Goal: Information Seeking & Learning: Learn about a topic

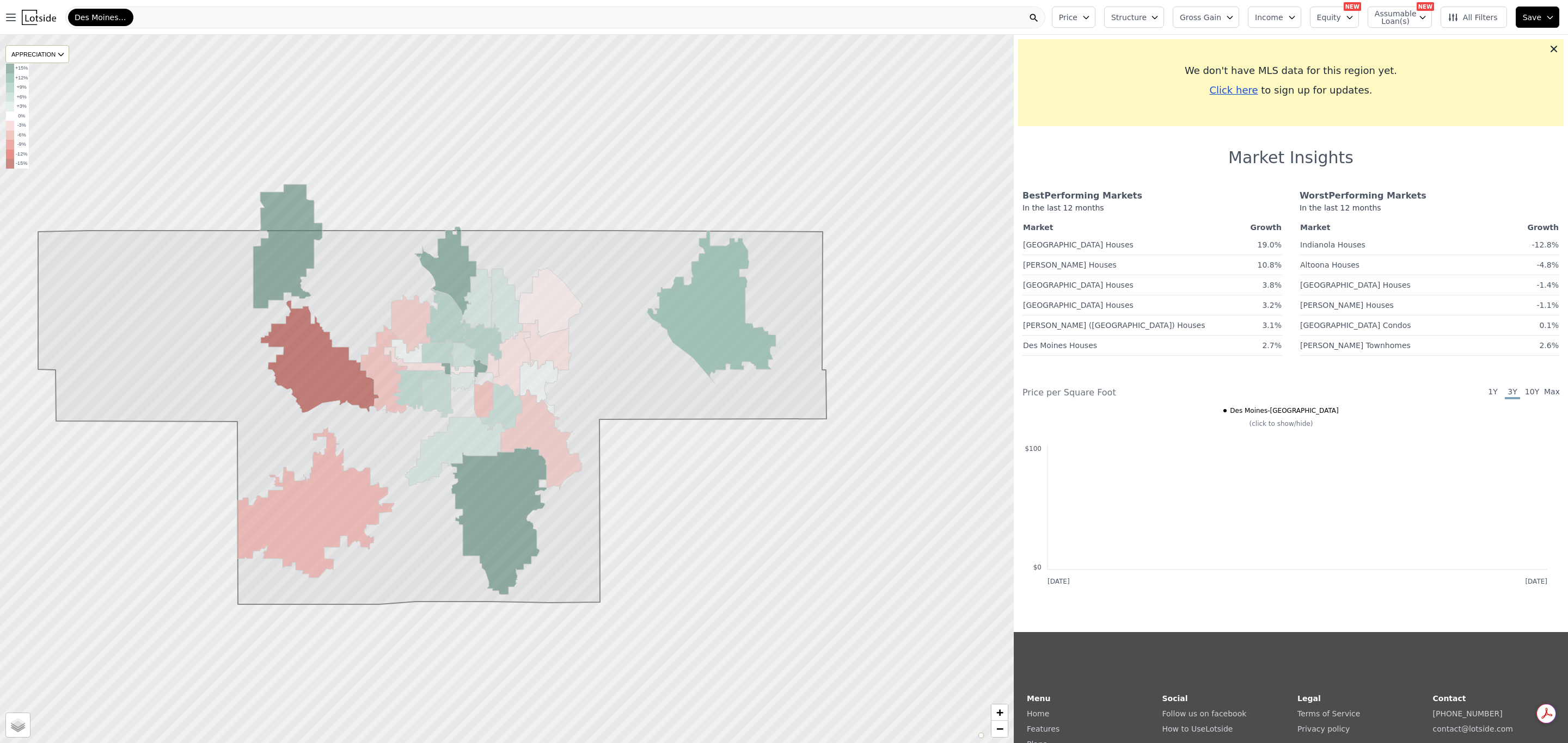
click at [111, 19] on span "Des Moines-[GEOGRAPHIC_DATA]" at bounding box center [100, 17] width 53 height 11
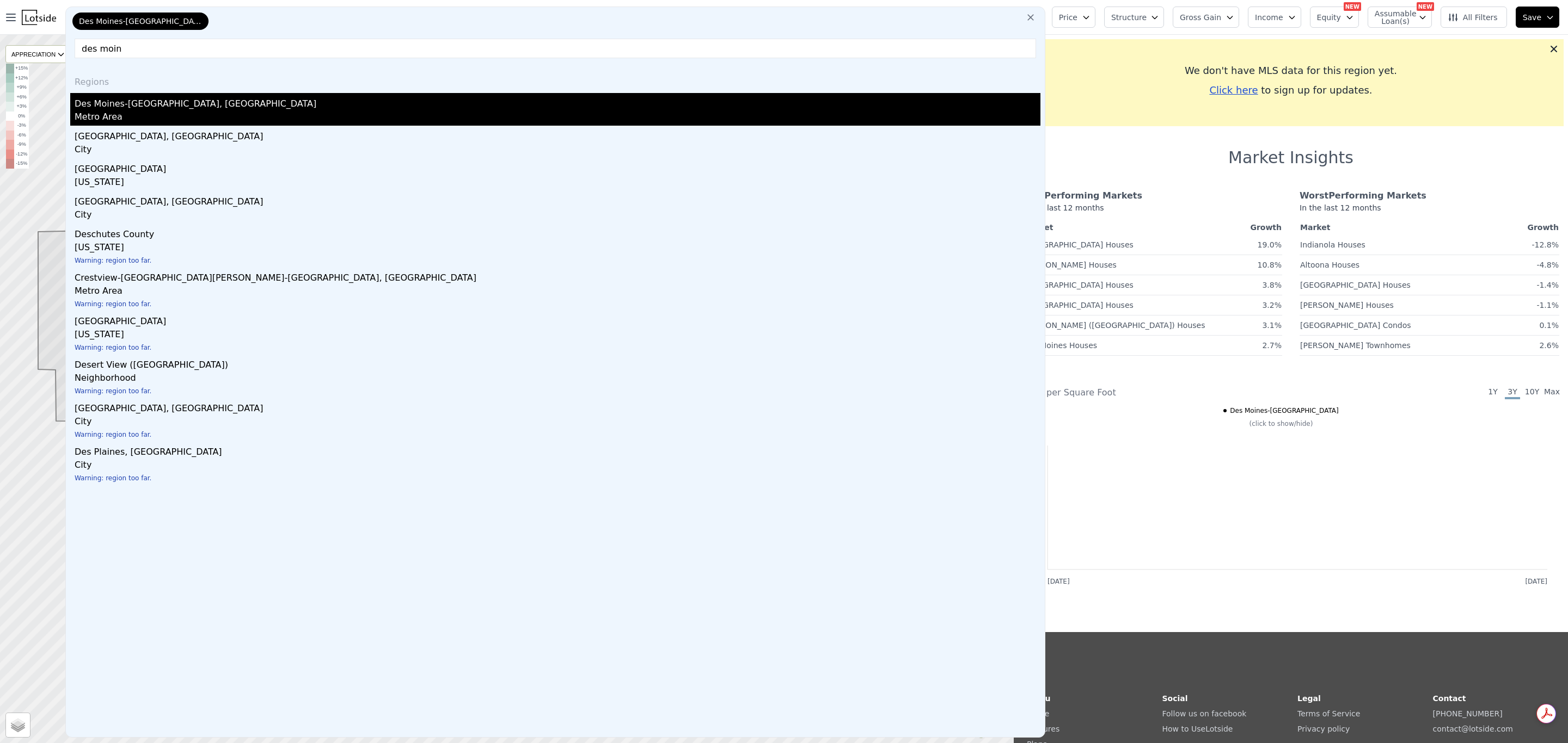
type input "des moin"
click at [151, 114] on div "Metro Area" at bounding box center [557, 118] width 966 height 15
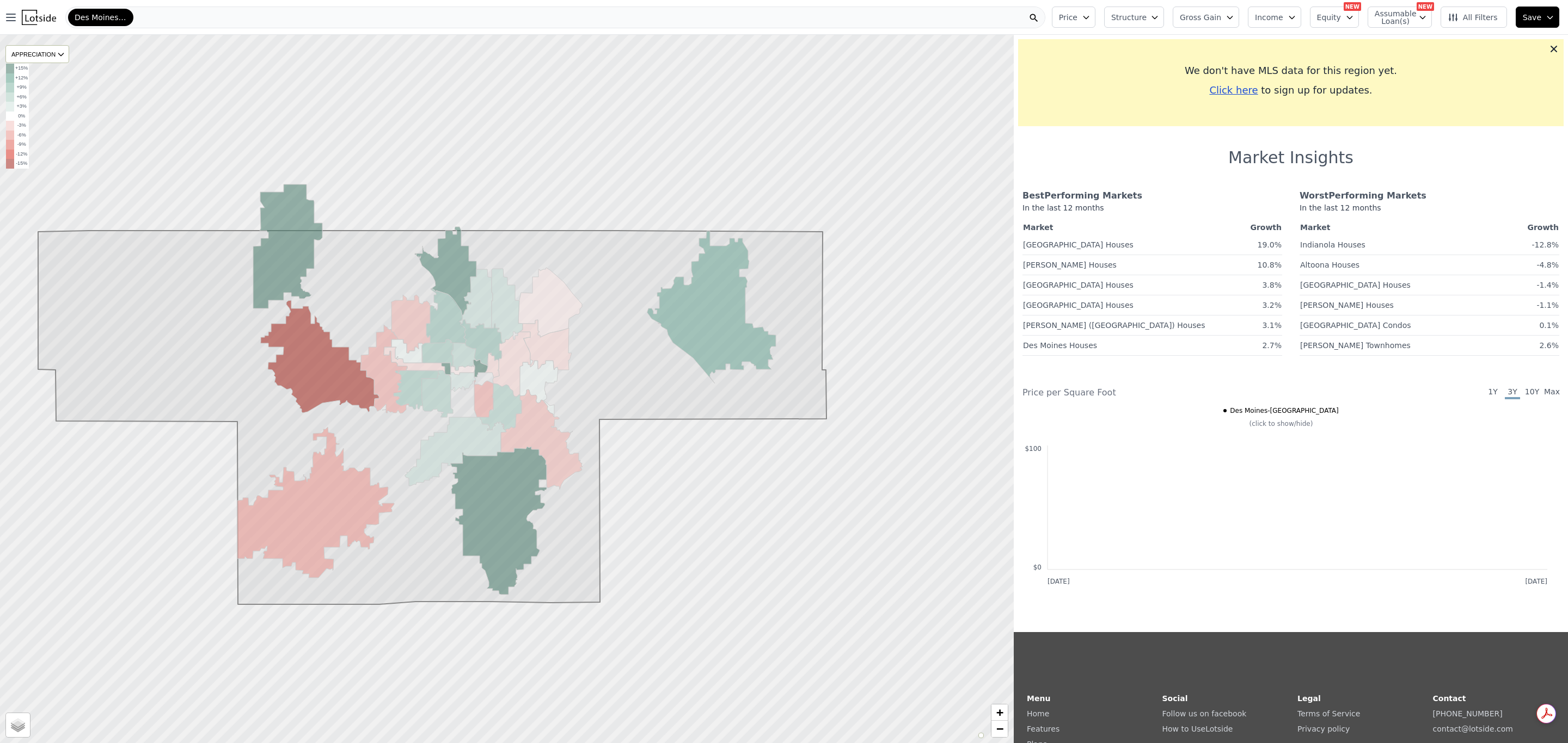
click at [121, 18] on span "Des Moines-[GEOGRAPHIC_DATA]" at bounding box center [100, 17] width 53 height 11
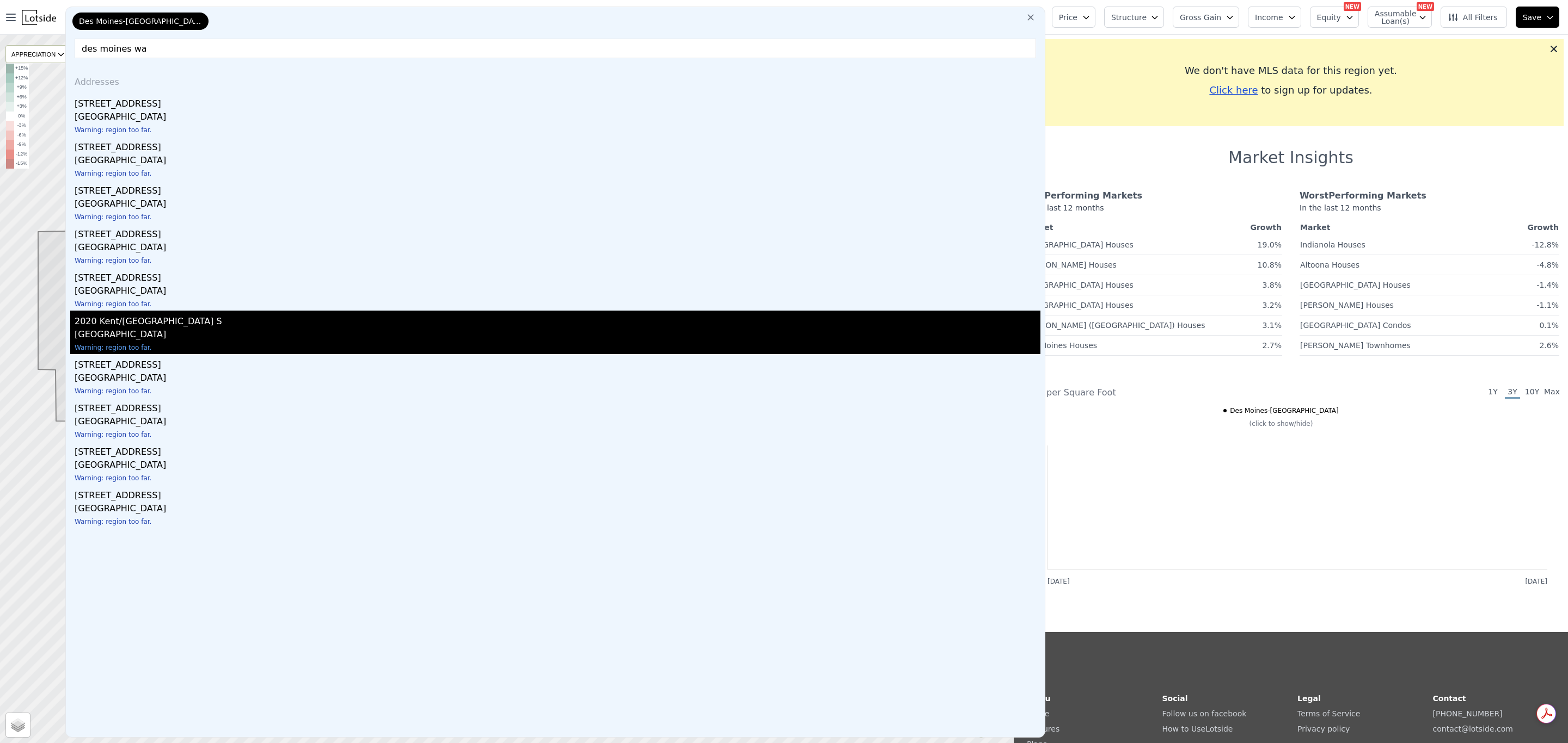
type input "des moines wa"
click at [132, 325] on div "2020 Kent/[GEOGRAPHIC_DATA] S" at bounding box center [557, 320] width 966 height 18
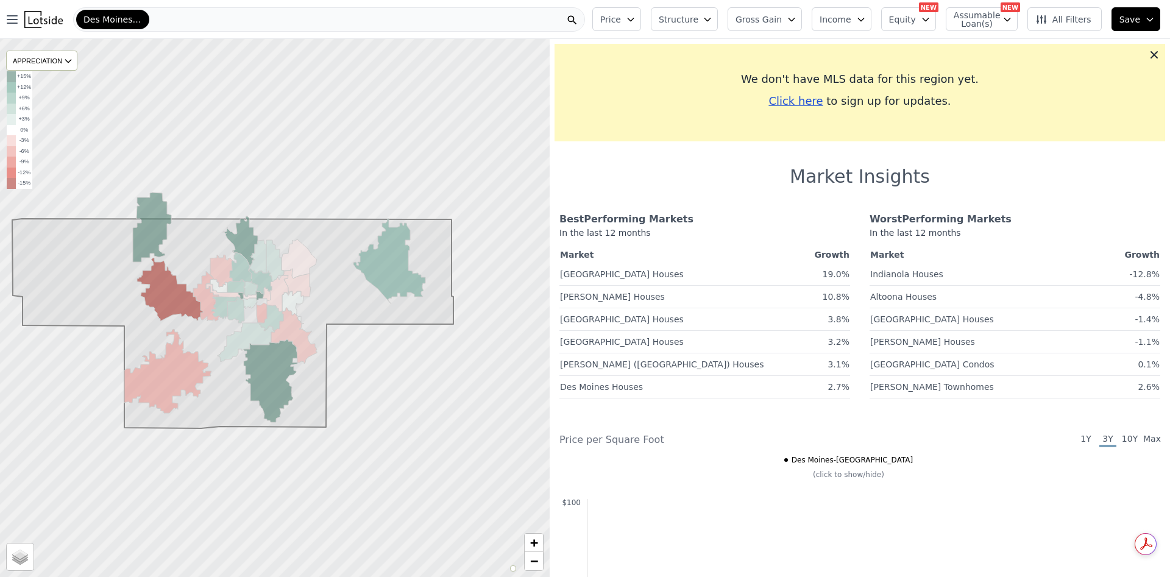
click at [143, 16] on div "Des Moines-[GEOGRAPHIC_DATA]" at bounding box center [112, 20] width 73 height 20
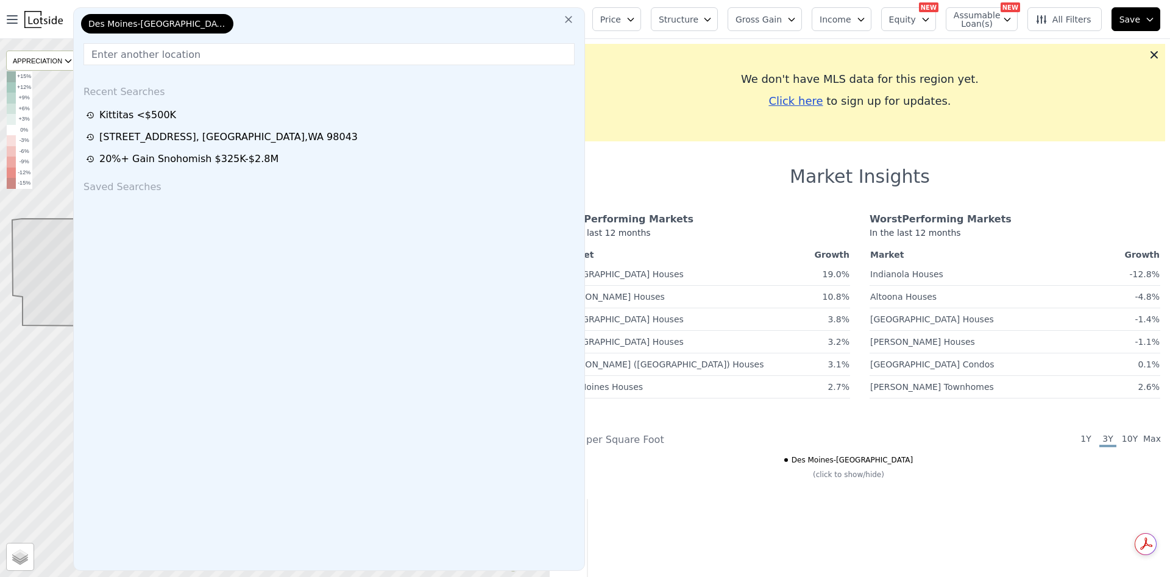
click at [203, 30] on div "Des Moines-[GEOGRAPHIC_DATA]" at bounding box center [157, 24] width 152 height 20
click at [104, 21] on span "Des Moines-[GEOGRAPHIC_DATA]" at bounding box center [157, 24] width 138 height 12
click at [575, 20] on icon at bounding box center [569, 19] width 12 height 12
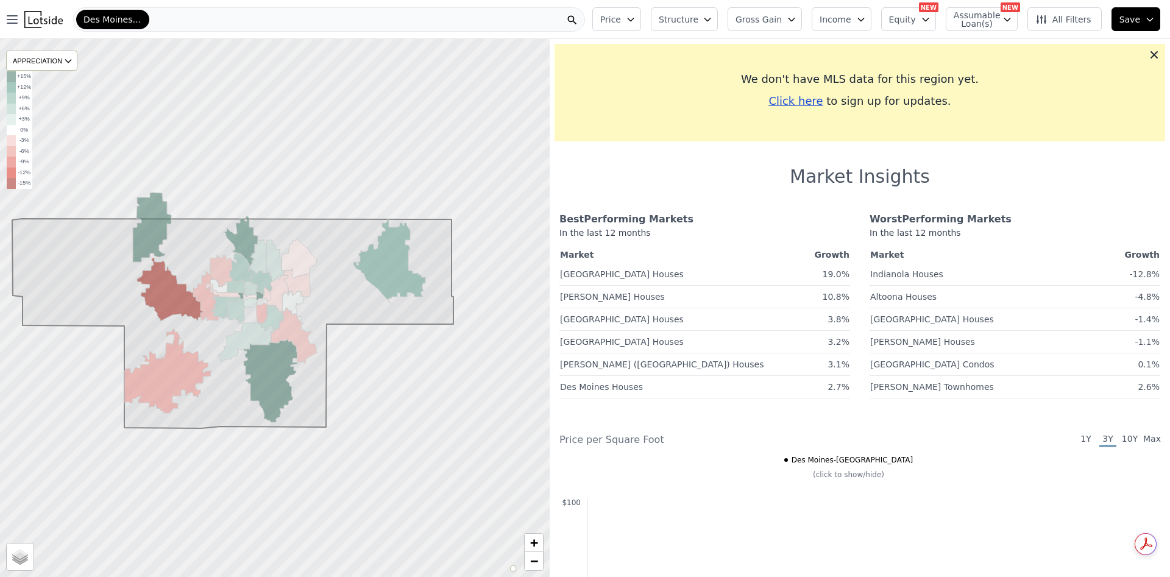
click at [165, 19] on div "Des Moines-West Des Moines" at bounding box center [329, 19] width 512 height 24
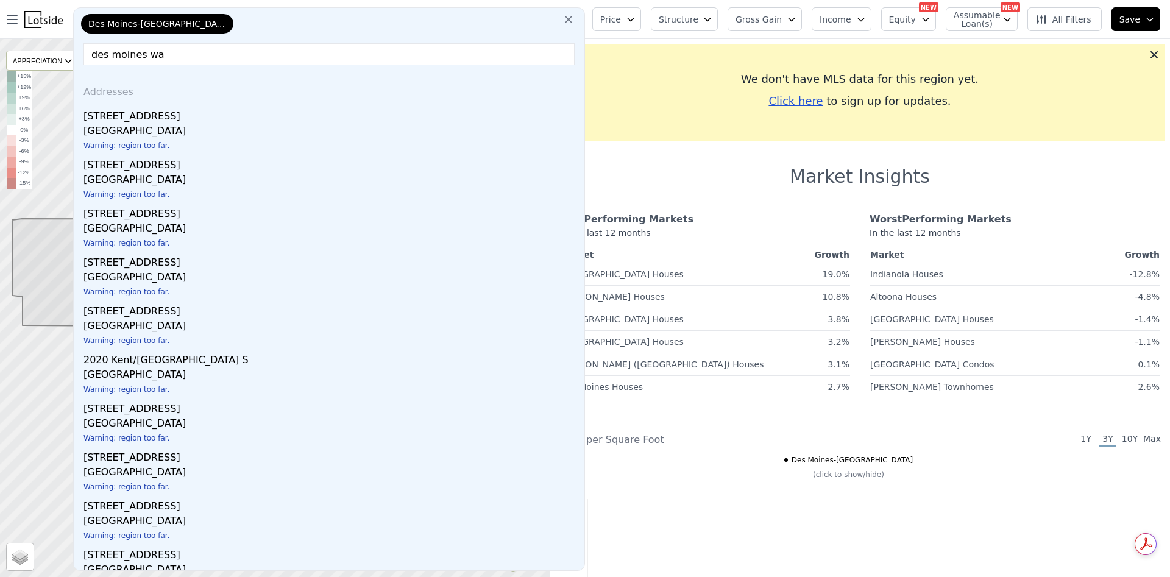
drag, startPoint x: 186, startPoint y: 54, endPoint x: 30, endPoint y: 49, distance: 156.1
click at [34, 51] on div "Open main menu Des Moines-West Des Moines Des Moines-West Des Moines des moines…" at bounding box center [585, 288] width 1170 height 577
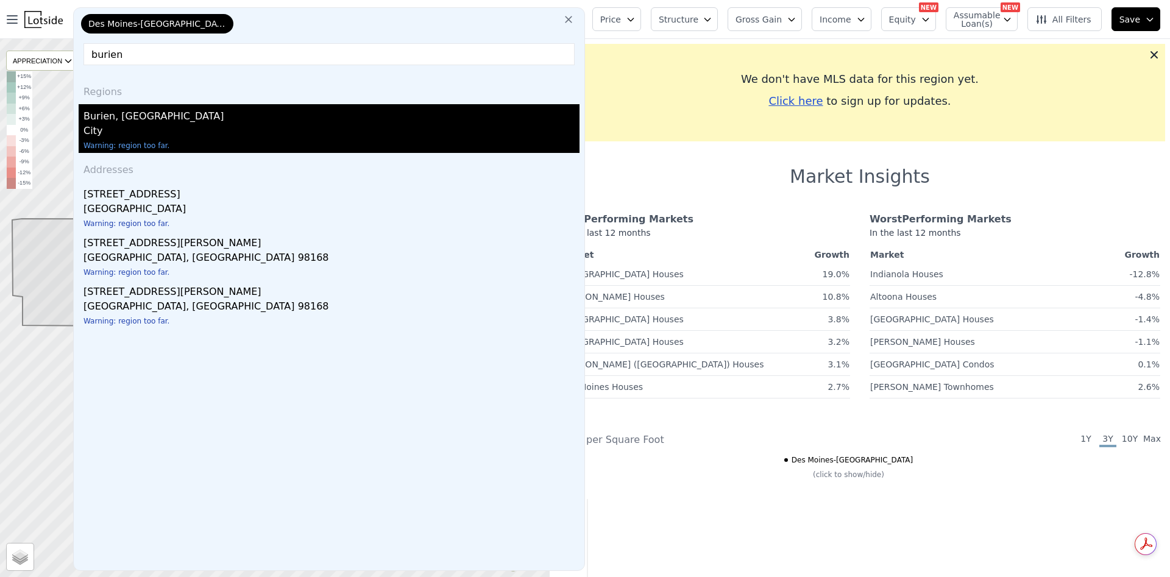
type input "burien"
click at [105, 118] on div "Burien, WA" at bounding box center [331, 114] width 496 height 20
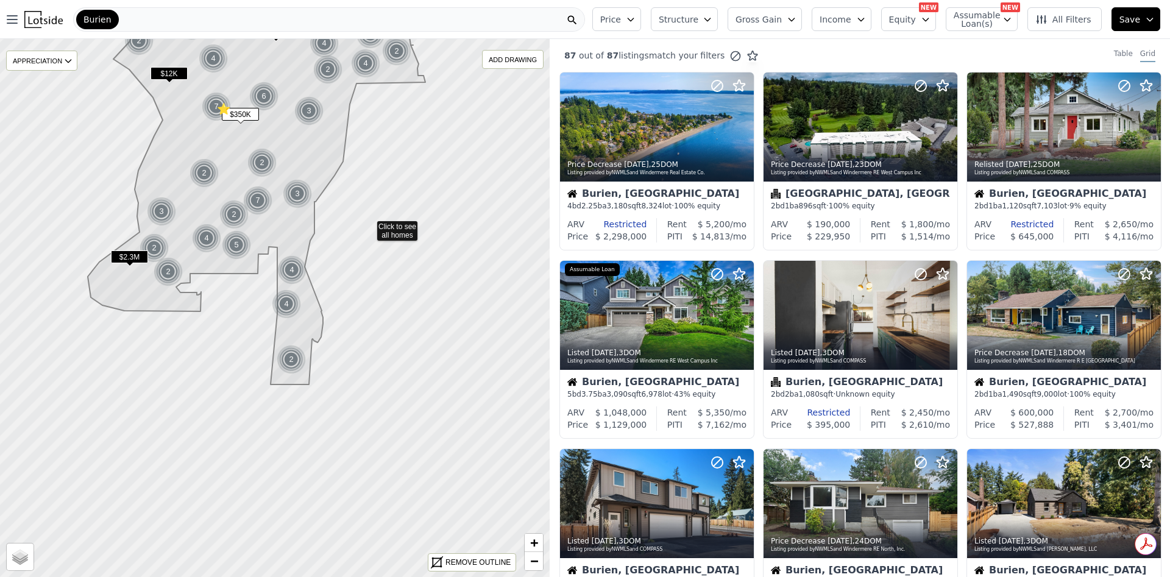
drag, startPoint x: 377, startPoint y: 353, endPoint x: 368, endPoint y: 209, distance: 144.7
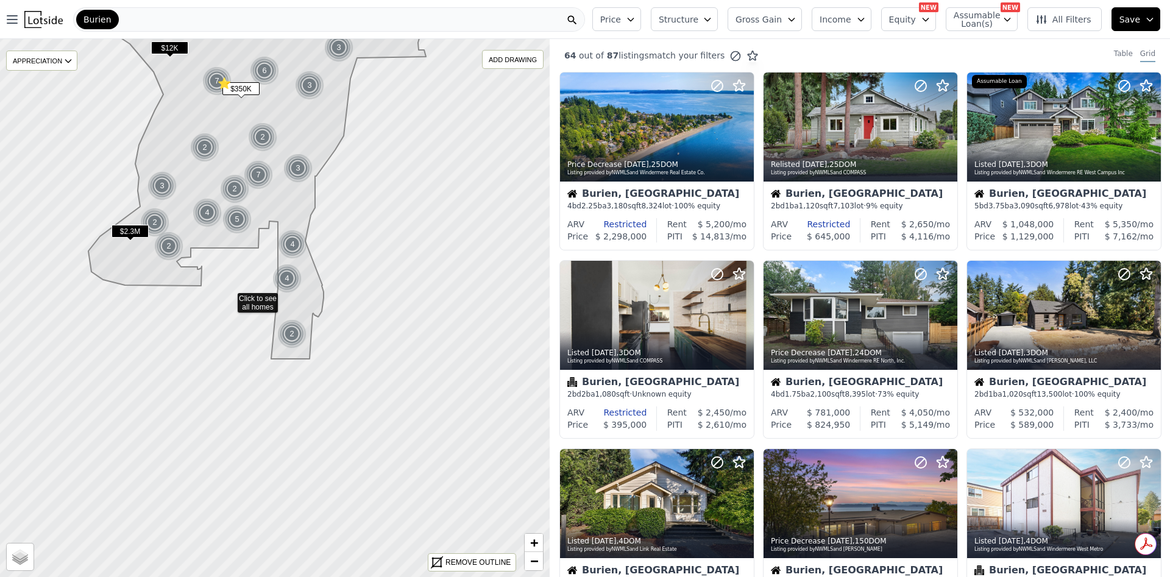
click at [229, 297] on icon at bounding box center [274, 309] width 663 height 650
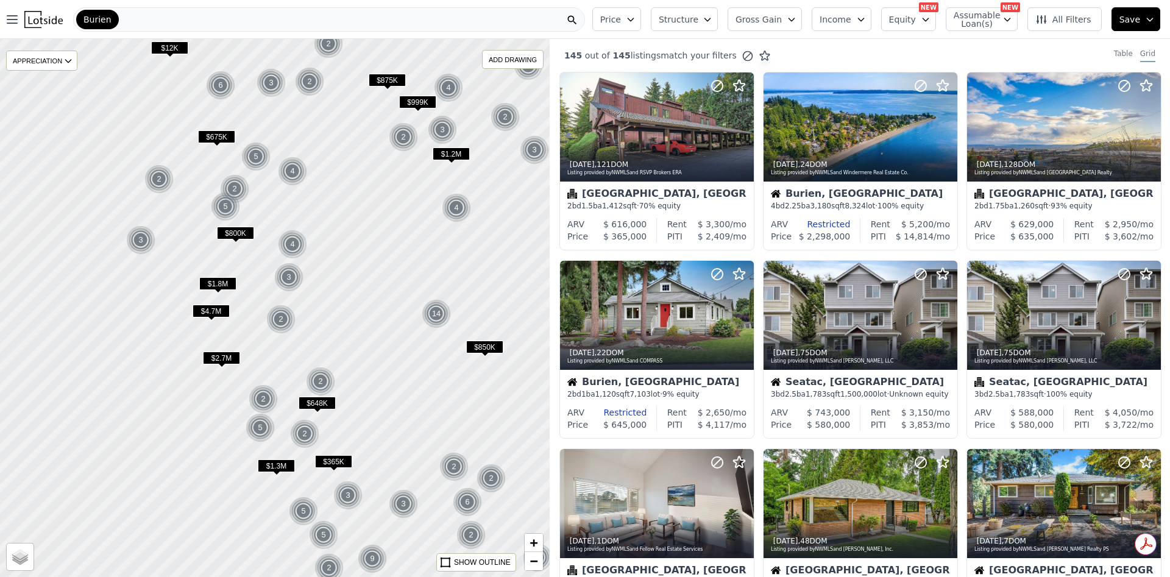
click at [221, 318] on div "$4.7M" at bounding box center [211, 314] width 37 height 18
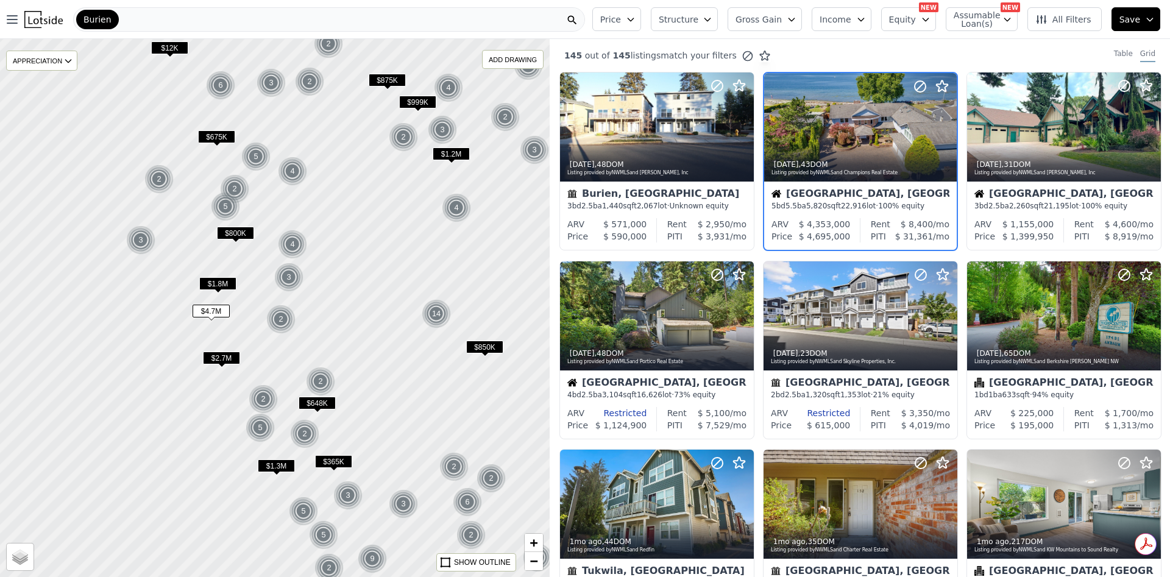
click at [258, 21] on div "Burien" at bounding box center [329, 19] width 512 height 24
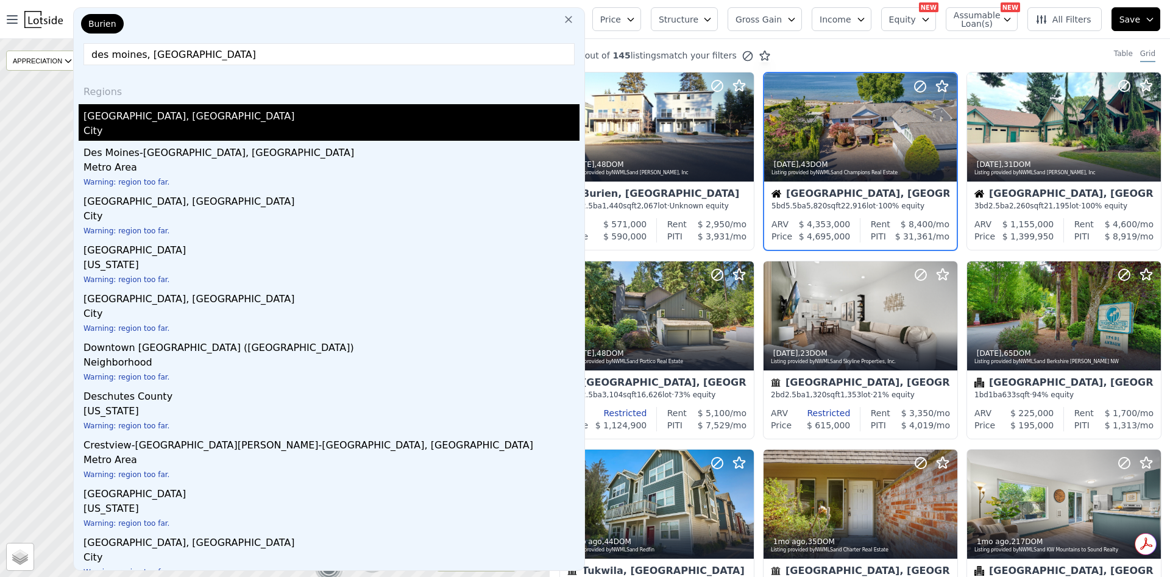
type input "des moines, wa"
click at [166, 121] on div "Des Moines, WA" at bounding box center [331, 114] width 496 height 20
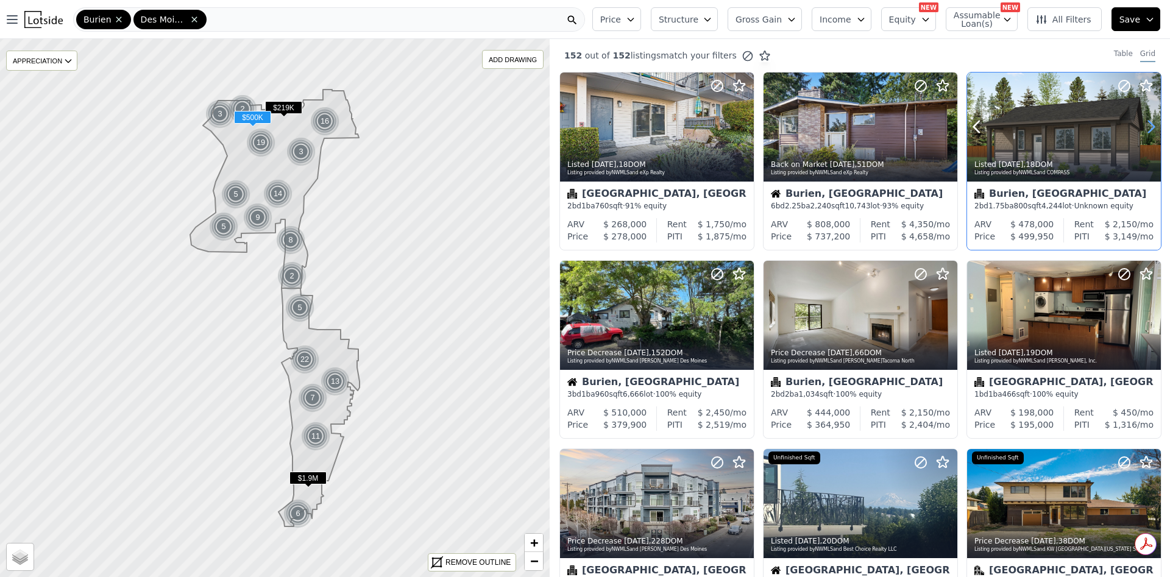
click at [1149, 131] on icon at bounding box center [1151, 127] width 5 height 12
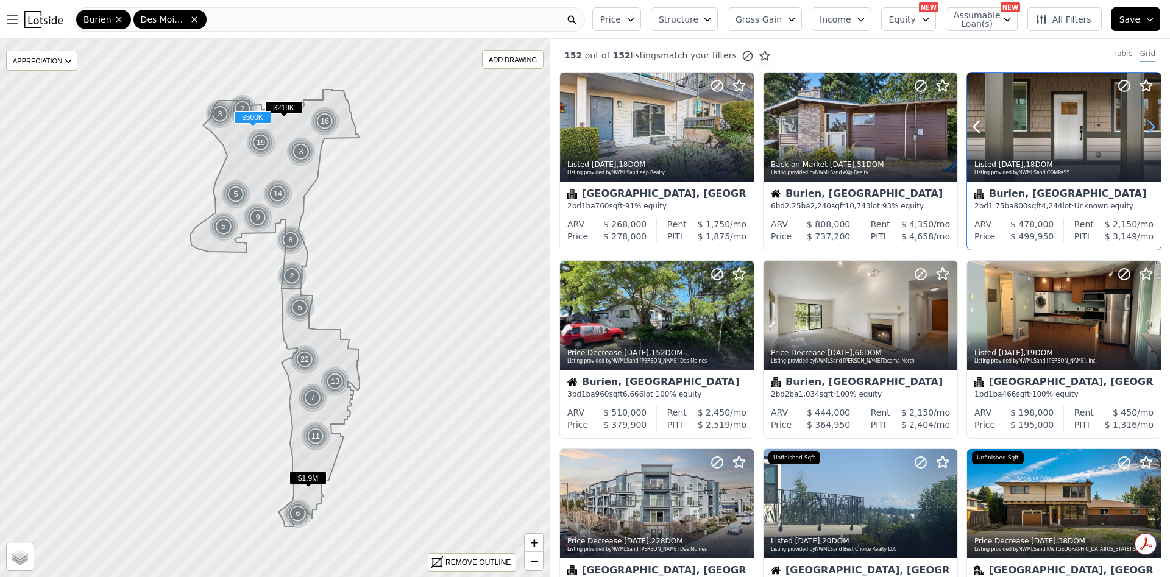
click at [1149, 131] on icon at bounding box center [1151, 127] width 5 height 12
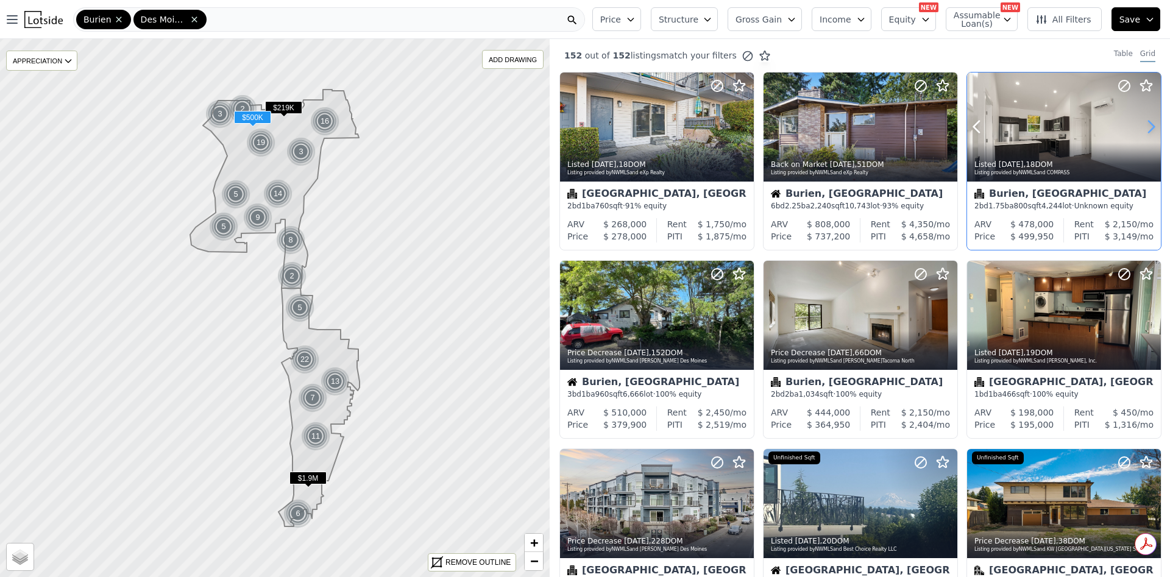
click at [1149, 131] on icon at bounding box center [1151, 127] width 5 height 12
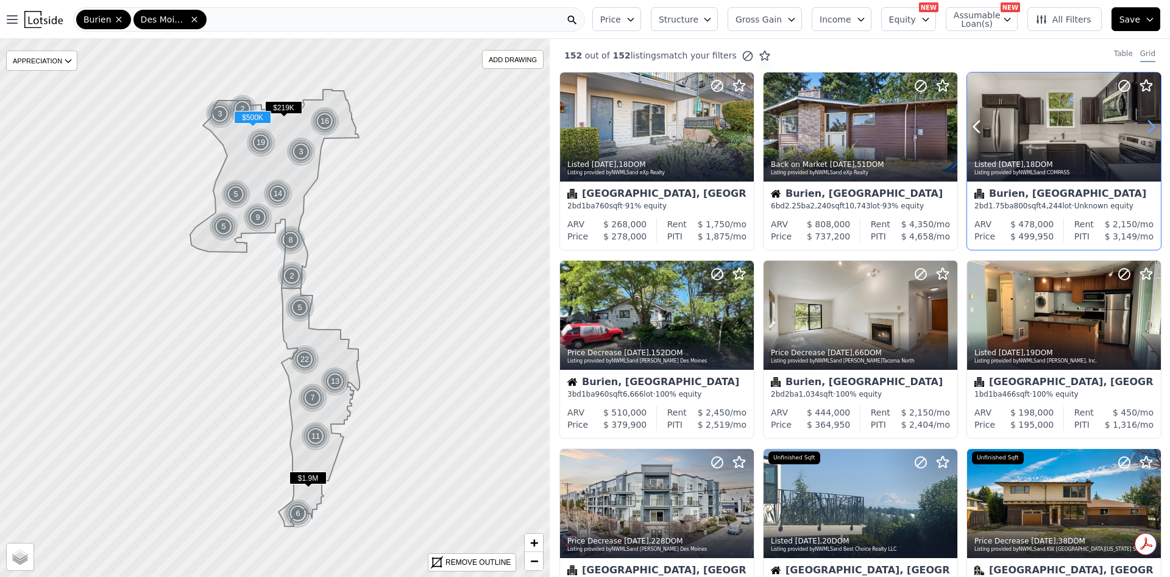
click at [1149, 131] on icon at bounding box center [1151, 127] width 5 height 12
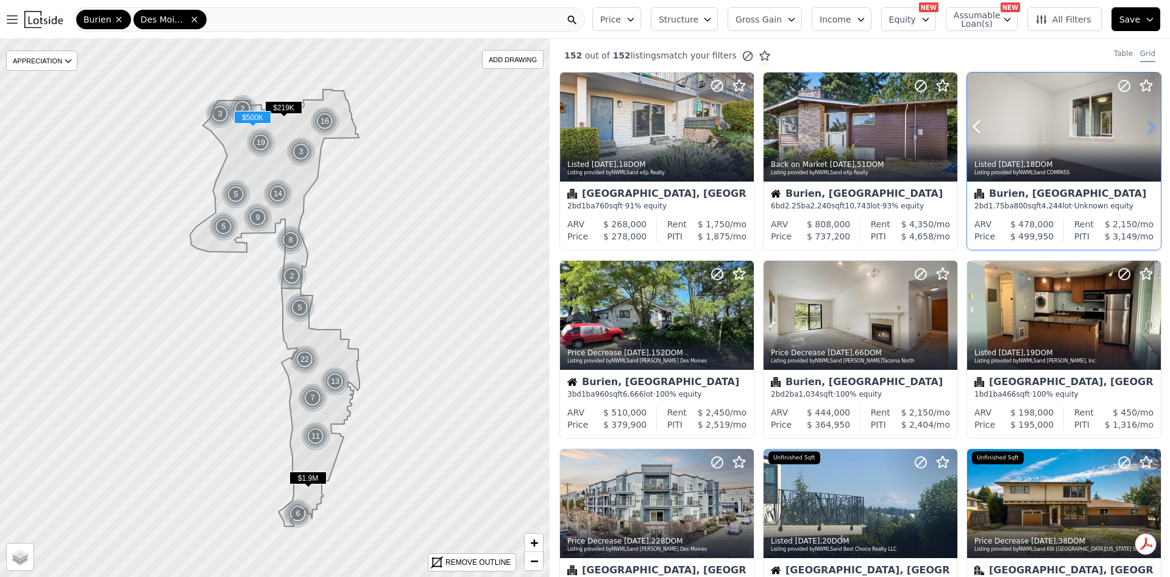
click at [1149, 131] on icon at bounding box center [1151, 127] width 5 height 12
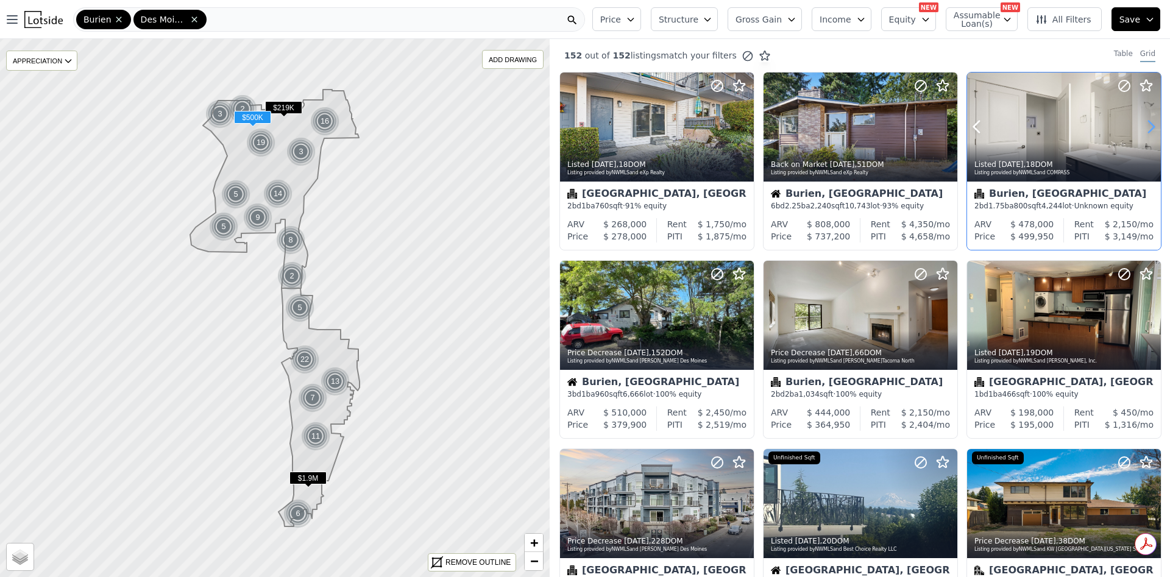
click at [1149, 131] on icon at bounding box center [1151, 127] width 5 height 12
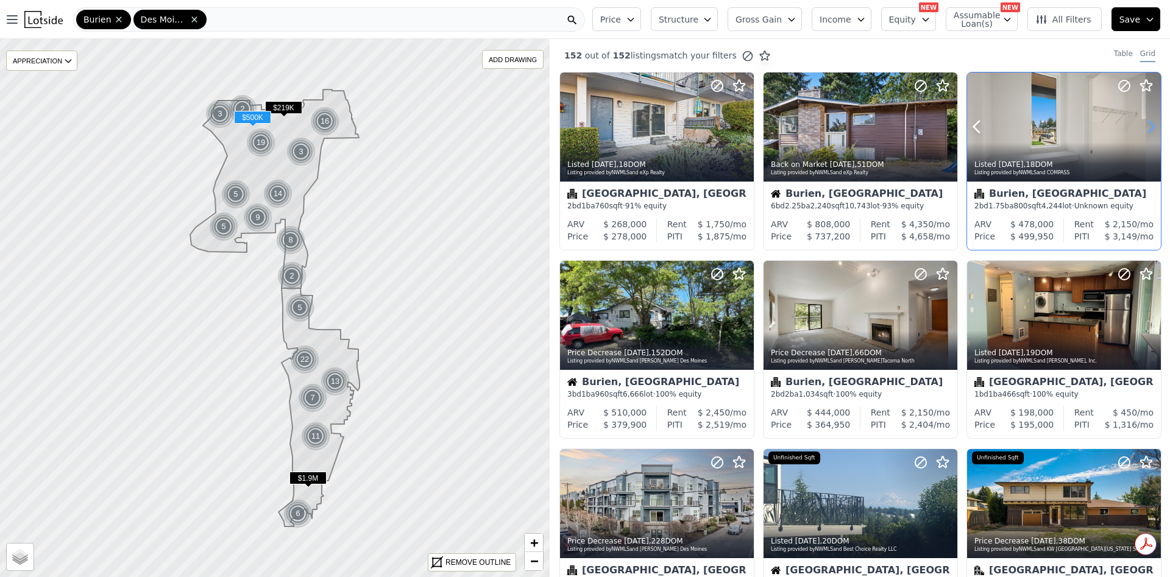
click at [1149, 131] on icon at bounding box center [1151, 127] width 5 height 12
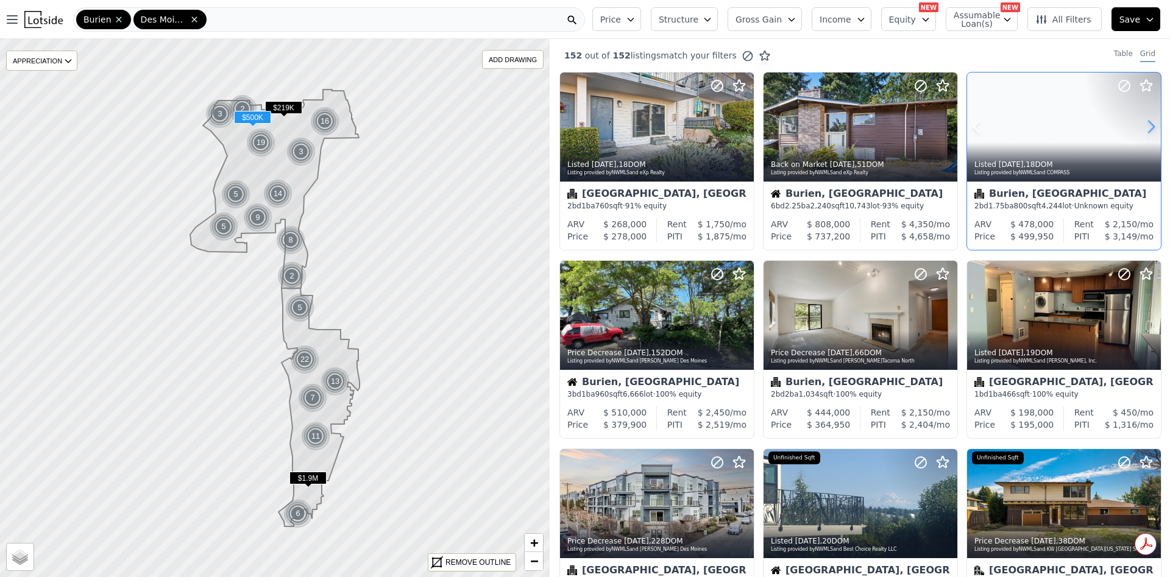
click at [1149, 131] on icon at bounding box center [1151, 127] width 5 height 12
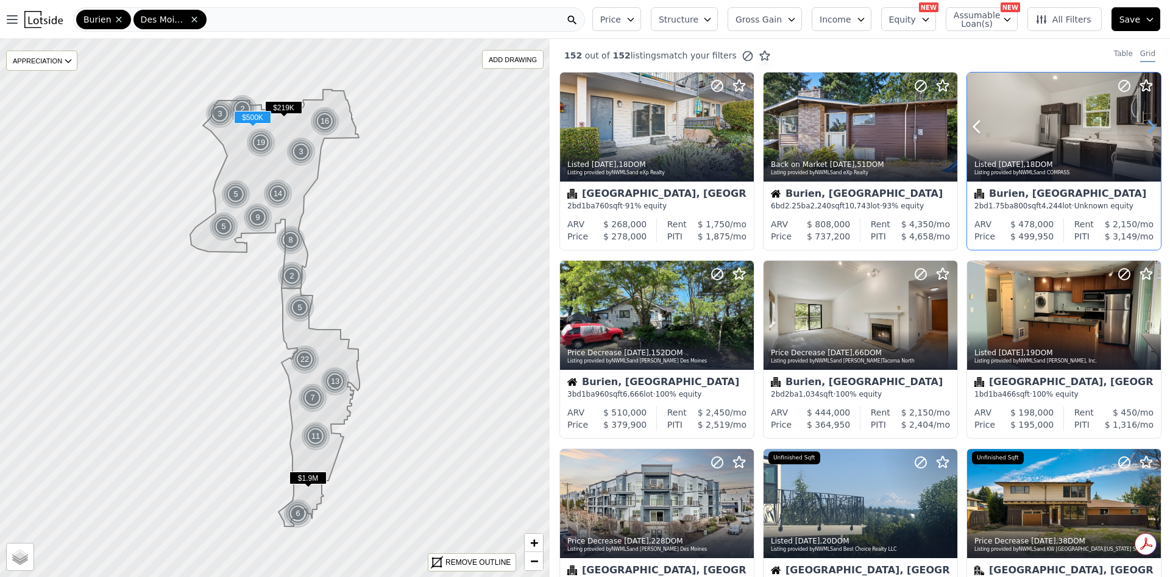
click at [1149, 131] on icon at bounding box center [1151, 127] width 5 height 12
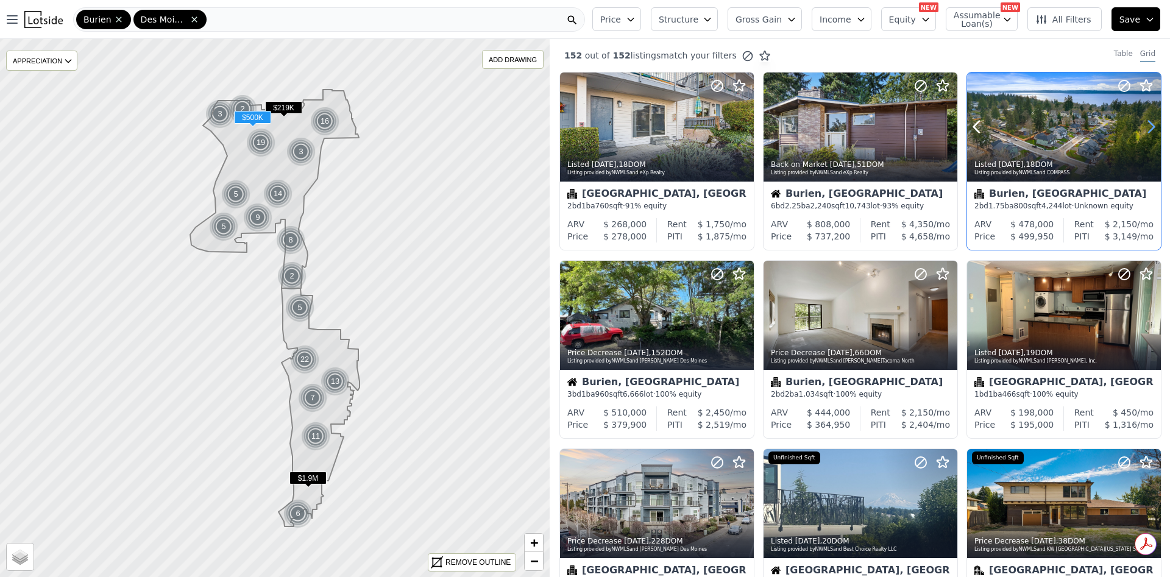
click at [1149, 131] on icon at bounding box center [1151, 127] width 5 height 12
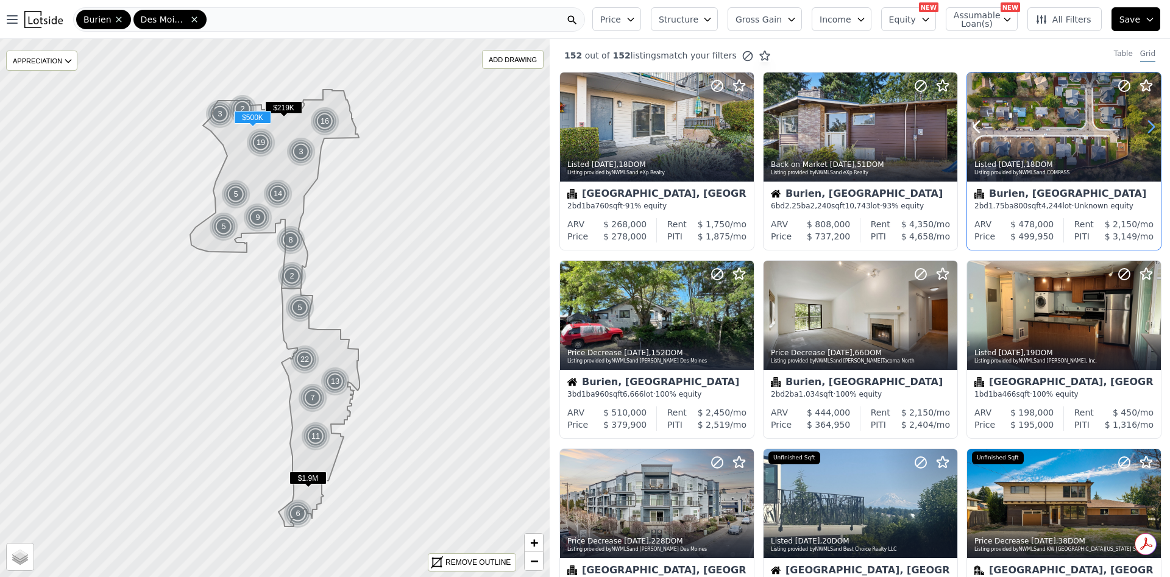
click at [1149, 131] on icon at bounding box center [1151, 127] width 5 height 12
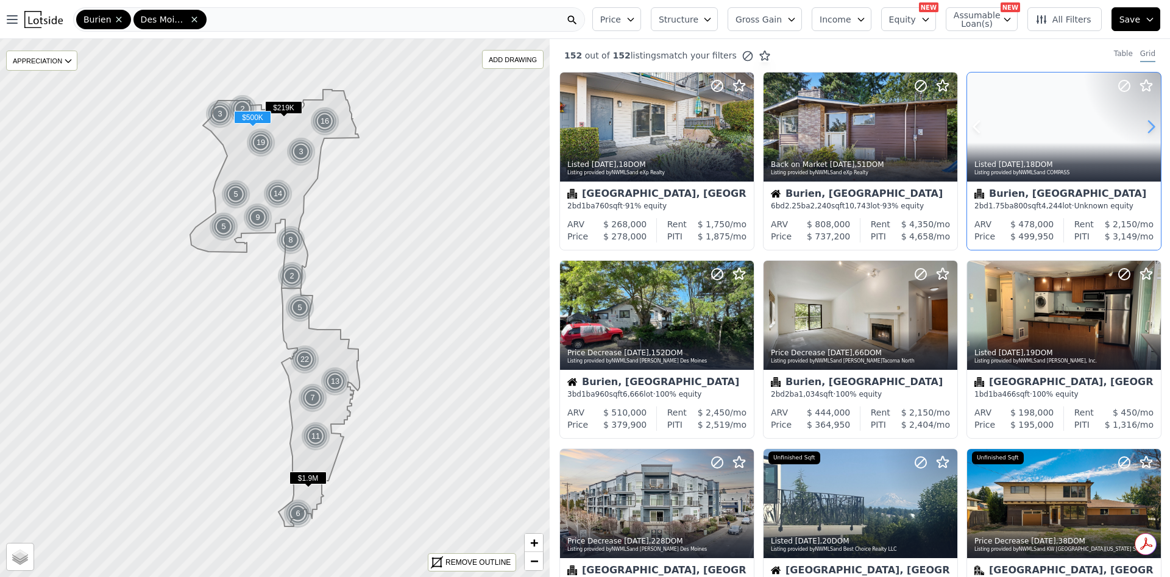
click at [1149, 131] on icon at bounding box center [1151, 127] width 5 height 12
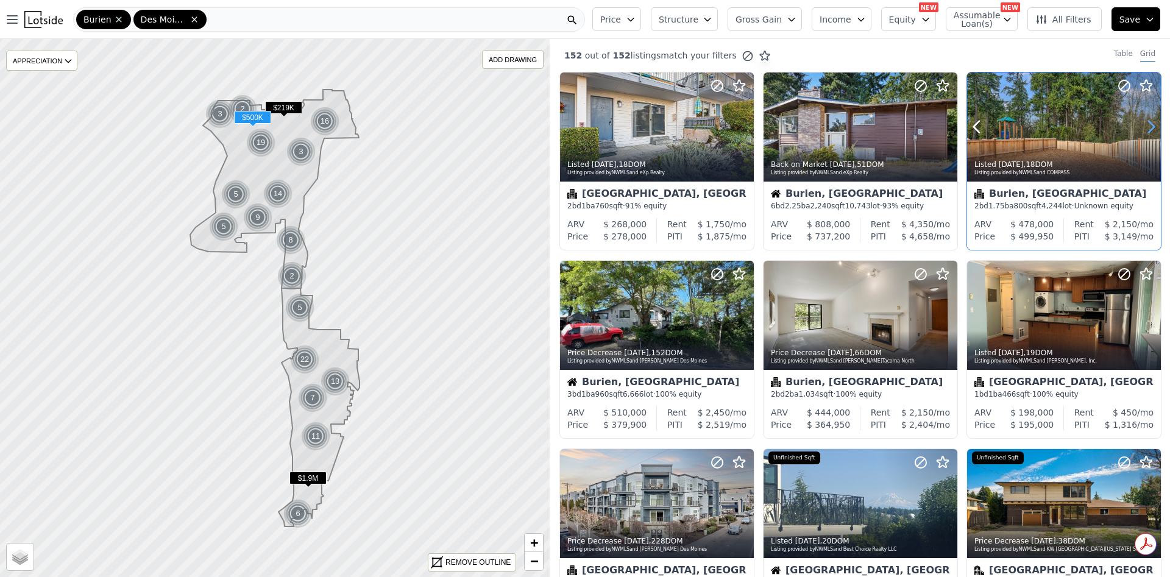
click at [1149, 131] on icon at bounding box center [1151, 127] width 5 height 12
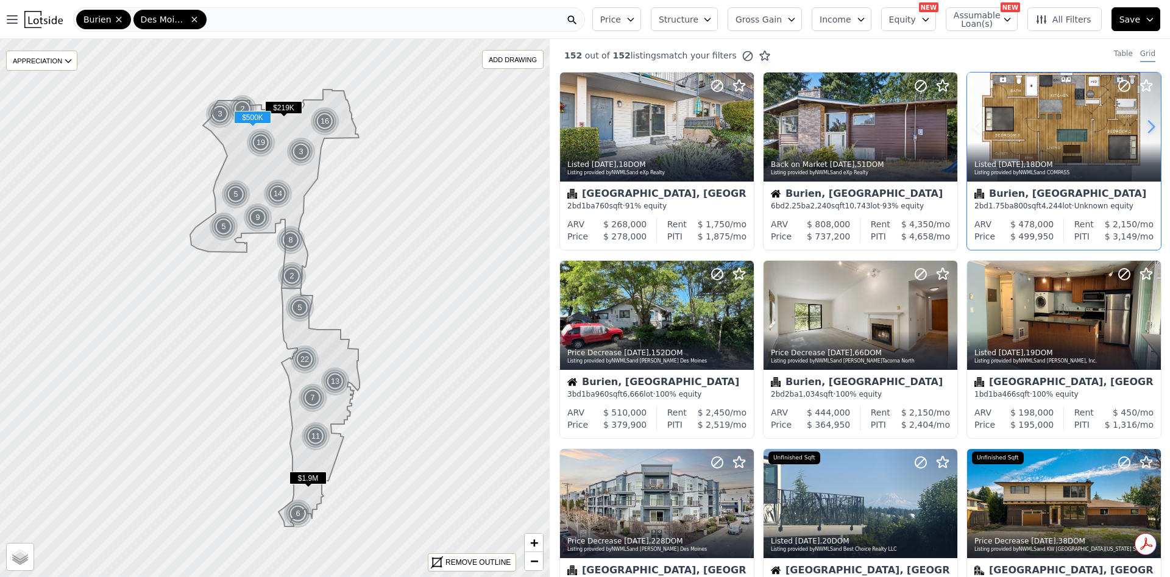
click at [1149, 131] on icon at bounding box center [1151, 127] width 5 height 12
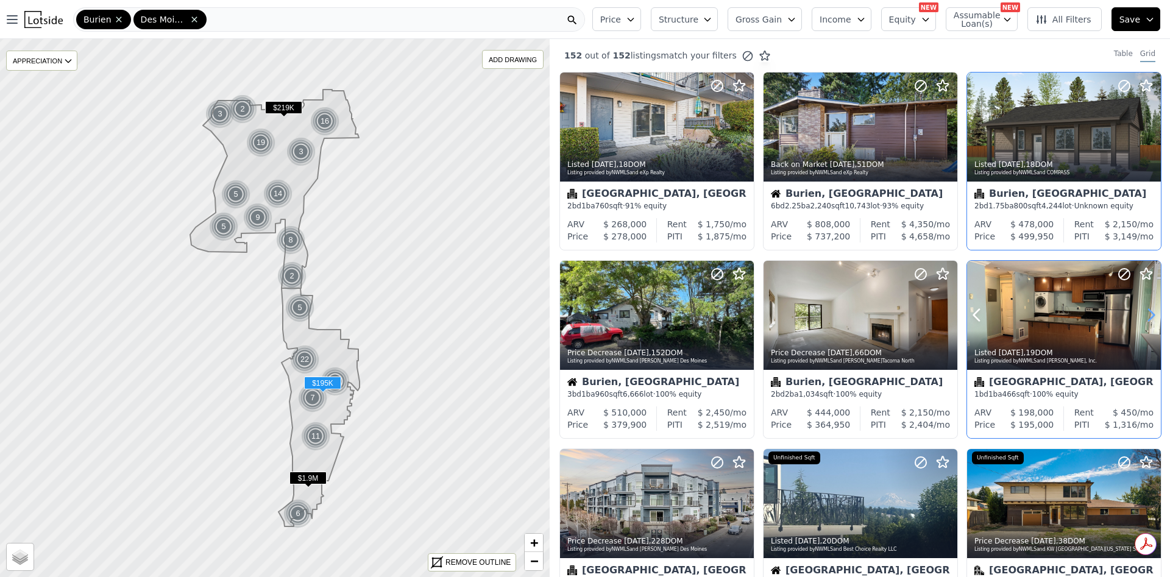
click at [1141, 318] on icon at bounding box center [1151, 315] width 20 height 20
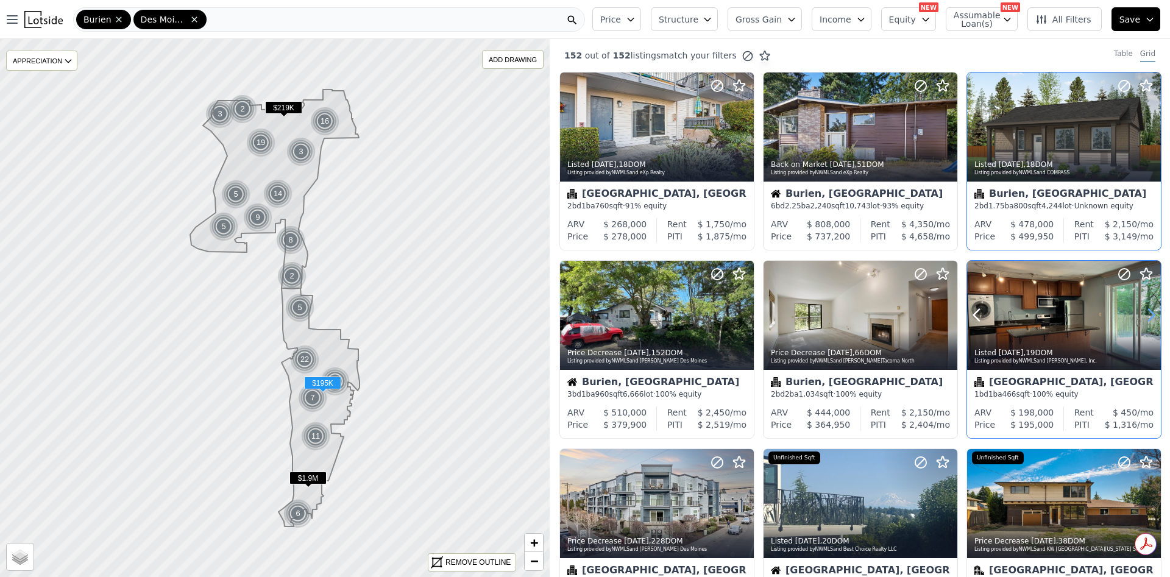
click at [1145, 315] on icon at bounding box center [1151, 315] width 20 height 20
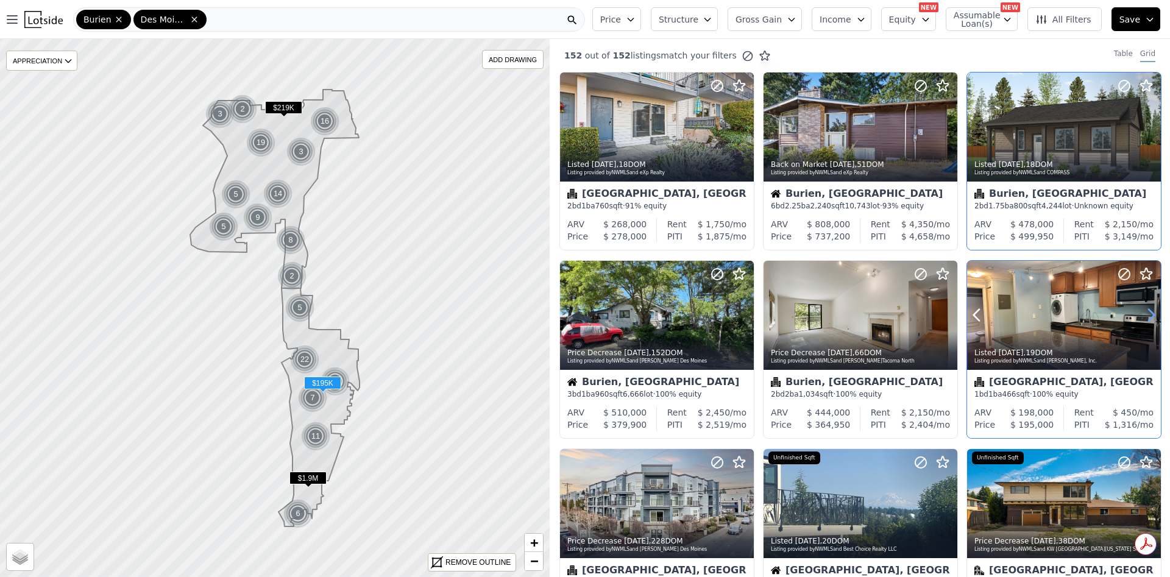
click at [1149, 315] on icon at bounding box center [1151, 316] width 5 height 12
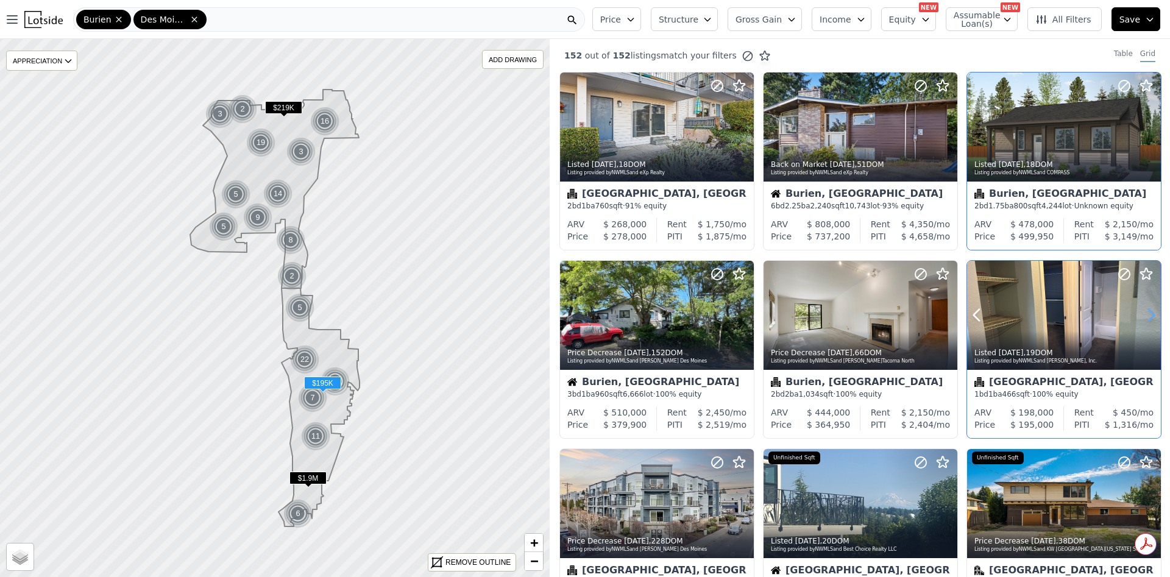
click at [1149, 315] on icon at bounding box center [1151, 316] width 5 height 12
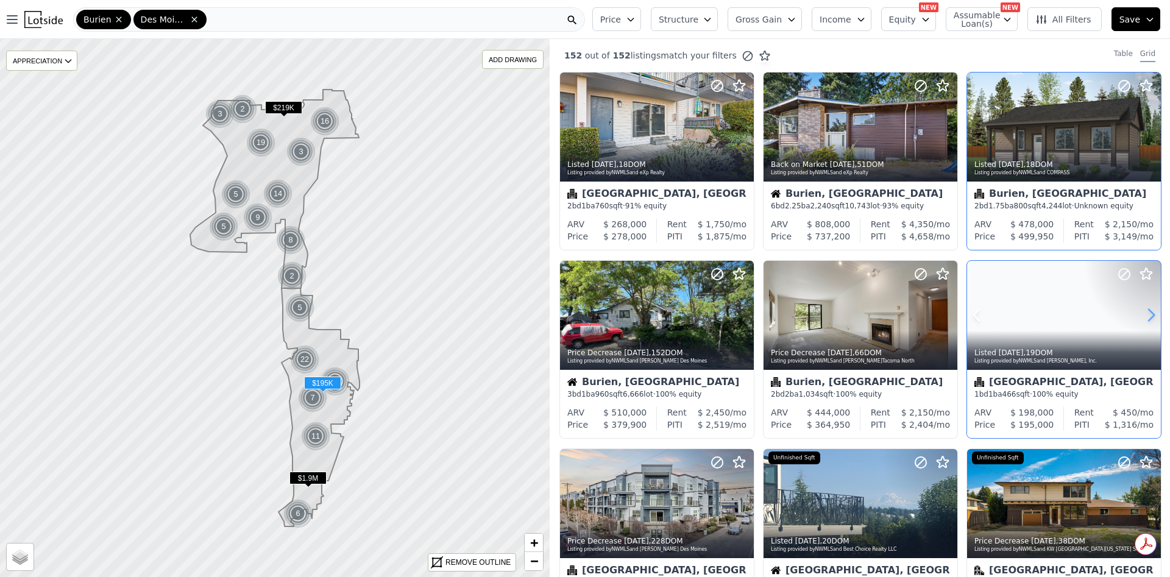
click at [1149, 316] on icon at bounding box center [1151, 316] width 5 height 12
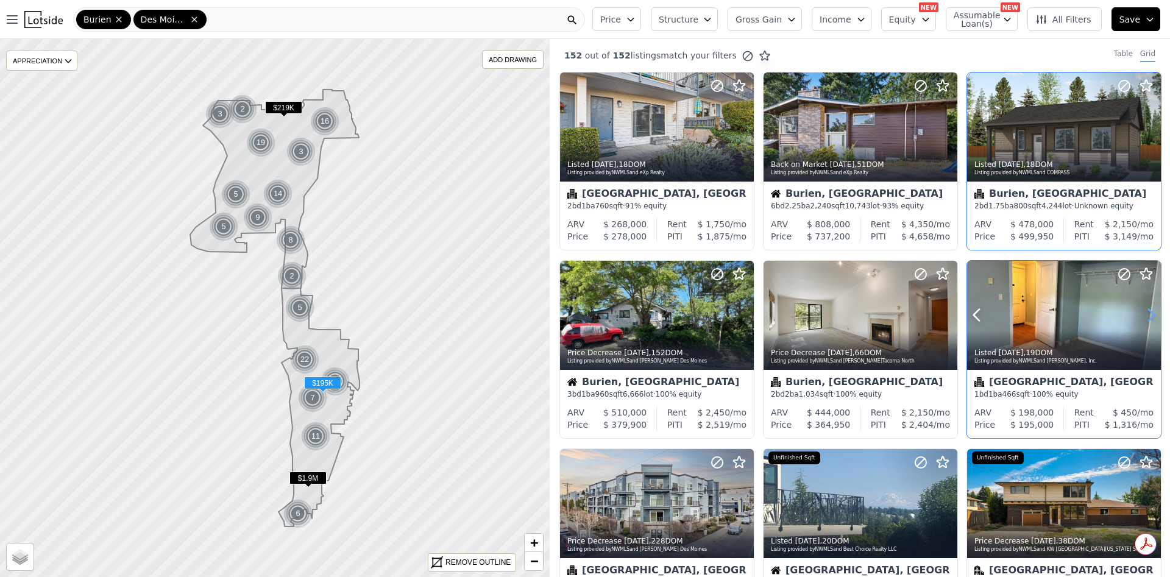
click at [1149, 316] on icon at bounding box center [1151, 316] width 5 height 12
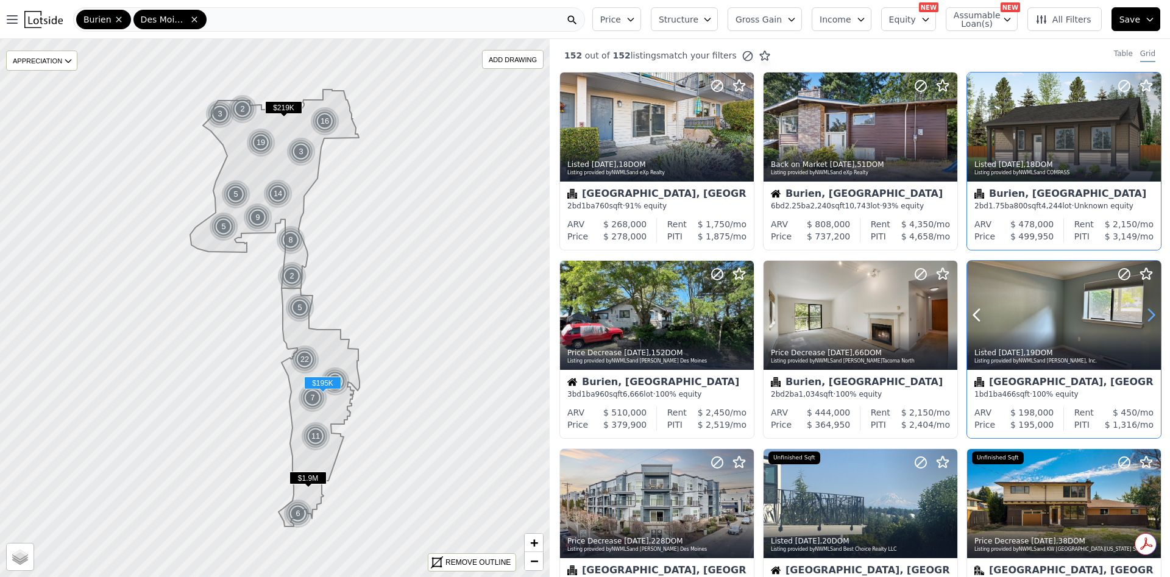
click at [1149, 316] on icon at bounding box center [1151, 316] width 5 height 12
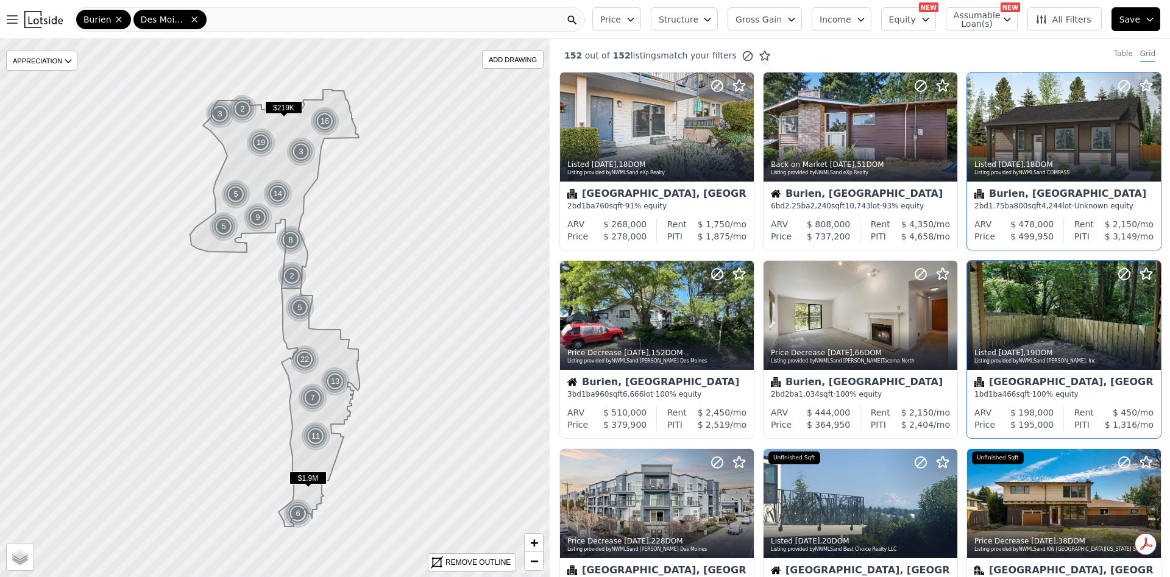
click at [698, 20] on span "Structure" at bounding box center [678, 19] width 39 height 12
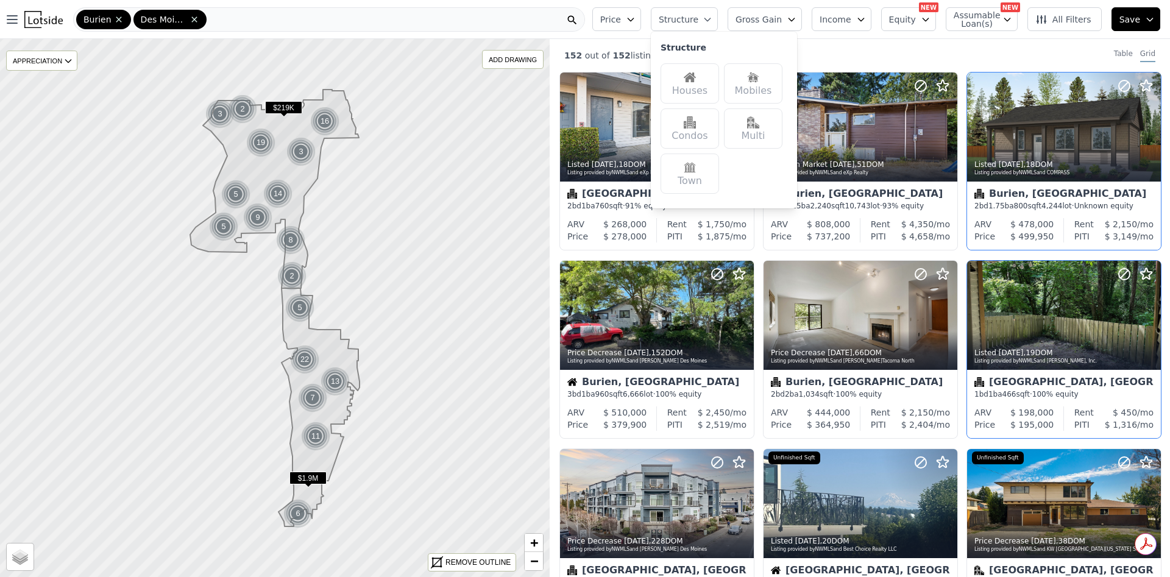
click at [718, 74] on div "Houses" at bounding box center [690, 83] width 59 height 40
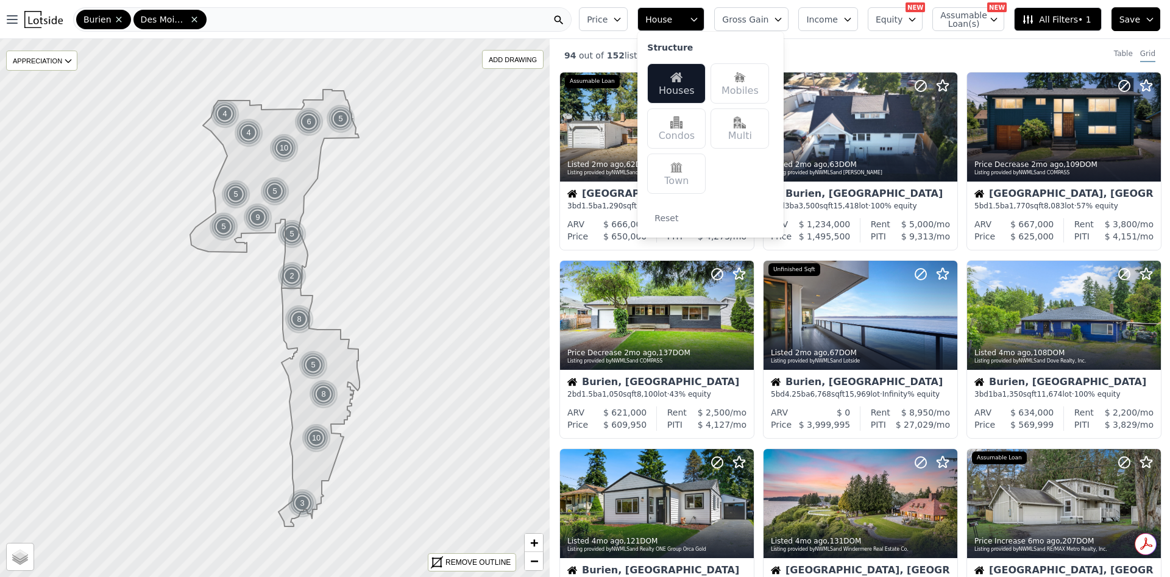
click at [697, 20] on icon "button" at bounding box center [694, 19] width 5 height 3
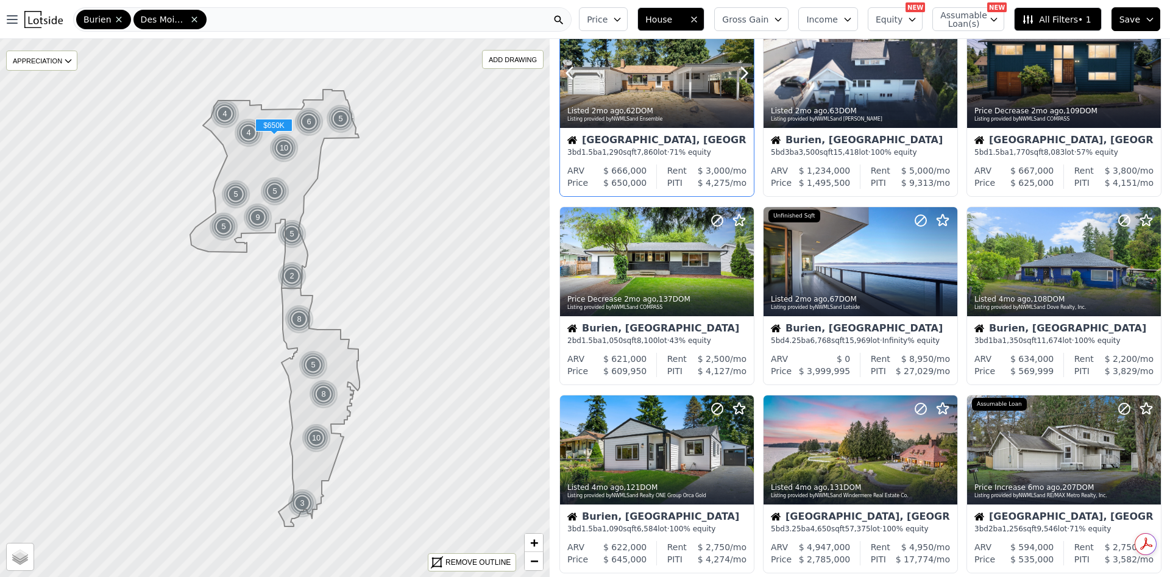
scroll to position [91, 0]
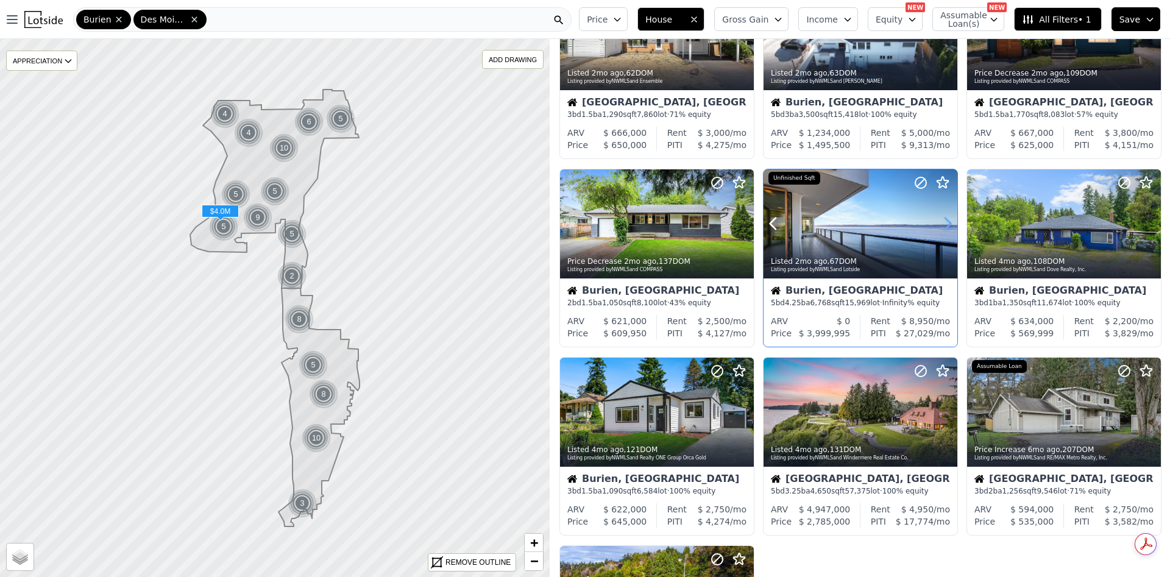
click at [943, 219] on icon at bounding box center [948, 224] width 20 height 20
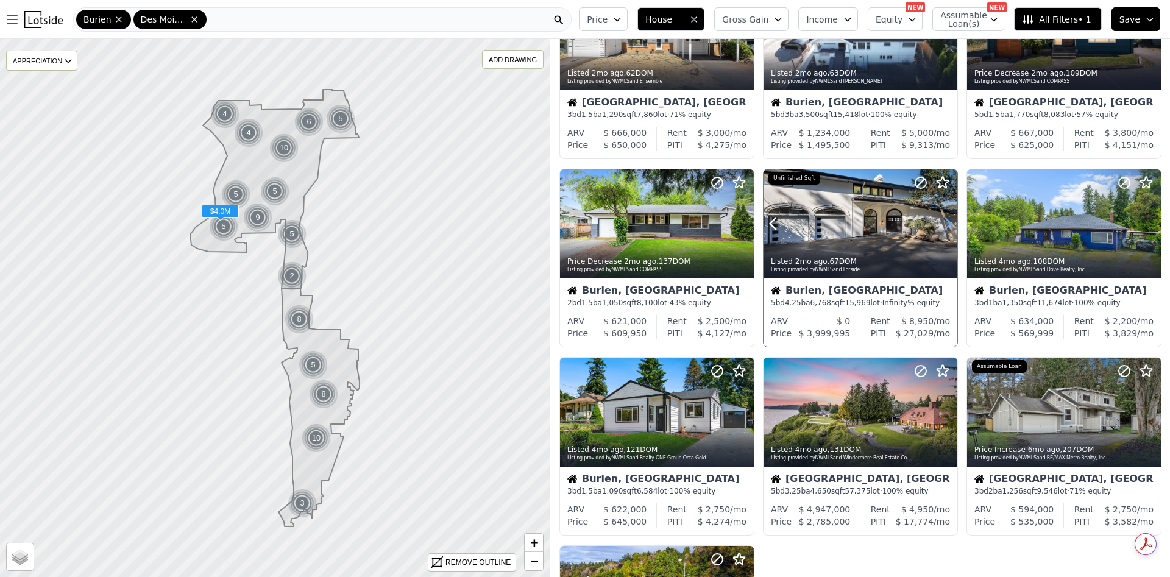
click at [943, 219] on icon at bounding box center [948, 224] width 20 height 20
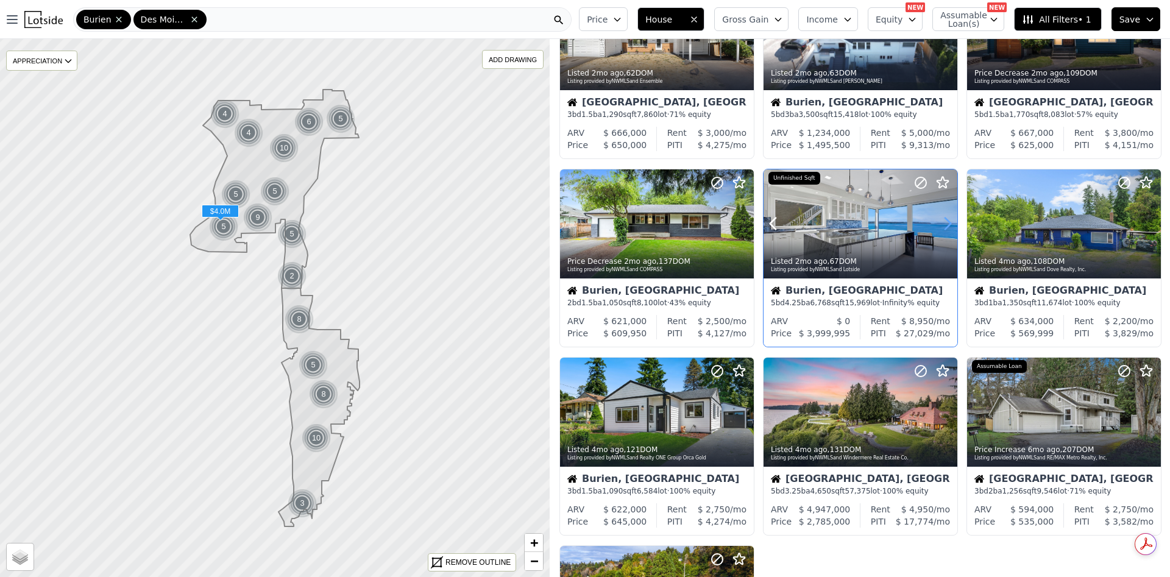
click at [943, 219] on icon at bounding box center [948, 224] width 20 height 20
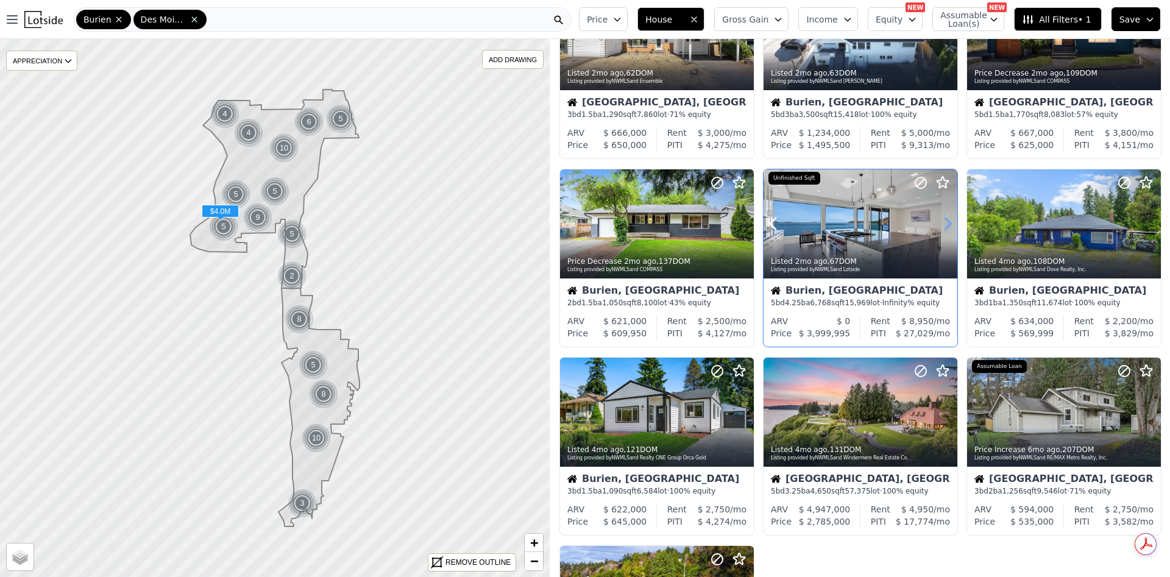
click at [943, 219] on icon at bounding box center [948, 224] width 20 height 20
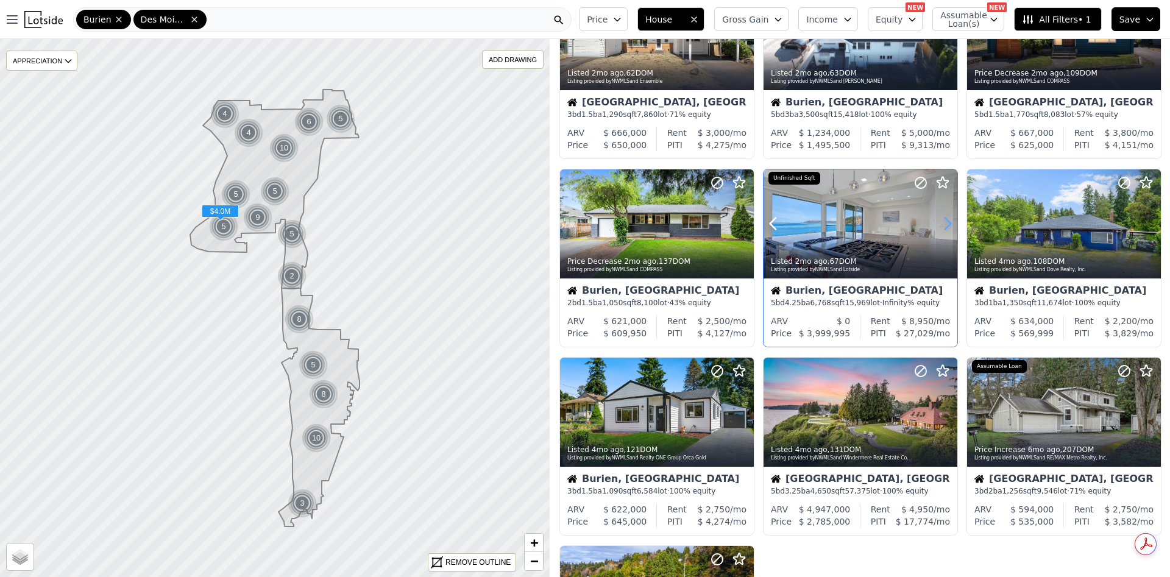
click at [943, 219] on icon at bounding box center [948, 224] width 20 height 20
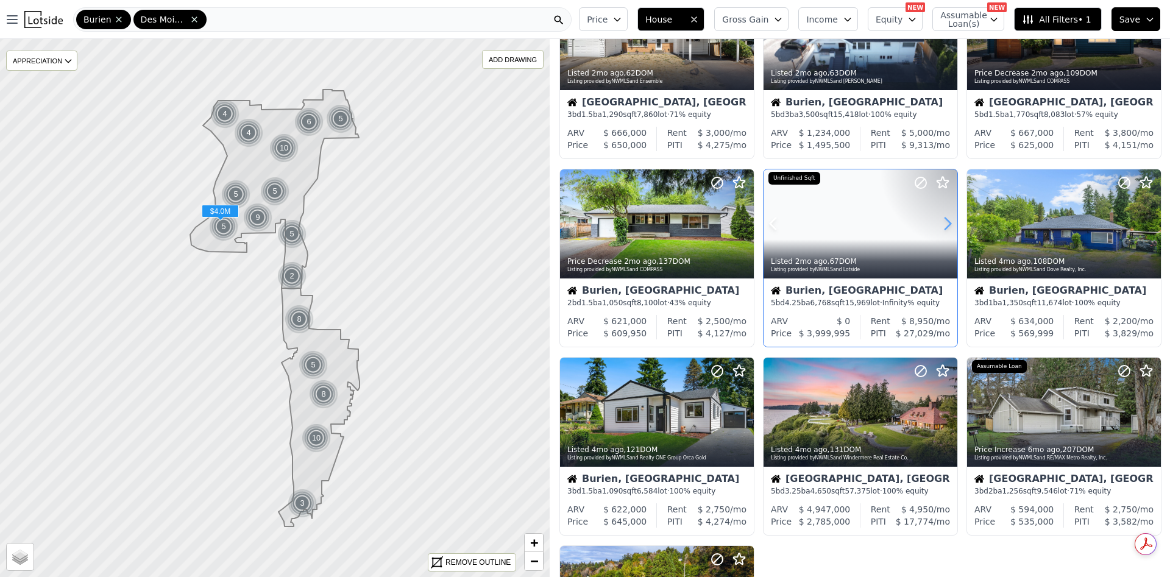
click at [943, 219] on icon at bounding box center [948, 224] width 20 height 20
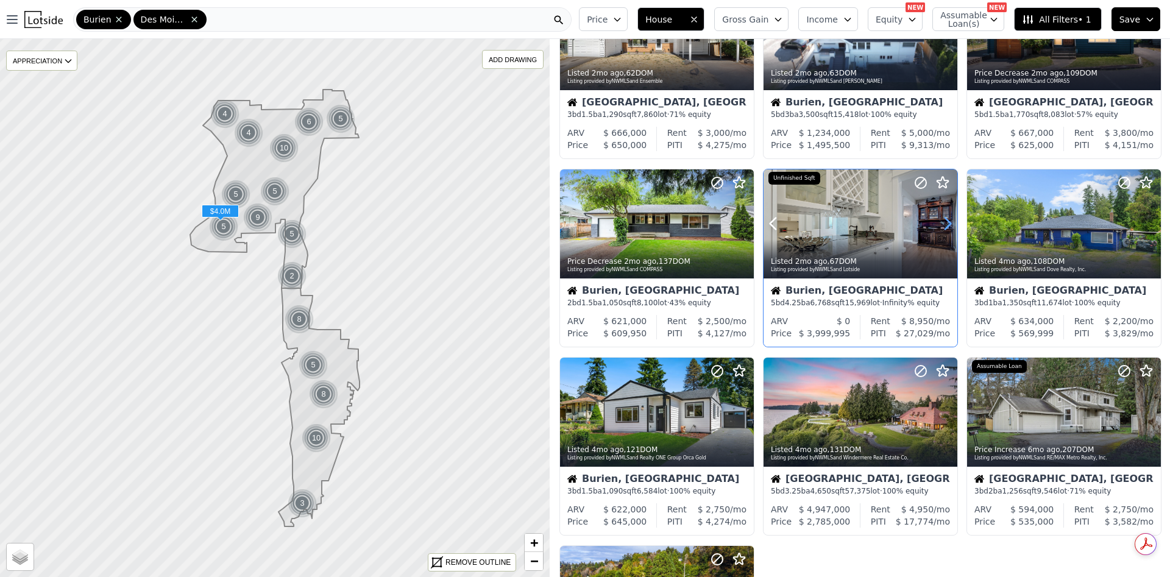
click at [943, 219] on icon at bounding box center [948, 224] width 20 height 20
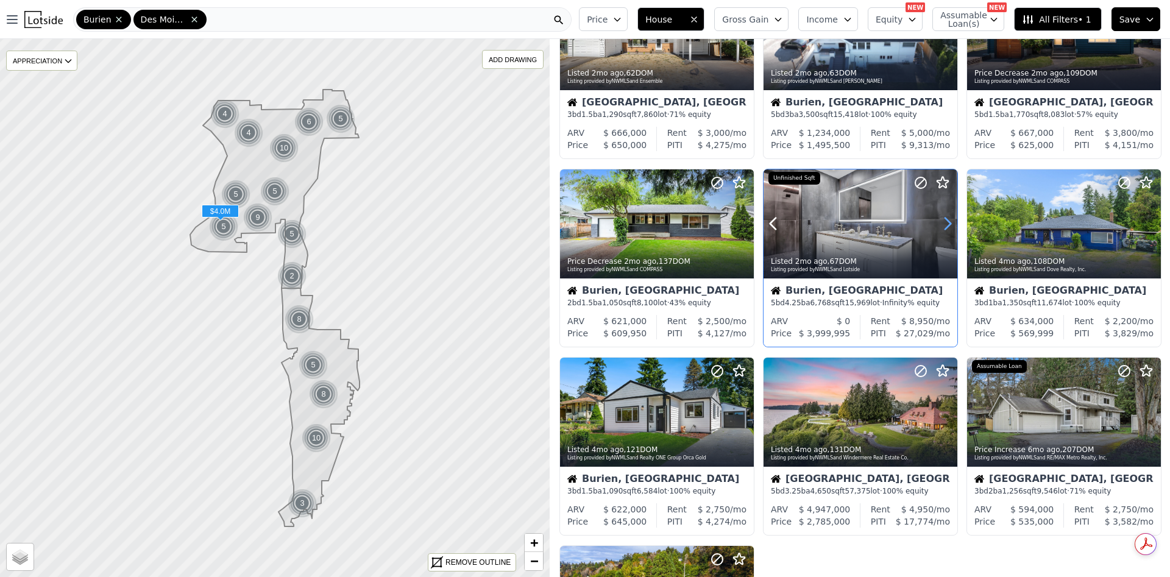
click at [943, 219] on icon at bounding box center [948, 224] width 20 height 20
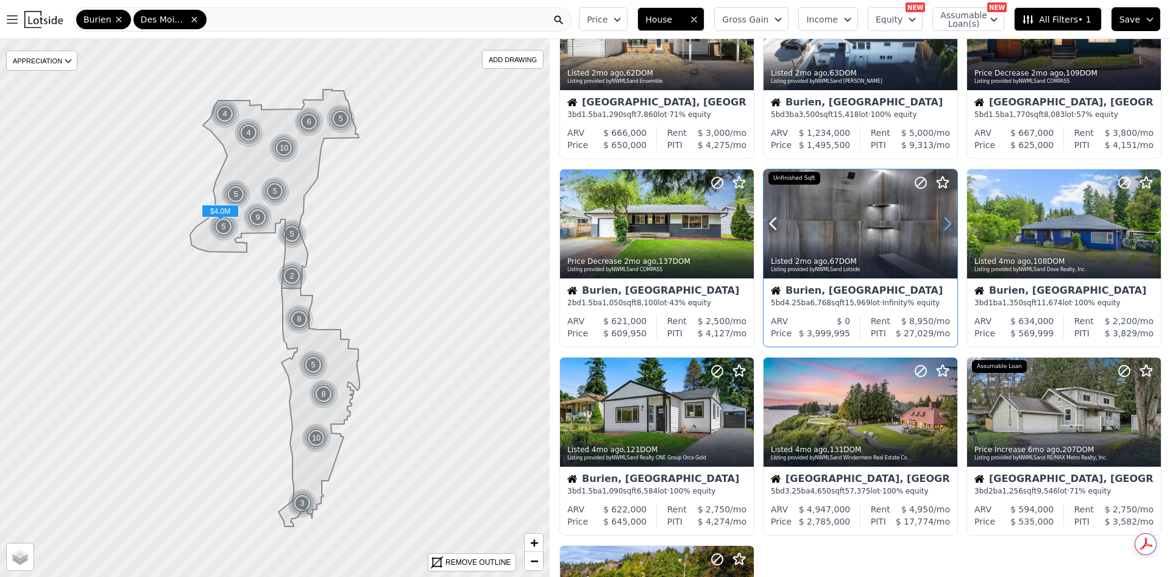
click at [943, 219] on icon at bounding box center [948, 224] width 20 height 20
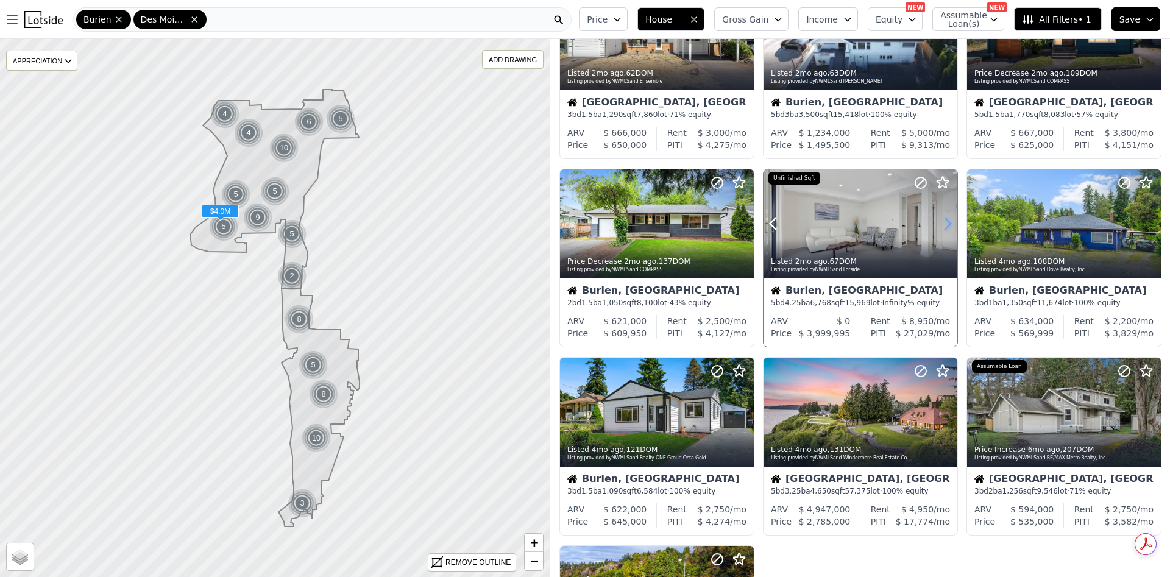
click at [943, 219] on icon at bounding box center [948, 224] width 20 height 20
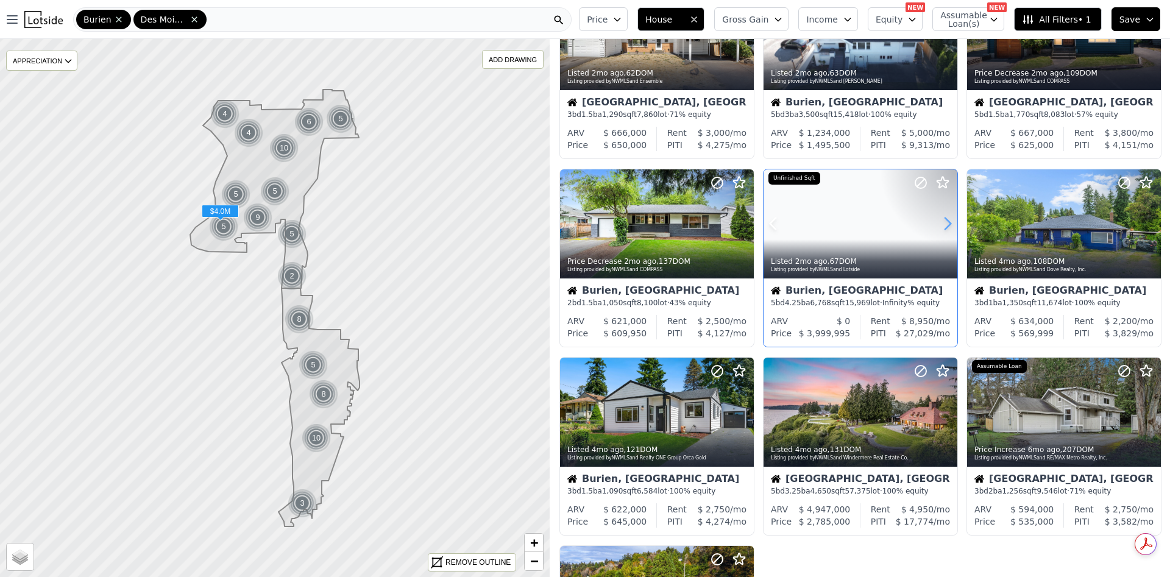
click at [943, 219] on icon at bounding box center [948, 224] width 20 height 20
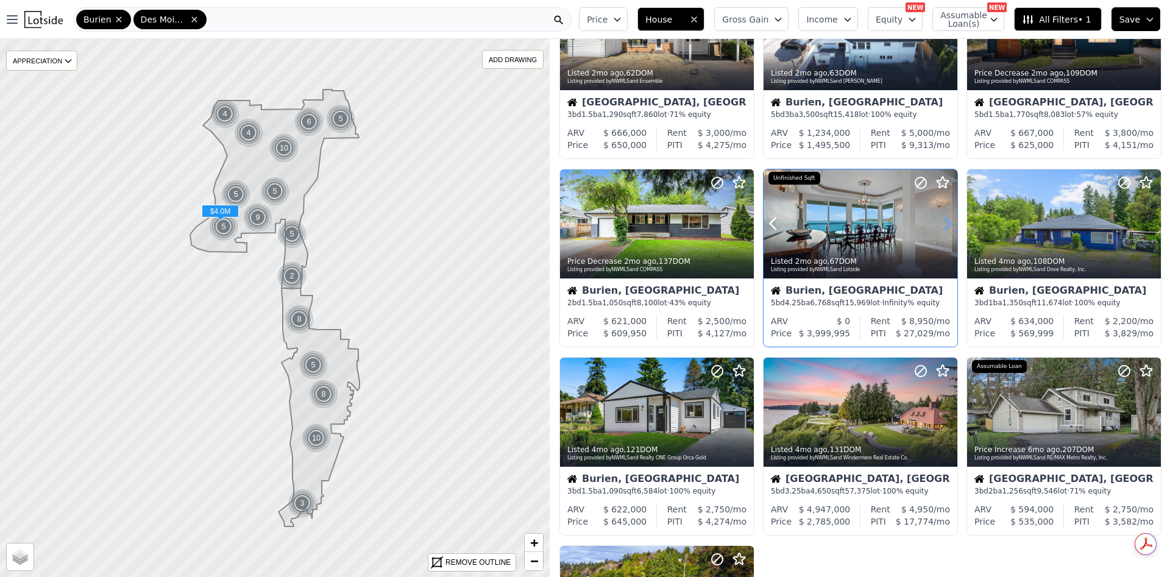
click at [943, 219] on icon at bounding box center [948, 224] width 20 height 20
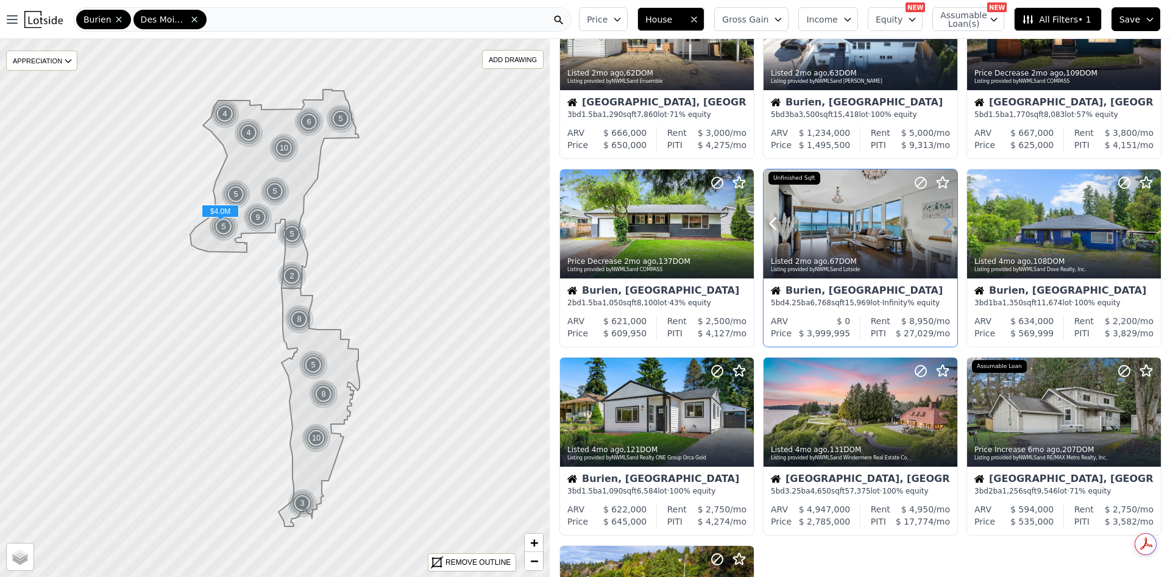
click at [943, 219] on icon at bounding box center [948, 224] width 20 height 20
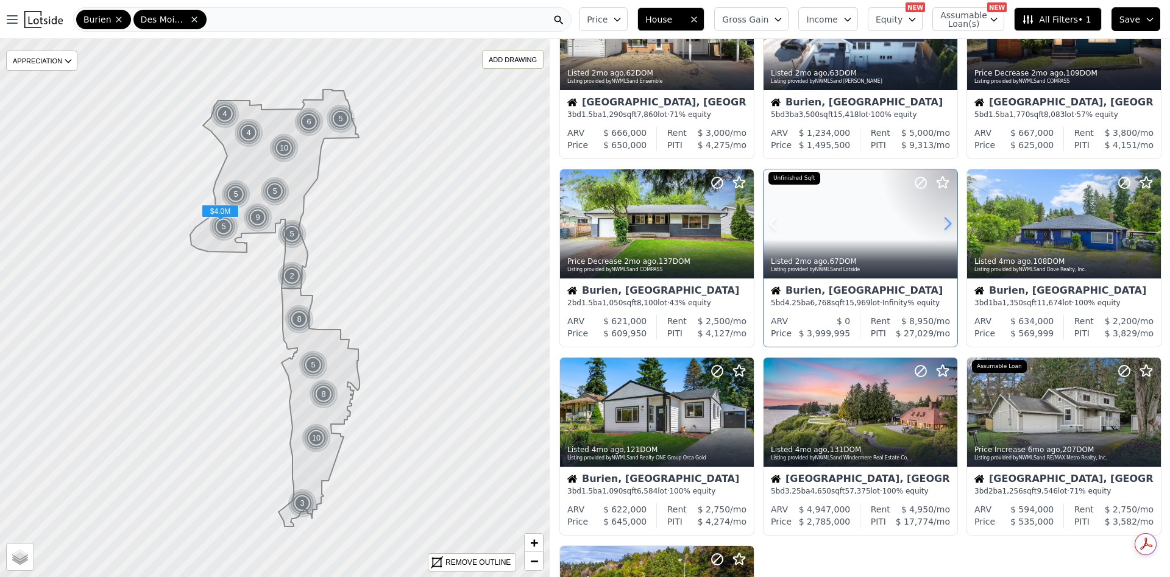
click at [943, 219] on icon at bounding box center [948, 224] width 20 height 20
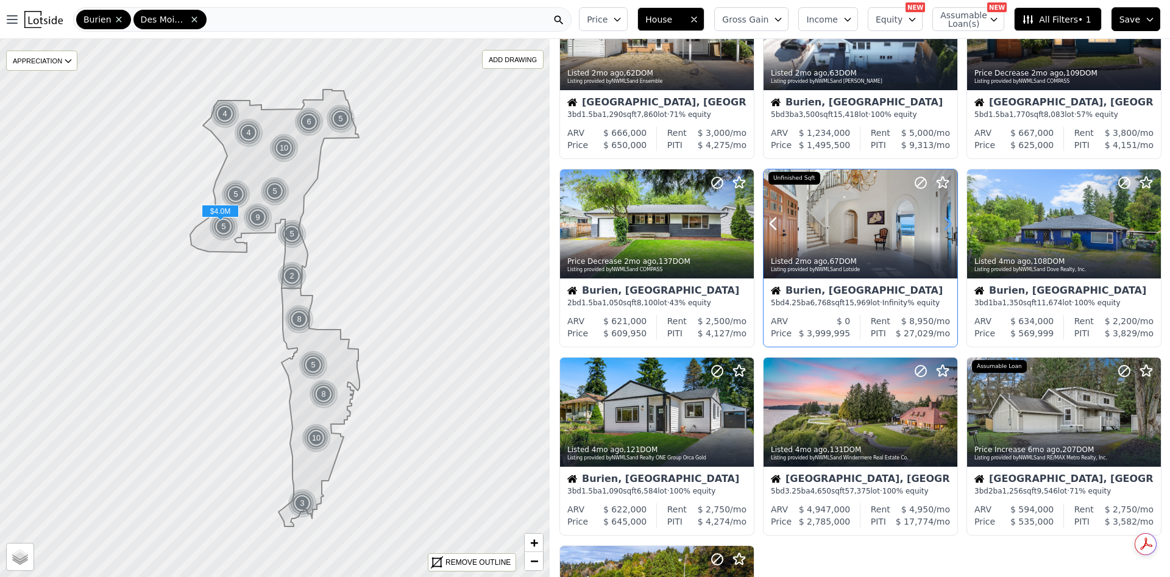
click at [943, 219] on icon at bounding box center [948, 224] width 20 height 20
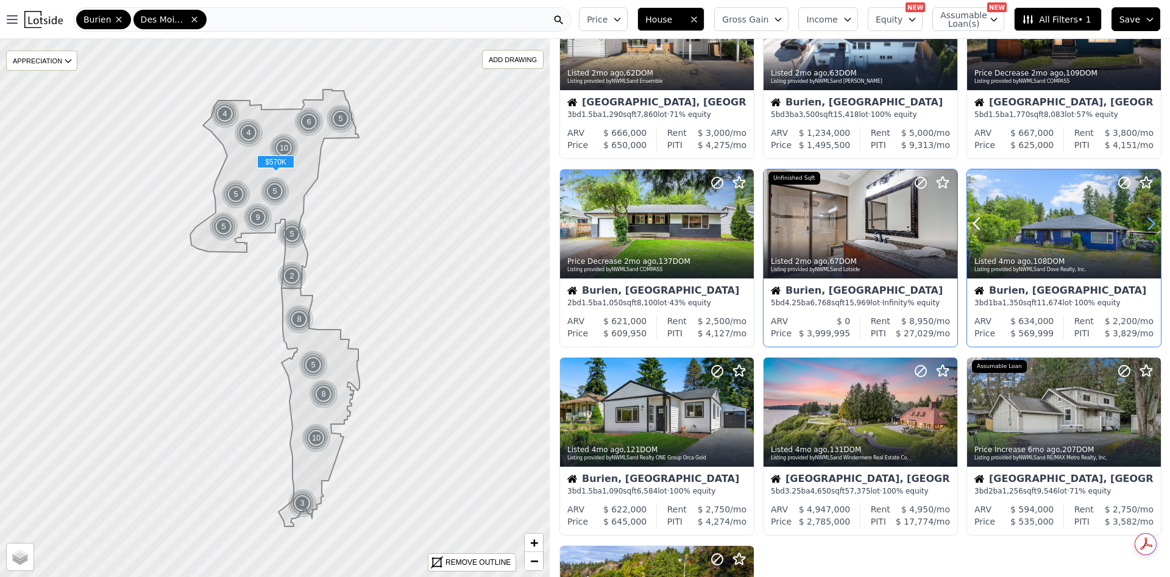
click at [1143, 227] on icon at bounding box center [1151, 224] width 20 height 20
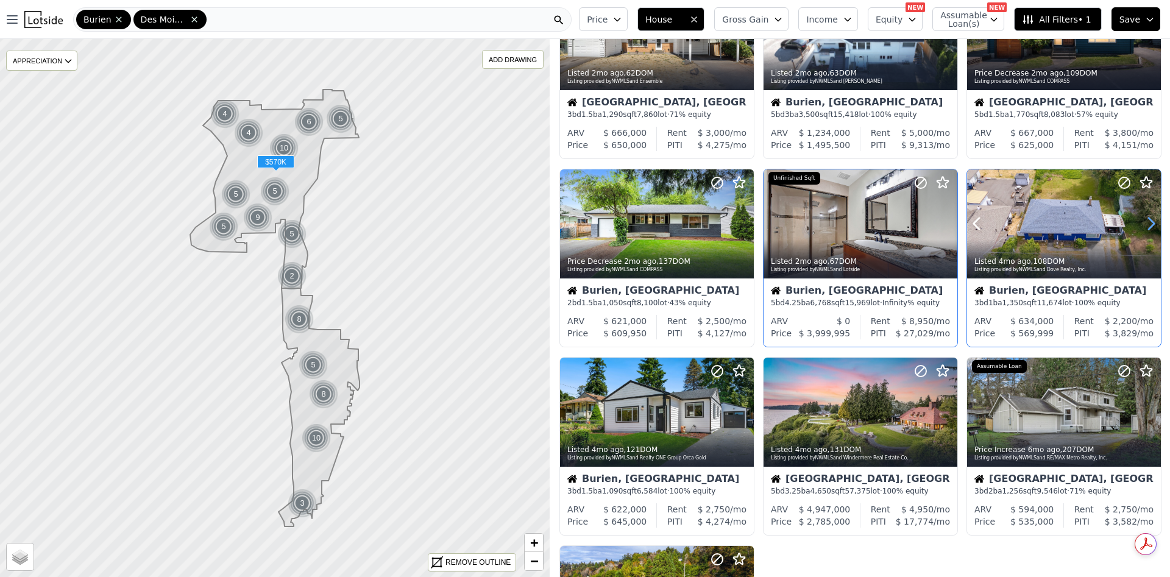
click at [1149, 227] on icon at bounding box center [1151, 224] width 5 height 12
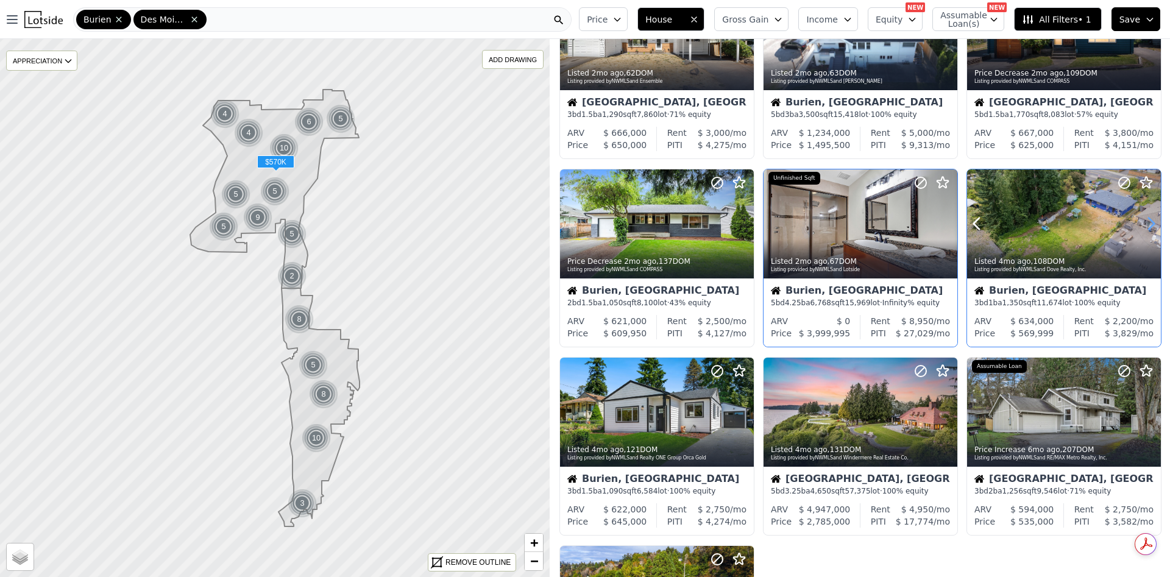
click at [1149, 227] on icon at bounding box center [1151, 224] width 5 height 12
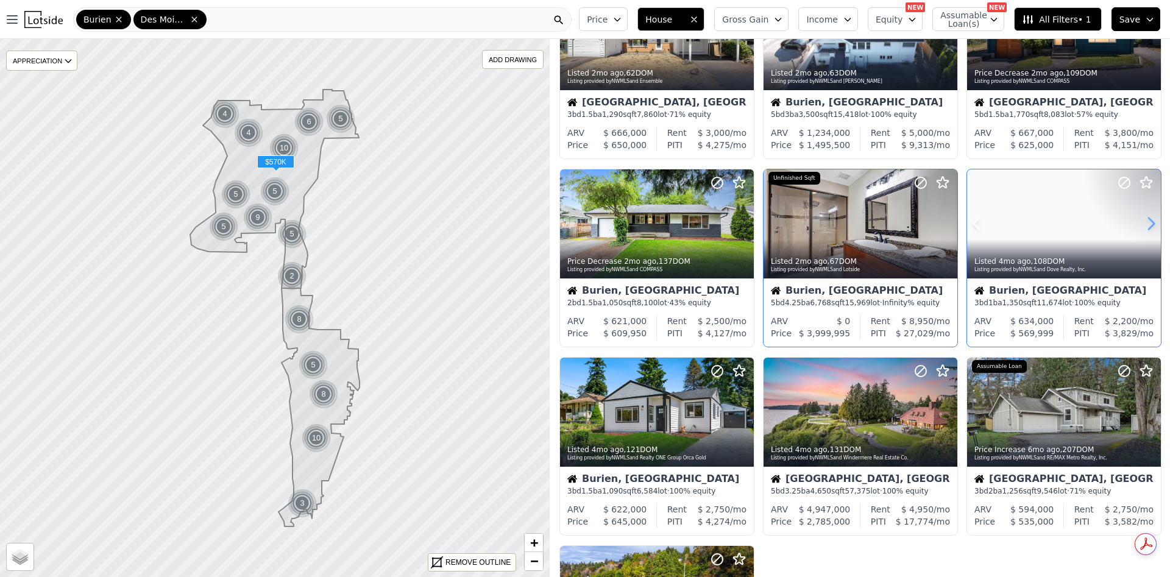
click at [1149, 227] on icon at bounding box center [1151, 224] width 5 height 12
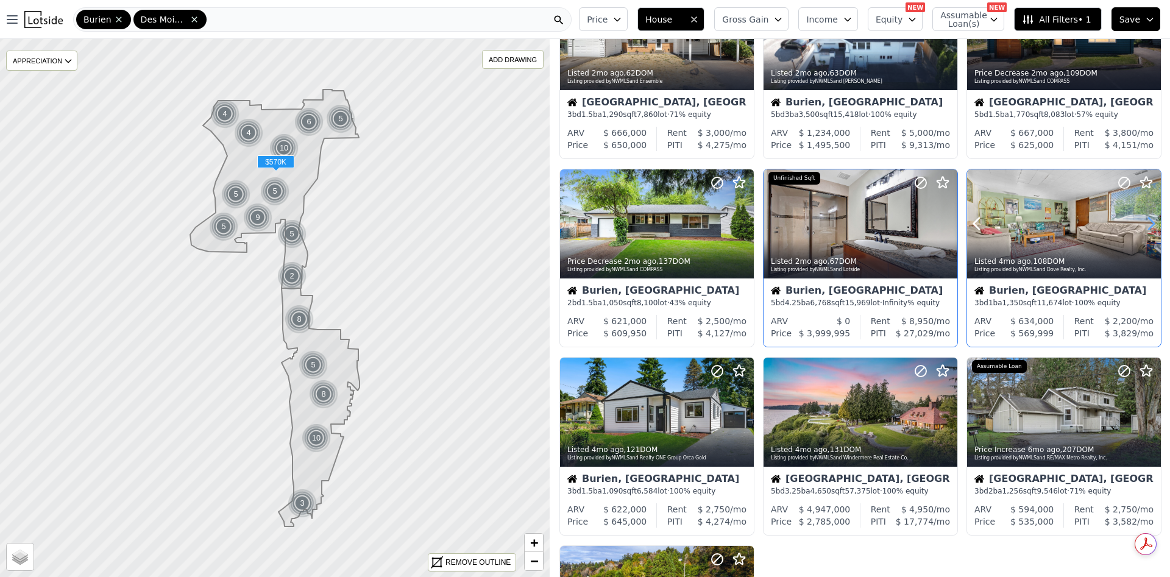
click at [1149, 227] on icon at bounding box center [1151, 224] width 5 height 12
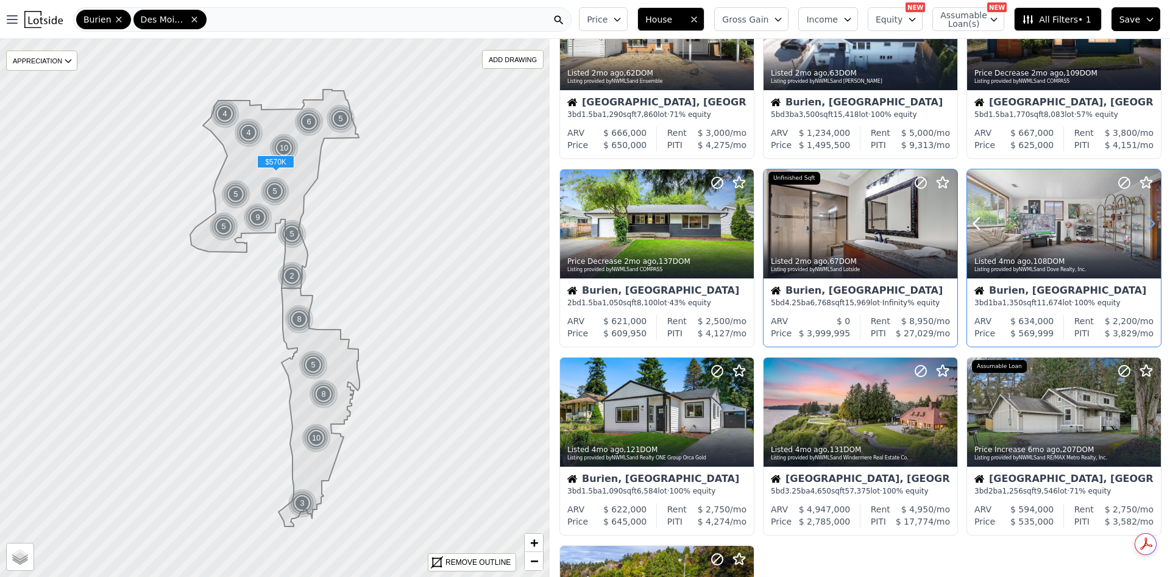
click at [1149, 227] on icon at bounding box center [1151, 224] width 5 height 12
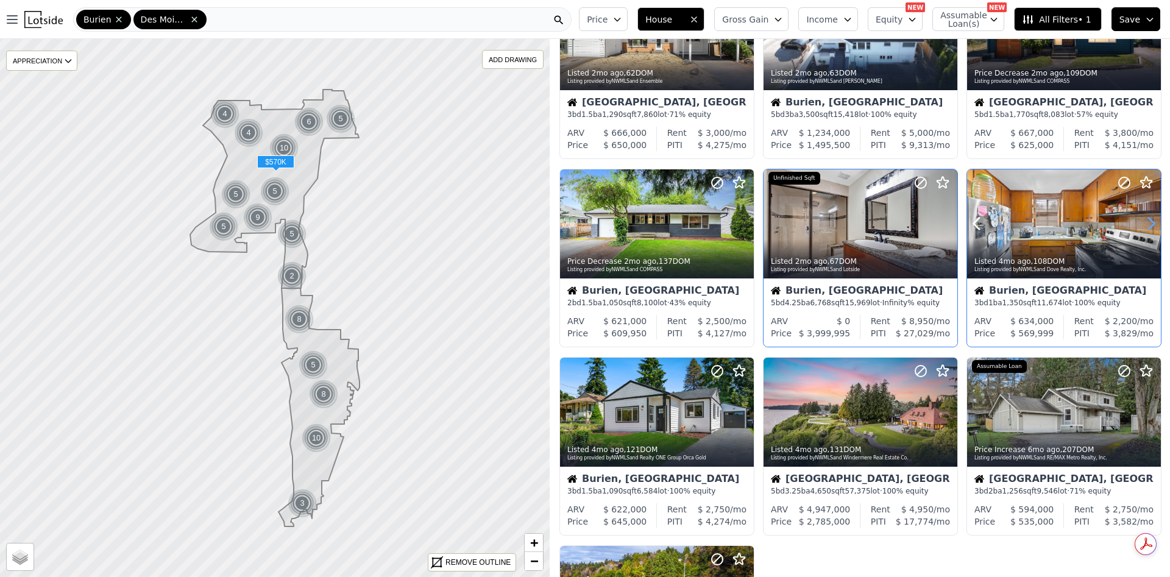
click at [1149, 227] on icon at bounding box center [1151, 224] width 5 height 12
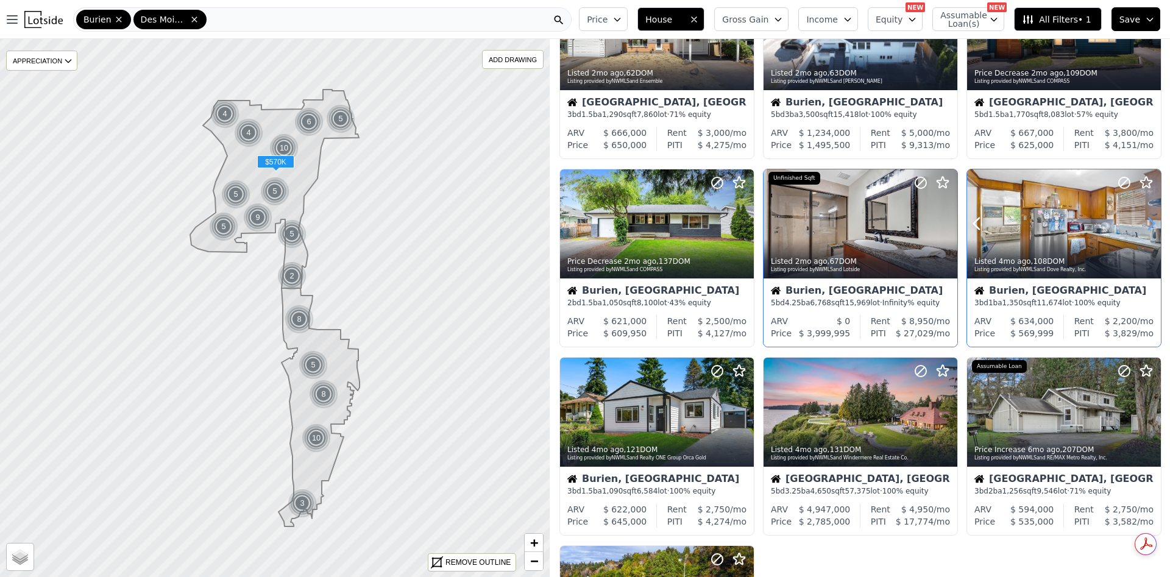
click at [1149, 227] on icon at bounding box center [1151, 224] width 5 height 12
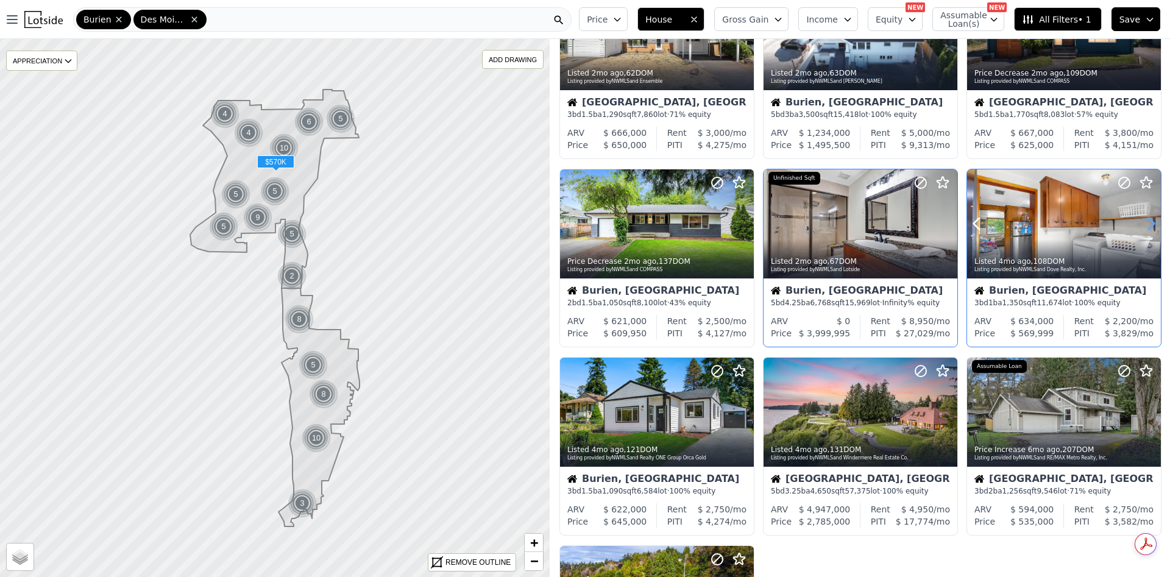
click at [1149, 227] on icon at bounding box center [1151, 224] width 5 height 12
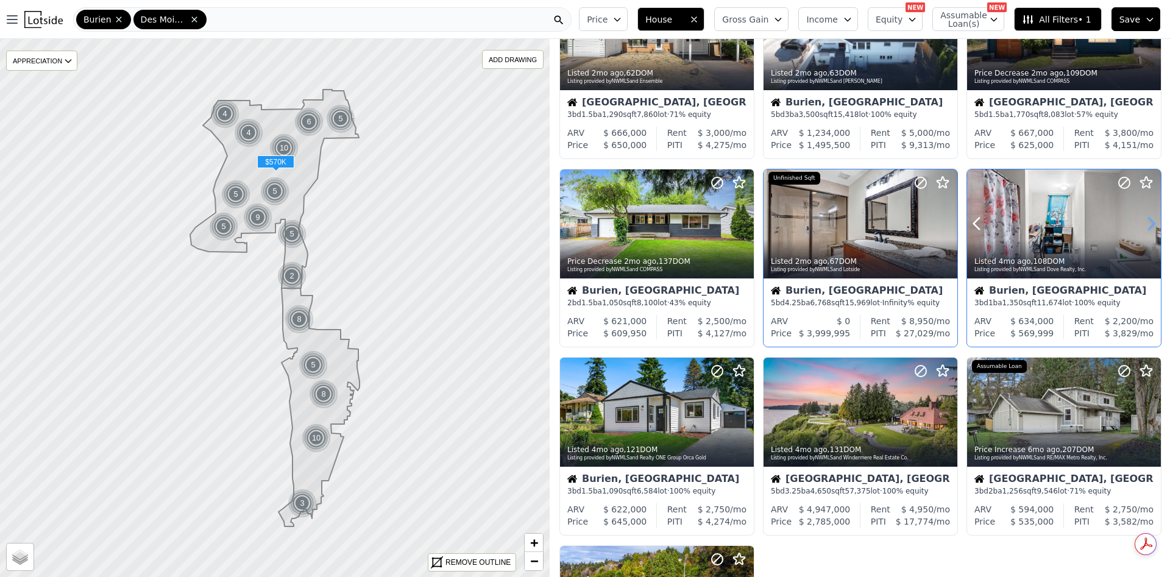
click at [1149, 227] on icon at bounding box center [1151, 224] width 5 height 12
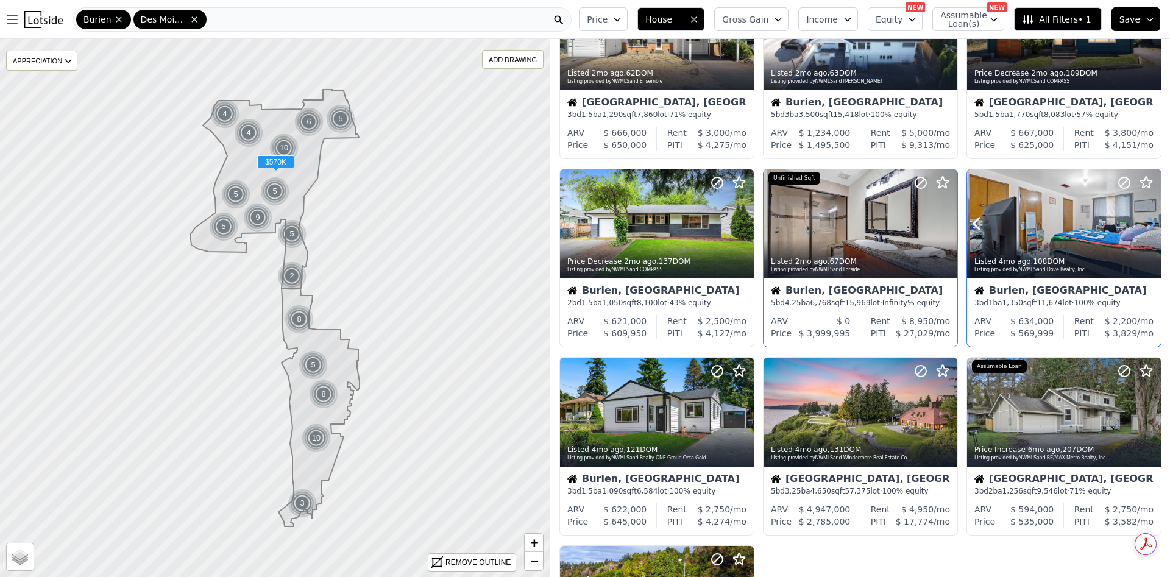
click at [1149, 227] on icon at bounding box center [1151, 224] width 5 height 12
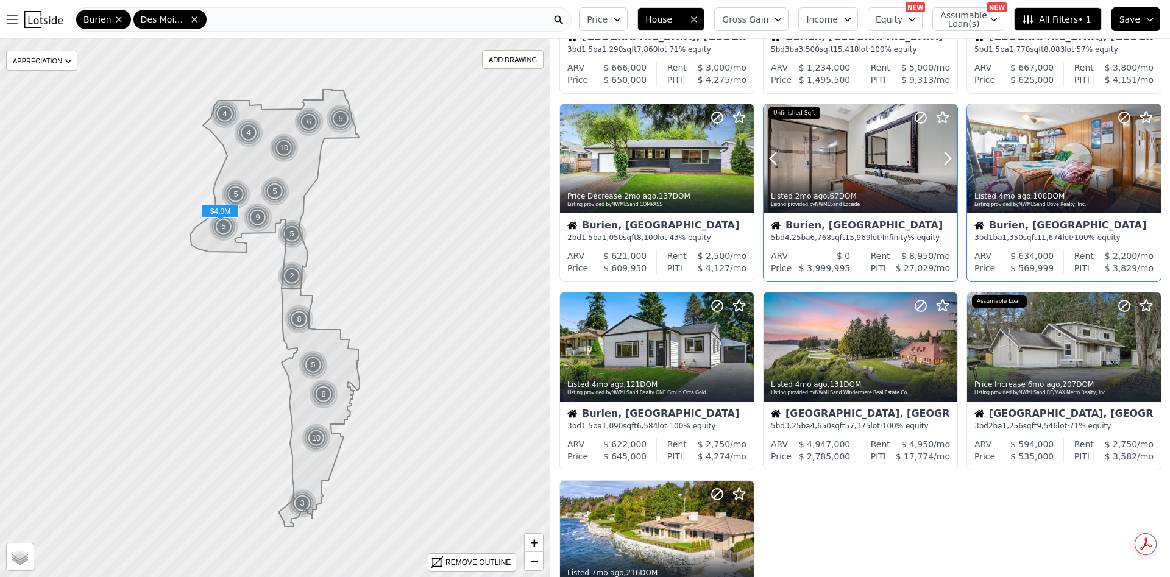
scroll to position [183, 0]
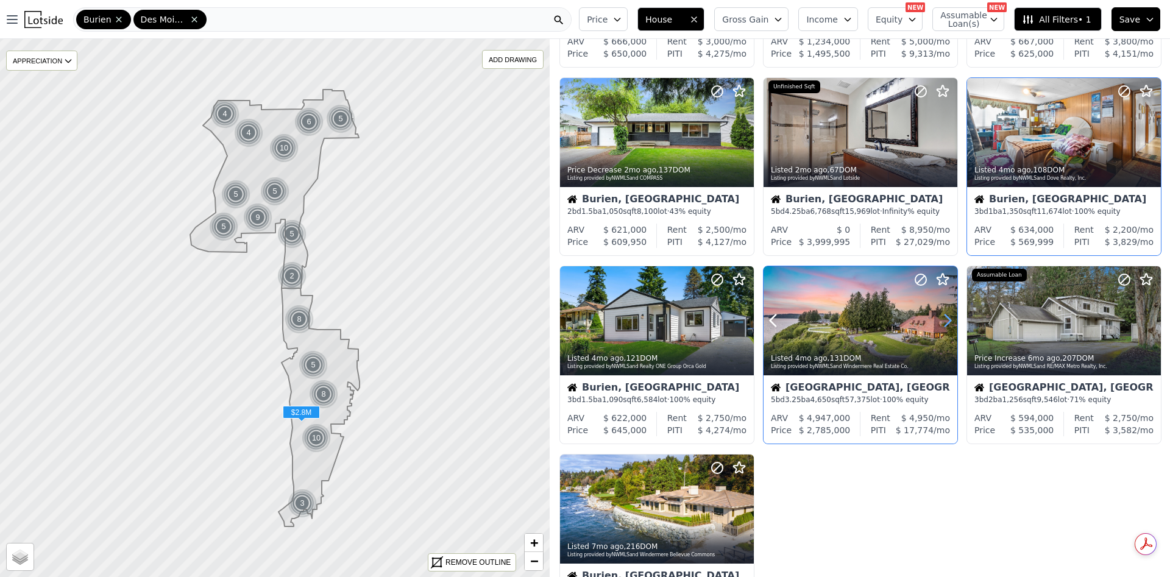
click at [940, 316] on icon at bounding box center [948, 321] width 20 height 20
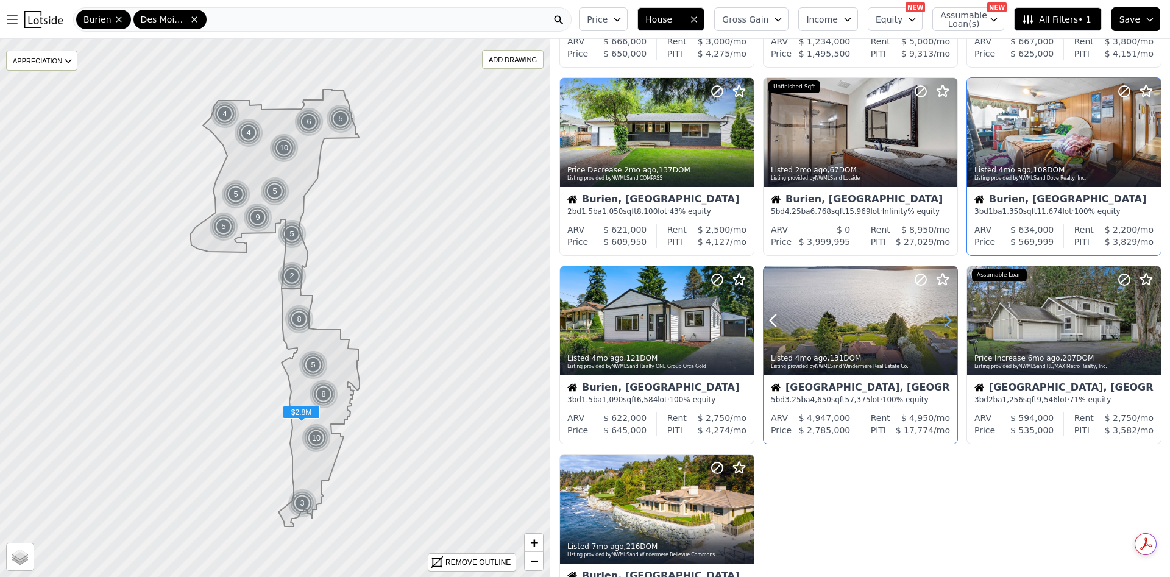
click at [940, 316] on icon at bounding box center [948, 321] width 20 height 20
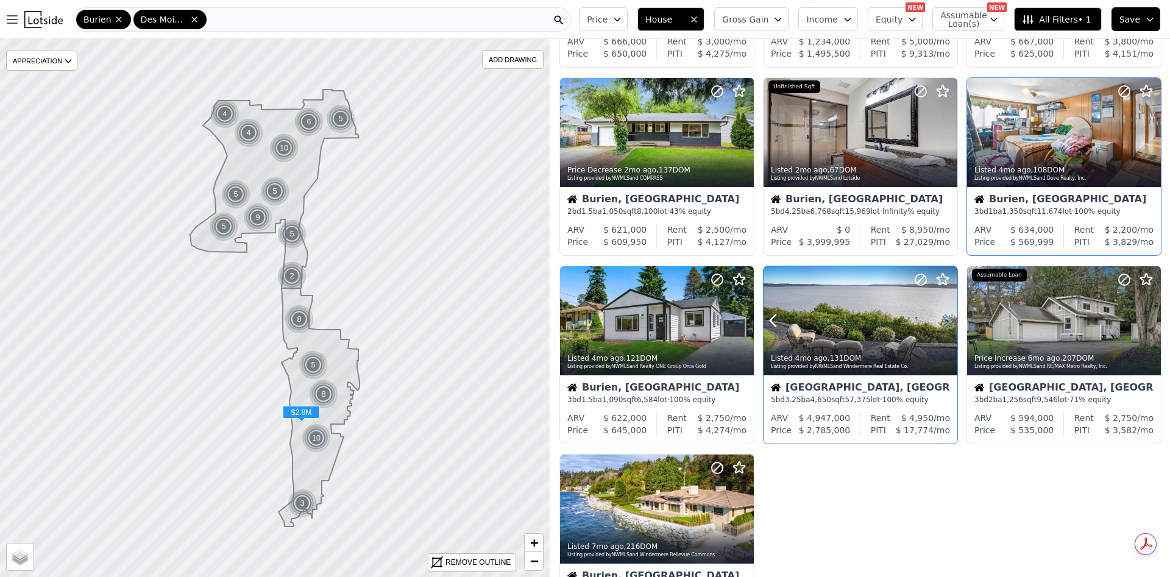
click at [939, 316] on icon at bounding box center [948, 321] width 20 height 20
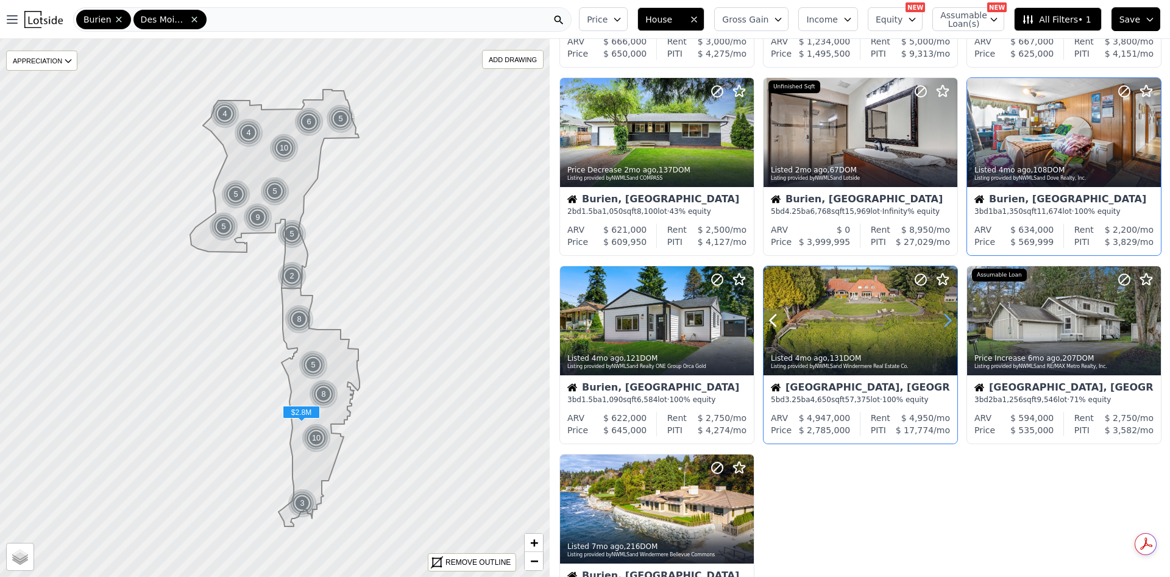
click at [939, 316] on icon at bounding box center [948, 321] width 20 height 20
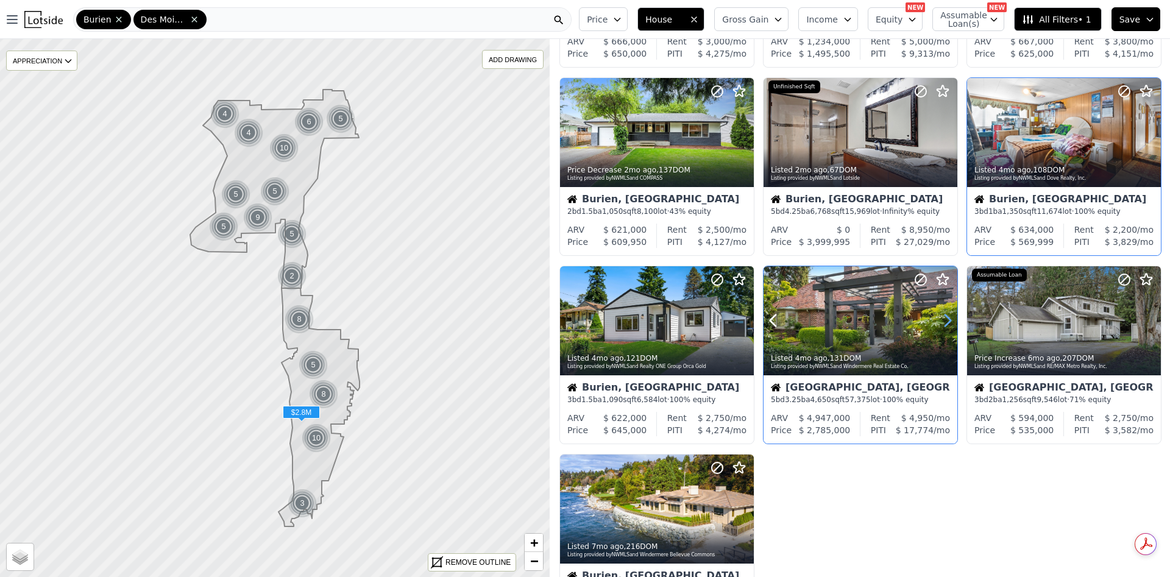
click at [939, 316] on icon at bounding box center [948, 321] width 20 height 20
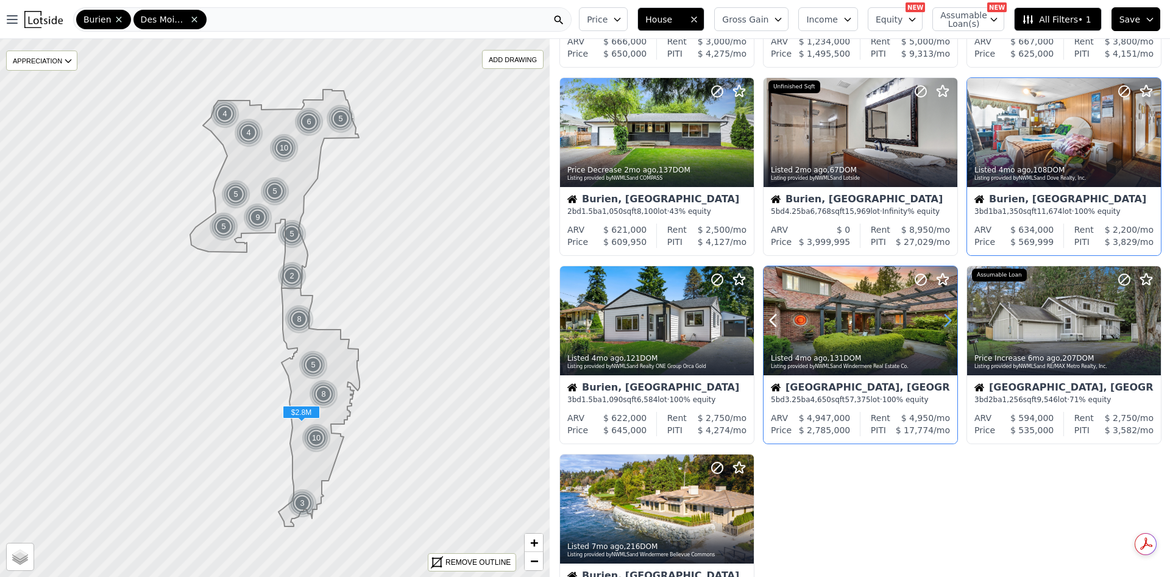
click at [939, 316] on icon at bounding box center [948, 321] width 20 height 20
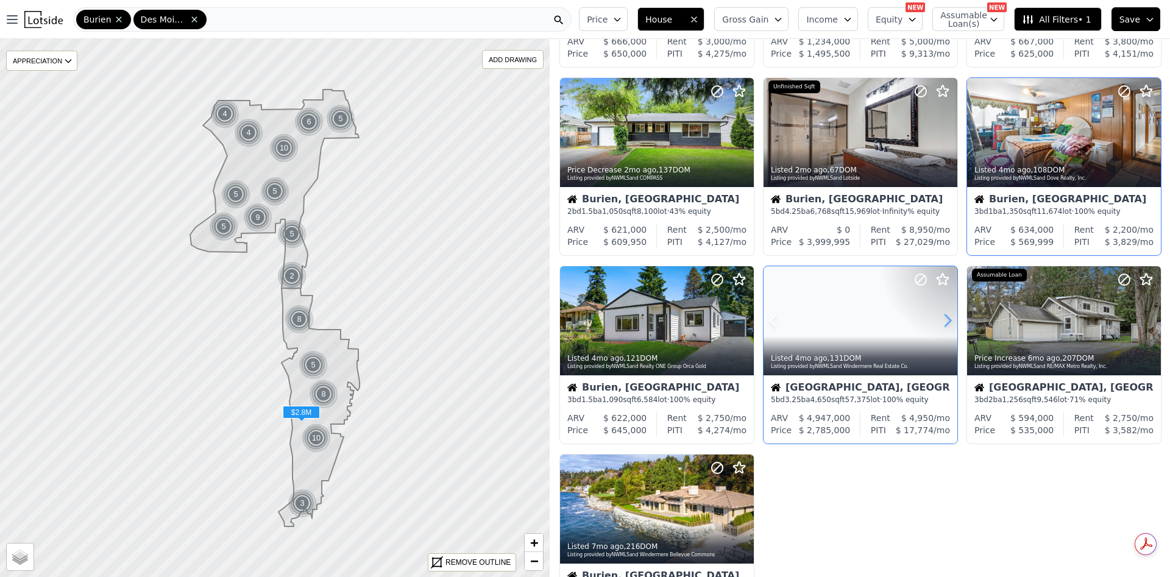
click at [939, 316] on icon at bounding box center [948, 321] width 20 height 20
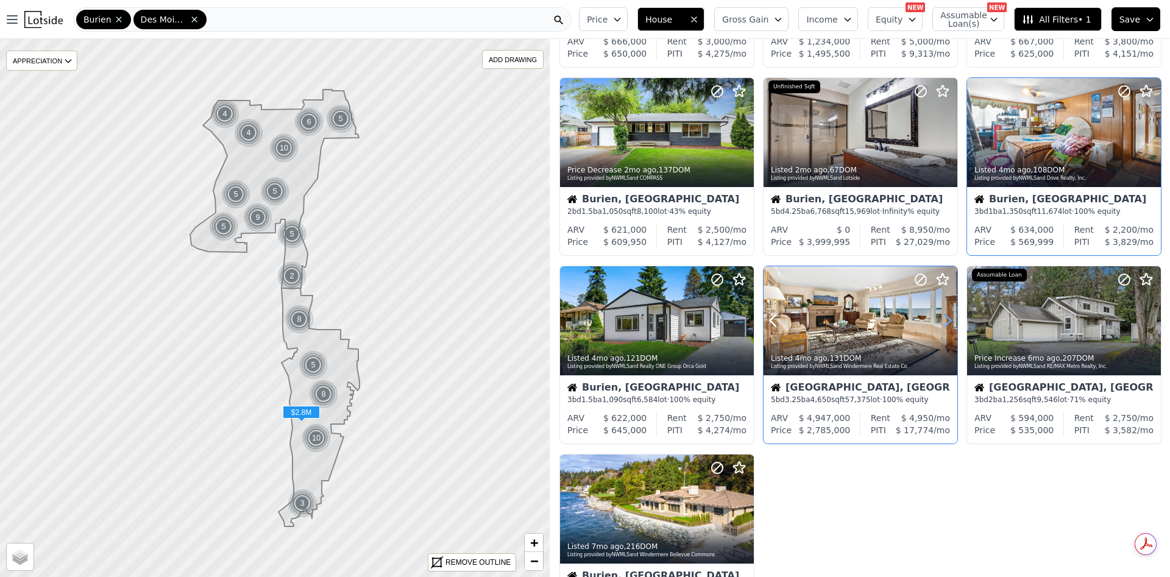
click at [939, 316] on icon at bounding box center [948, 321] width 20 height 20
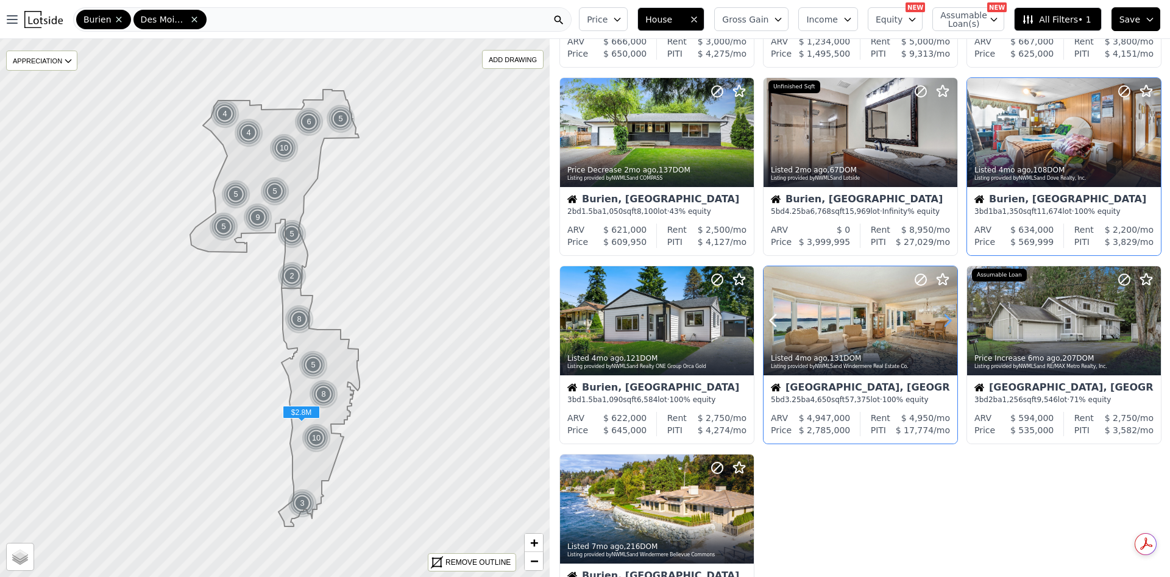
click at [939, 316] on icon at bounding box center [948, 321] width 20 height 20
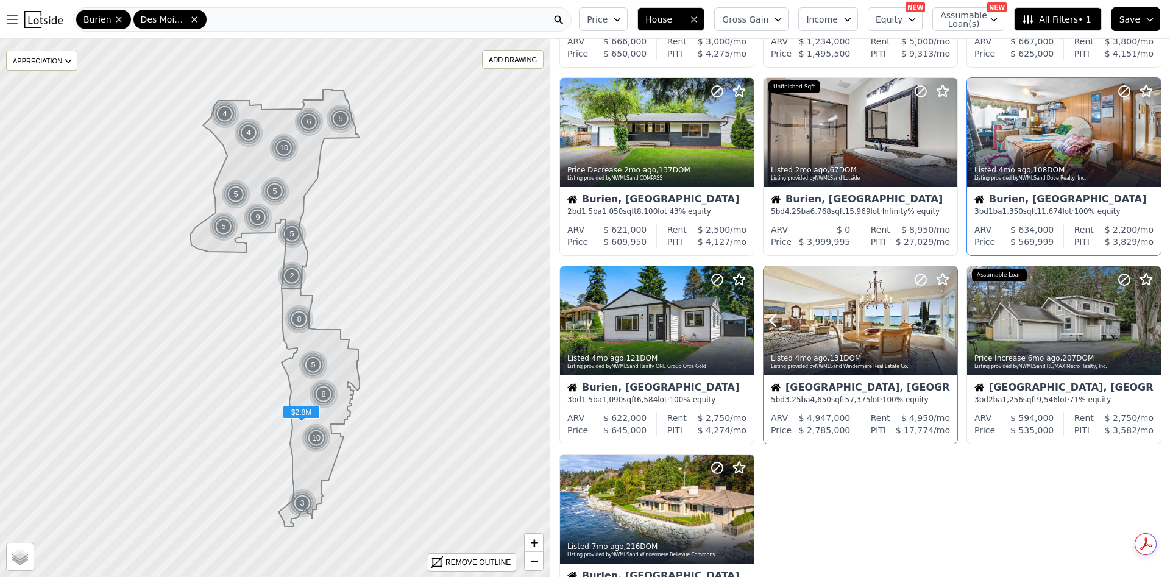
click at [939, 316] on icon at bounding box center [948, 321] width 20 height 20
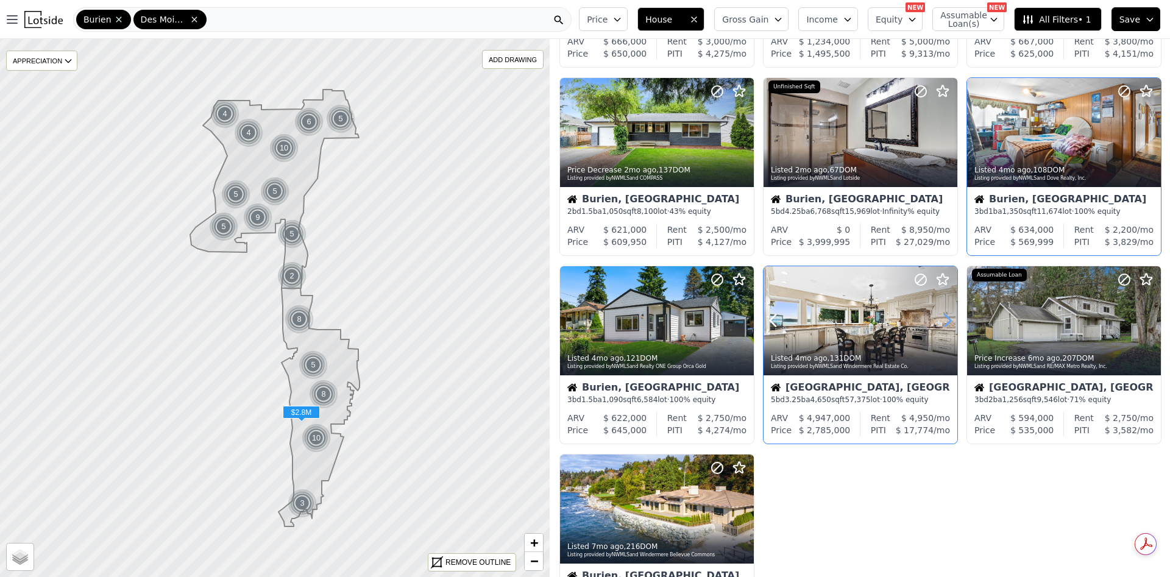
click at [939, 316] on icon at bounding box center [948, 321] width 20 height 20
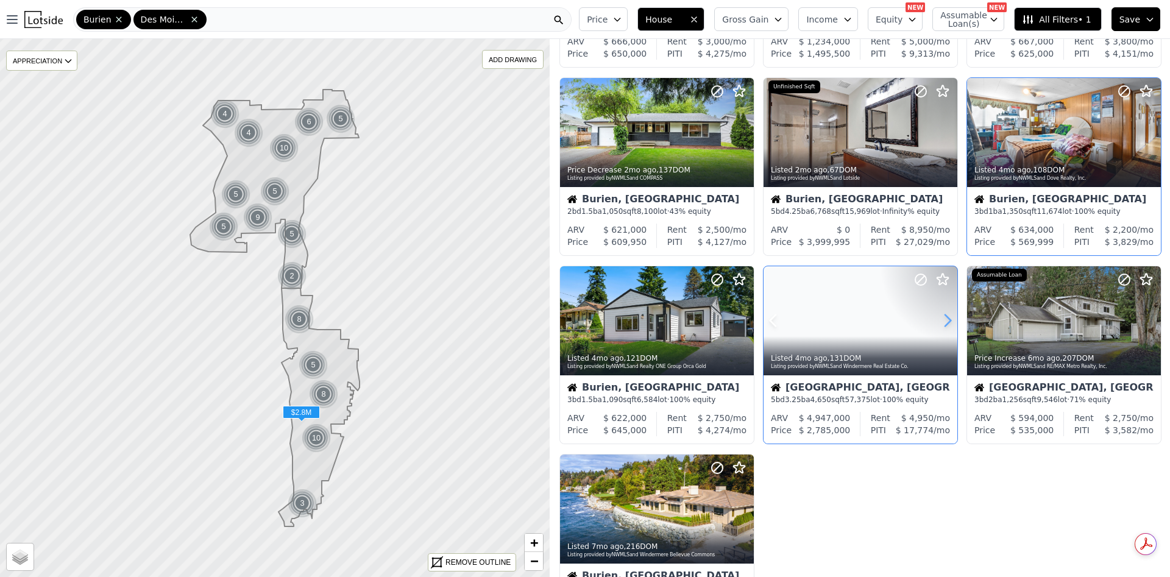
click at [939, 316] on icon at bounding box center [948, 321] width 20 height 20
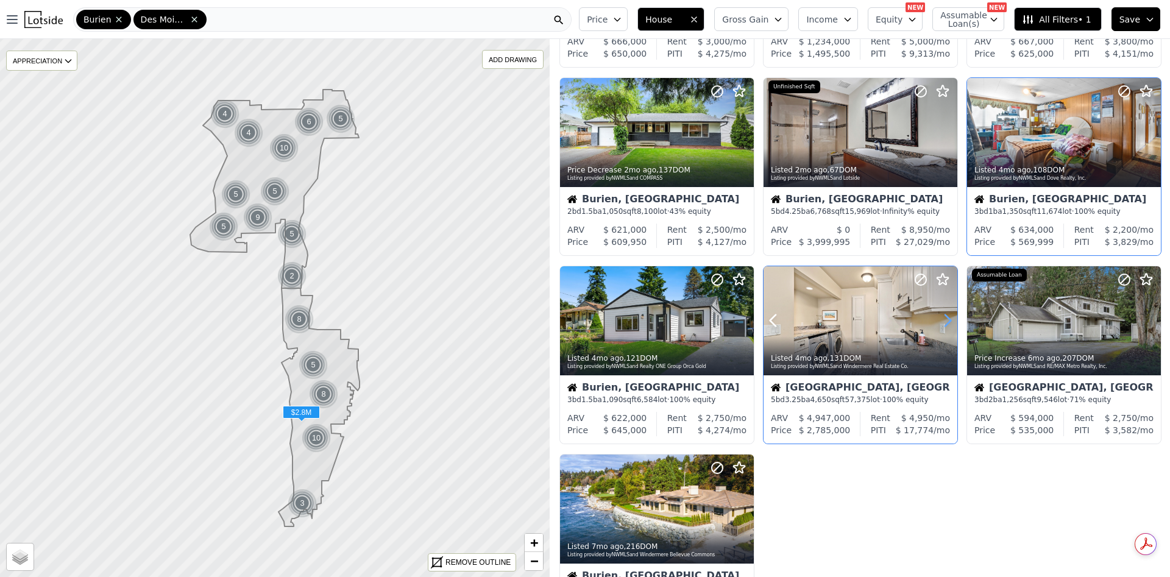
click at [939, 316] on icon at bounding box center [948, 321] width 20 height 20
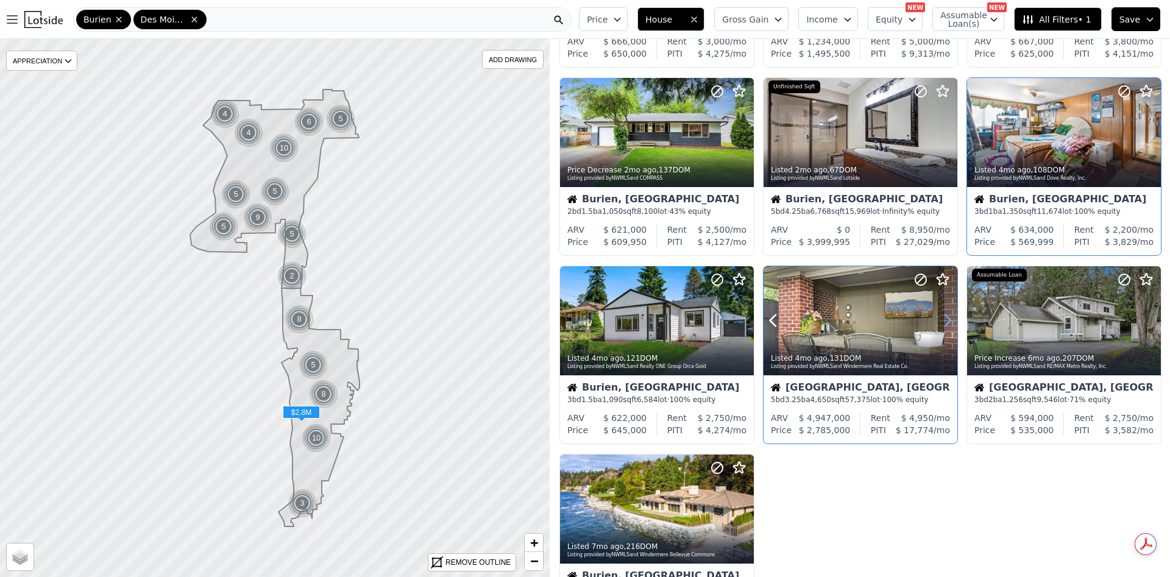
click at [939, 316] on icon at bounding box center [948, 321] width 20 height 20
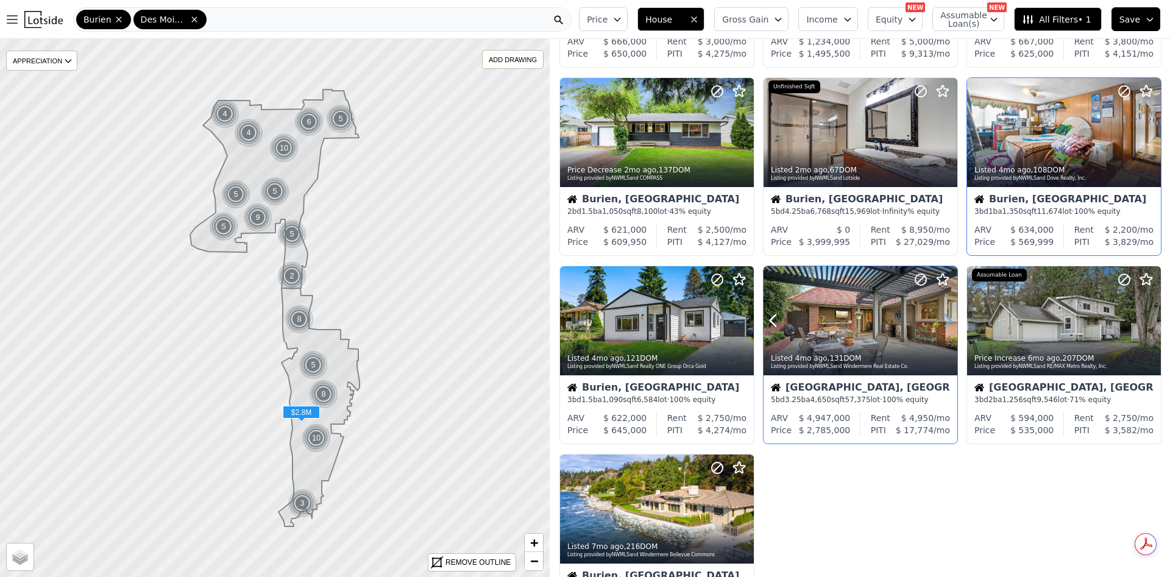
click at [939, 316] on icon at bounding box center [948, 321] width 20 height 20
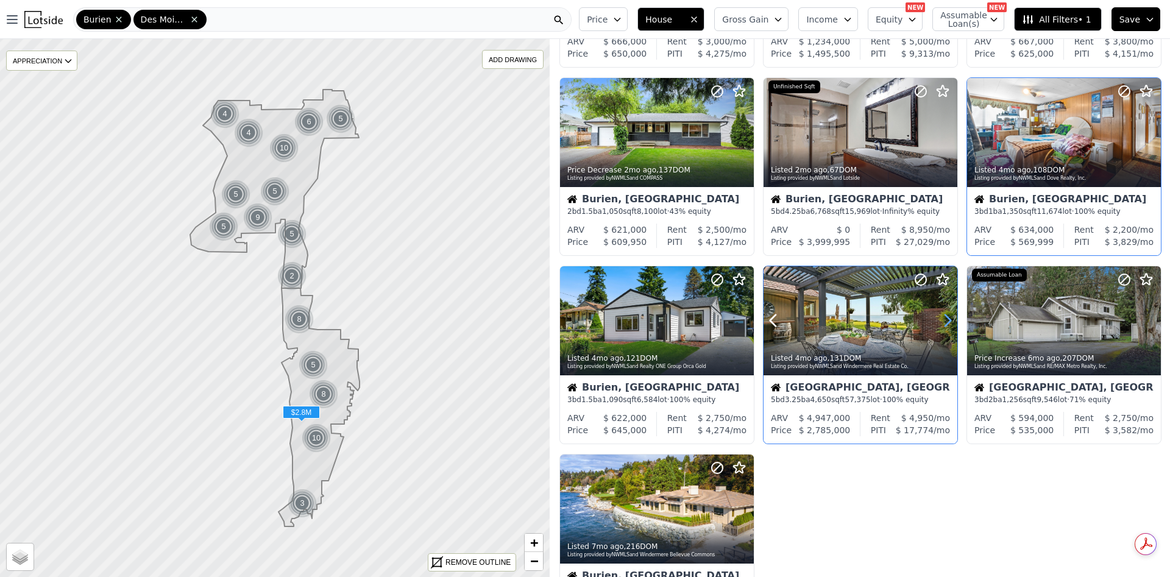
click at [939, 316] on icon at bounding box center [948, 321] width 20 height 20
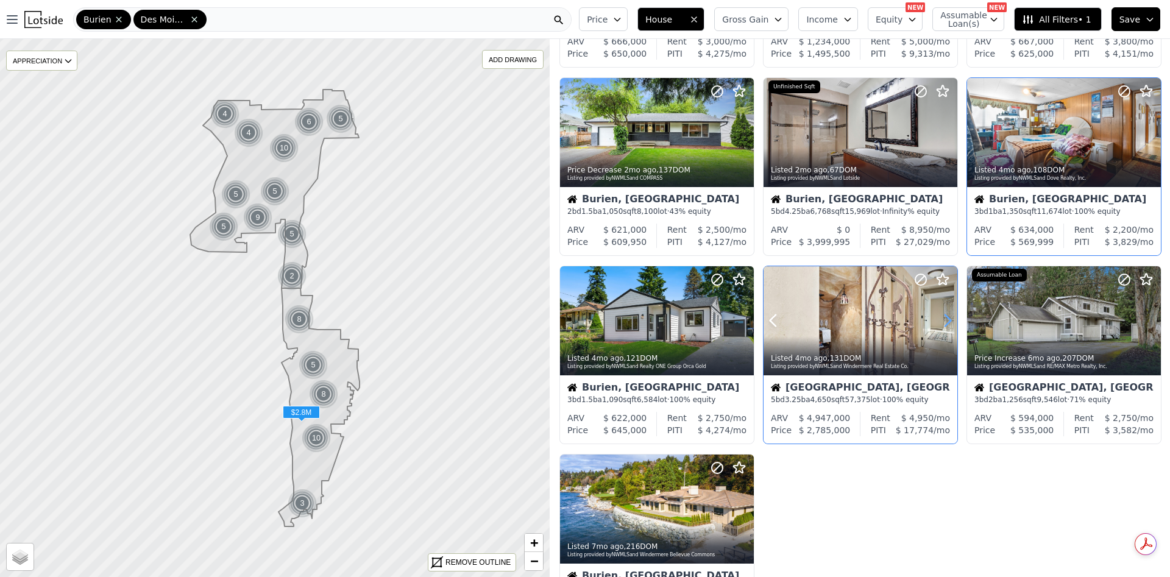
click at [939, 316] on icon at bounding box center [948, 321] width 20 height 20
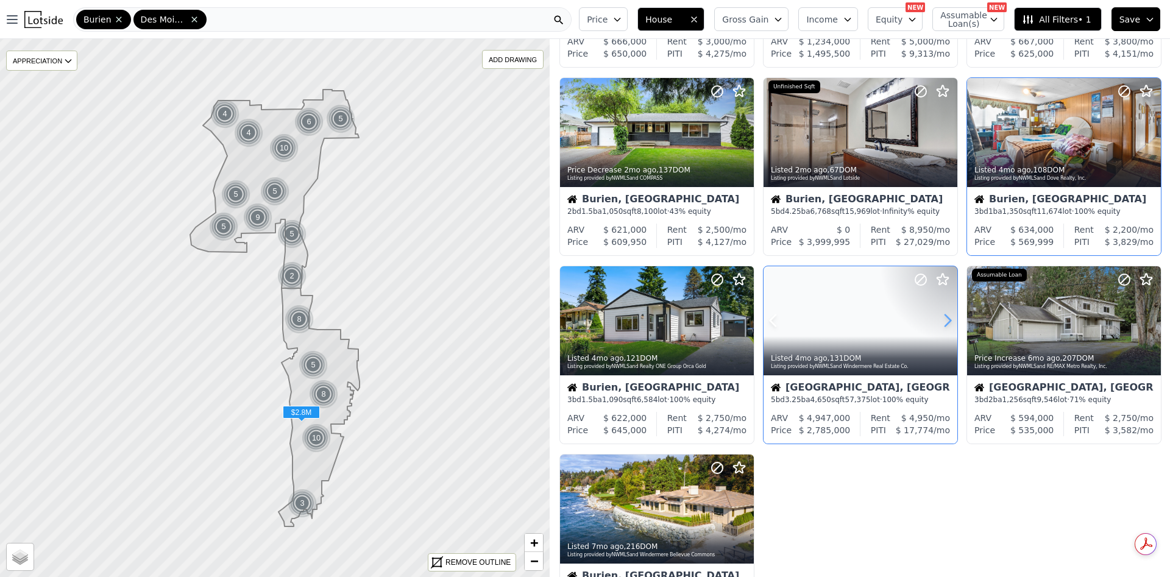
click at [939, 316] on icon at bounding box center [948, 321] width 20 height 20
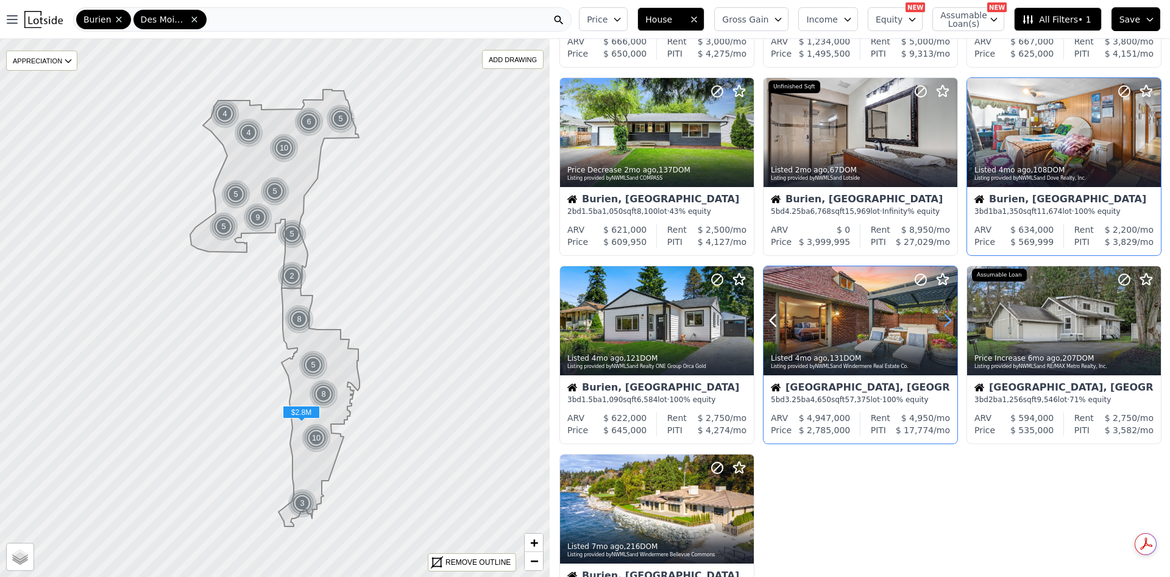
click at [939, 316] on icon at bounding box center [948, 321] width 20 height 20
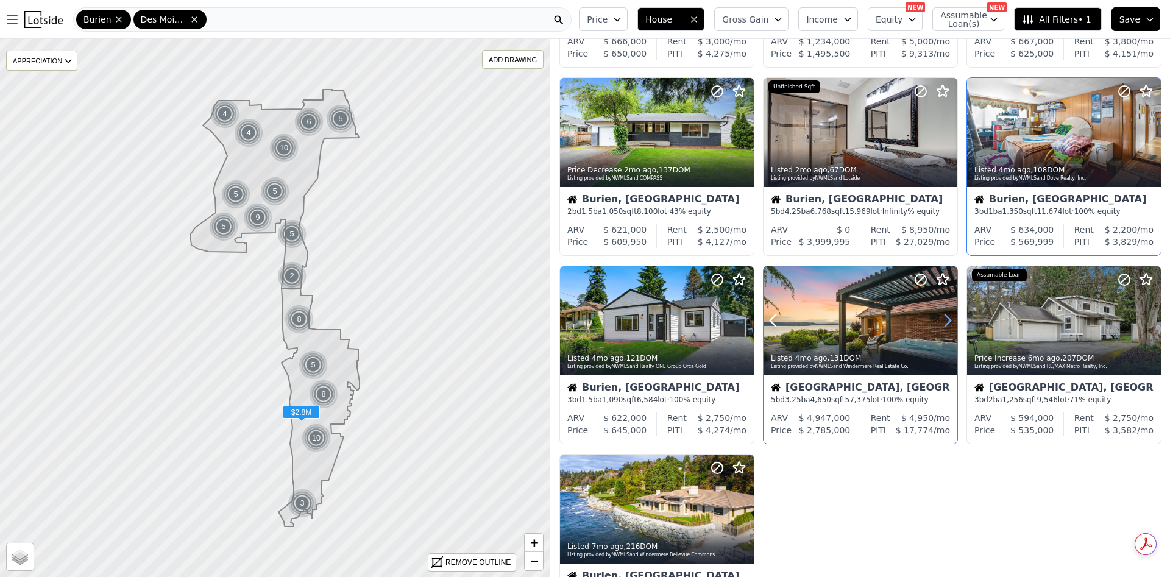
click at [939, 316] on icon at bounding box center [948, 321] width 20 height 20
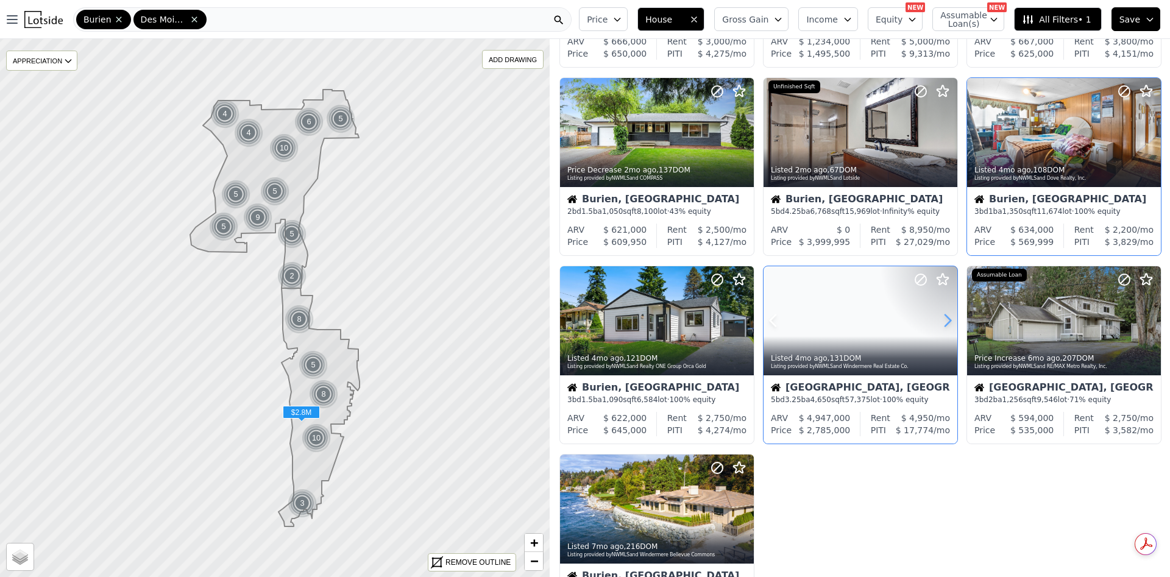
click at [939, 316] on icon at bounding box center [948, 321] width 20 height 20
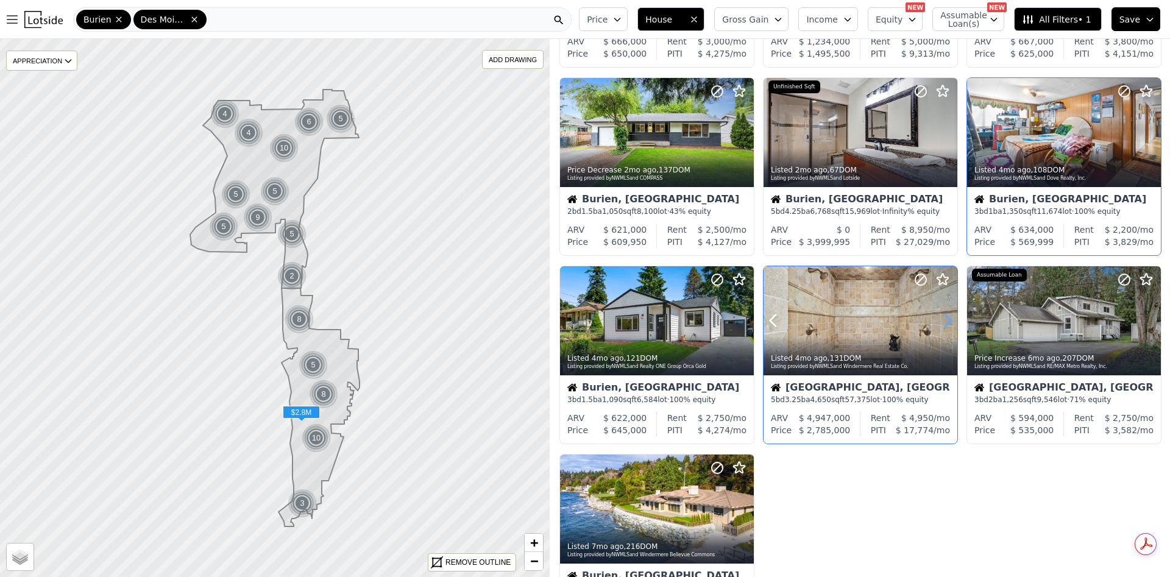
click at [939, 316] on icon at bounding box center [948, 321] width 20 height 20
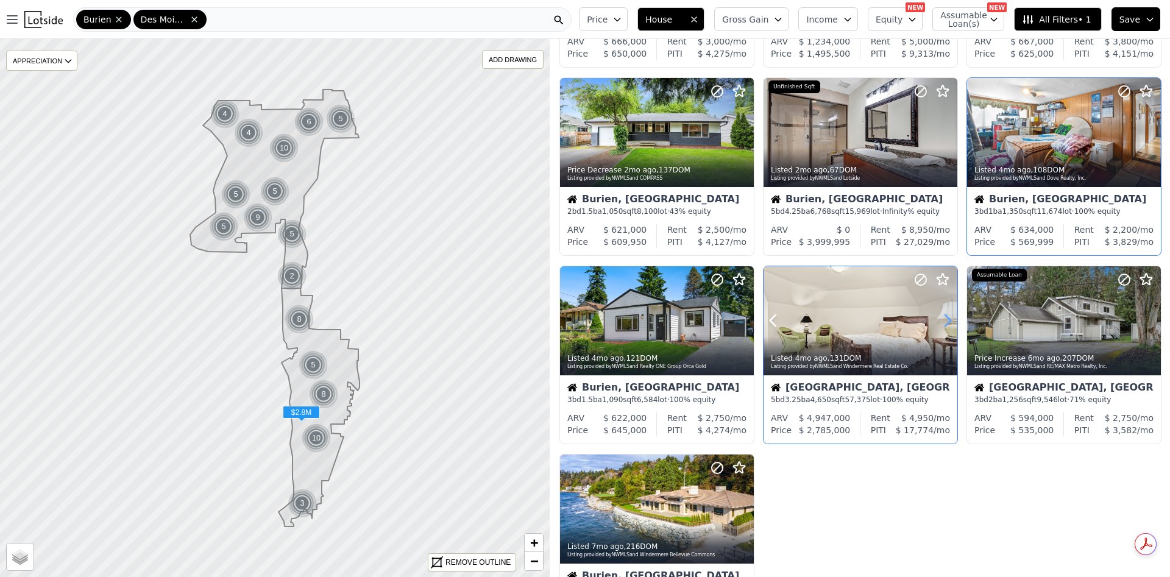
click at [939, 316] on icon at bounding box center [948, 321] width 20 height 20
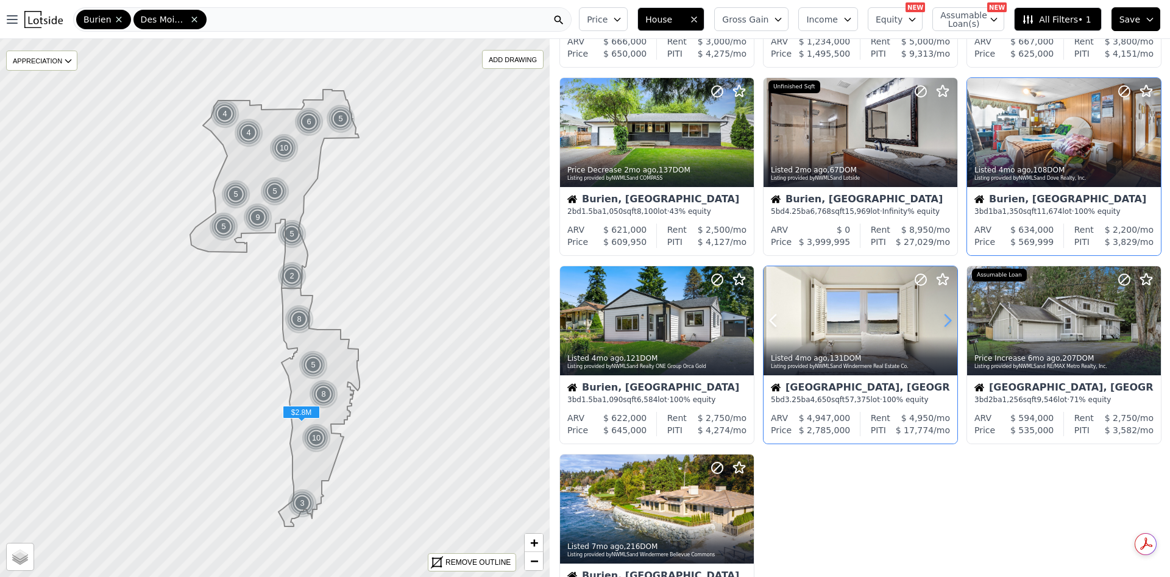
click at [939, 316] on icon at bounding box center [948, 321] width 20 height 20
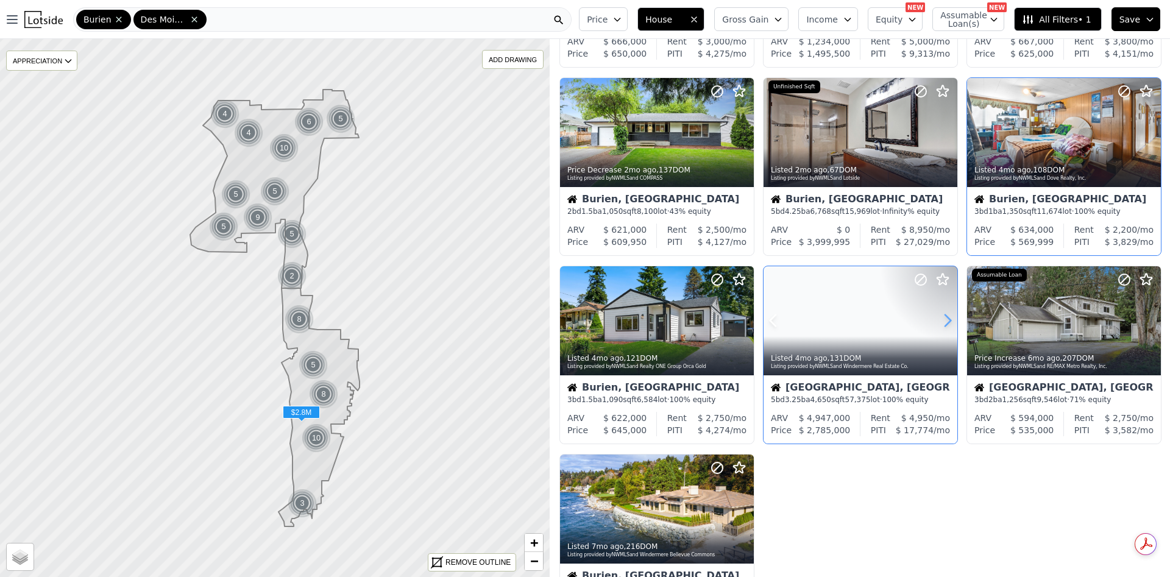
click at [939, 316] on icon at bounding box center [948, 321] width 20 height 20
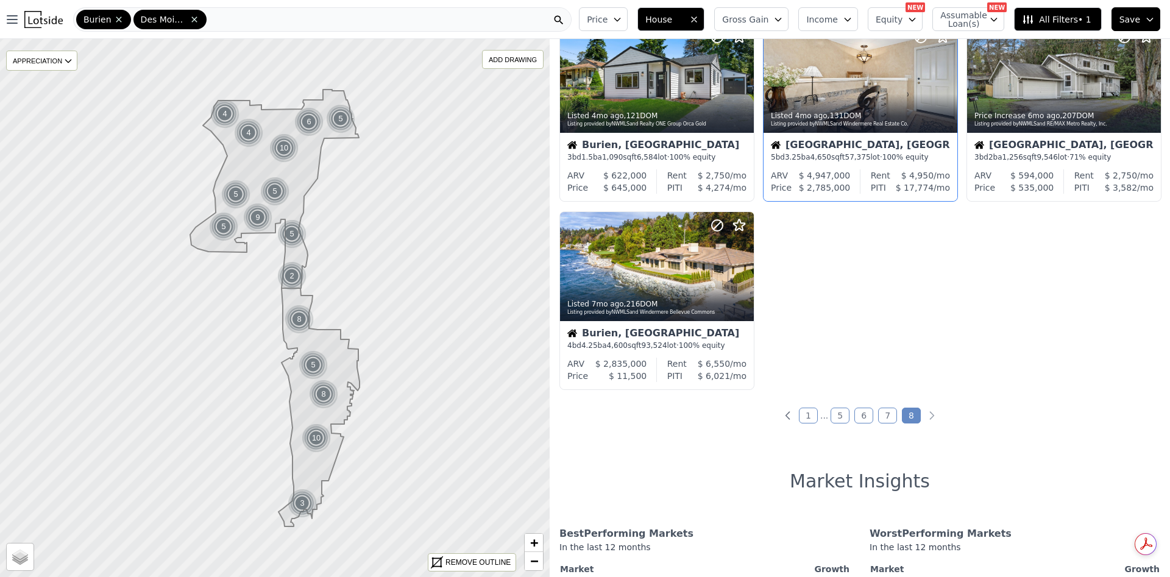
scroll to position [457, 0]
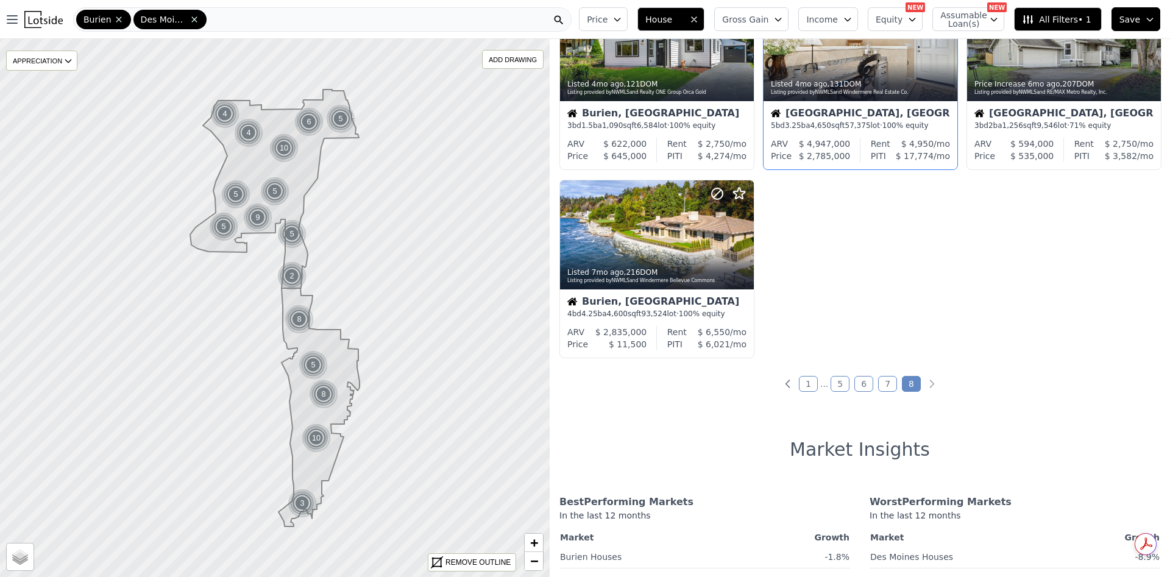
click at [799, 377] on link "1" at bounding box center [808, 384] width 19 height 16
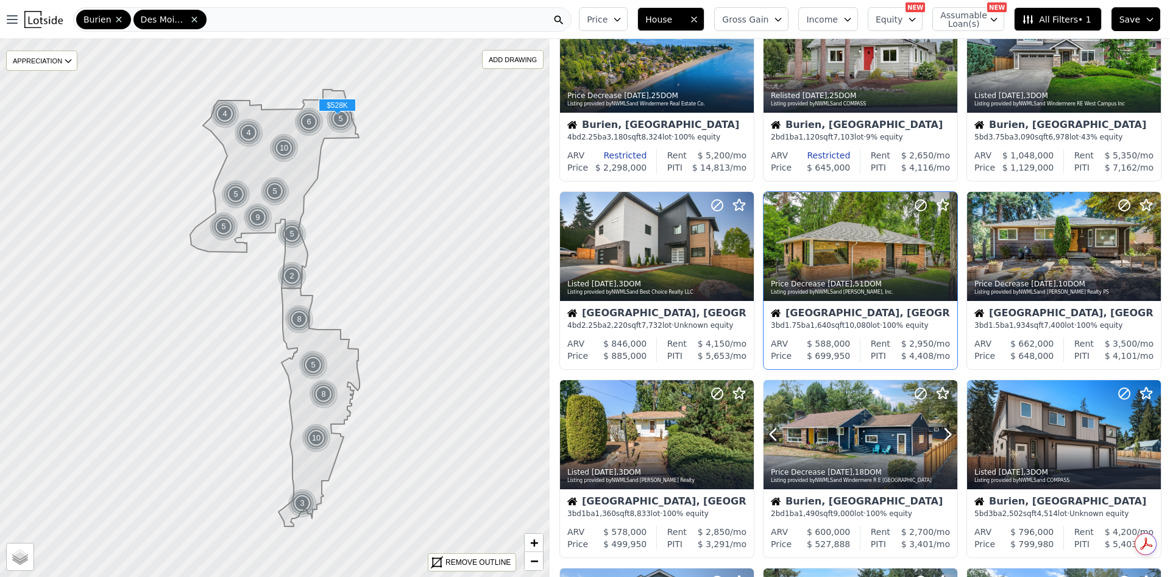
scroll to position [0, 0]
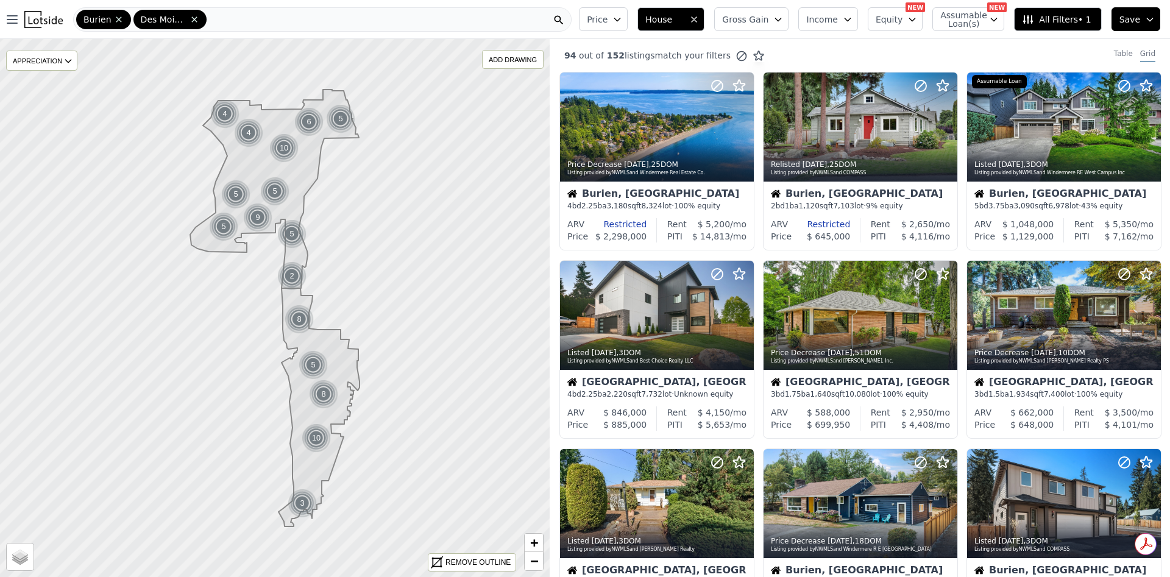
click at [783, 15] on icon "button" at bounding box center [778, 20] width 10 height 10
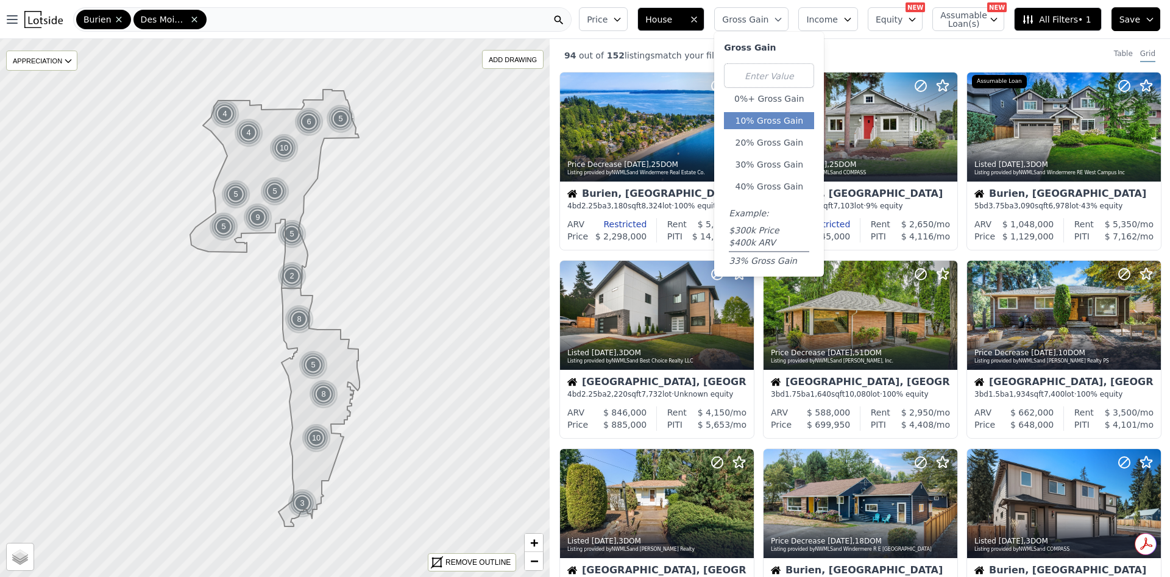
click at [790, 122] on button "10% Gross Gain" at bounding box center [769, 120] width 90 height 17
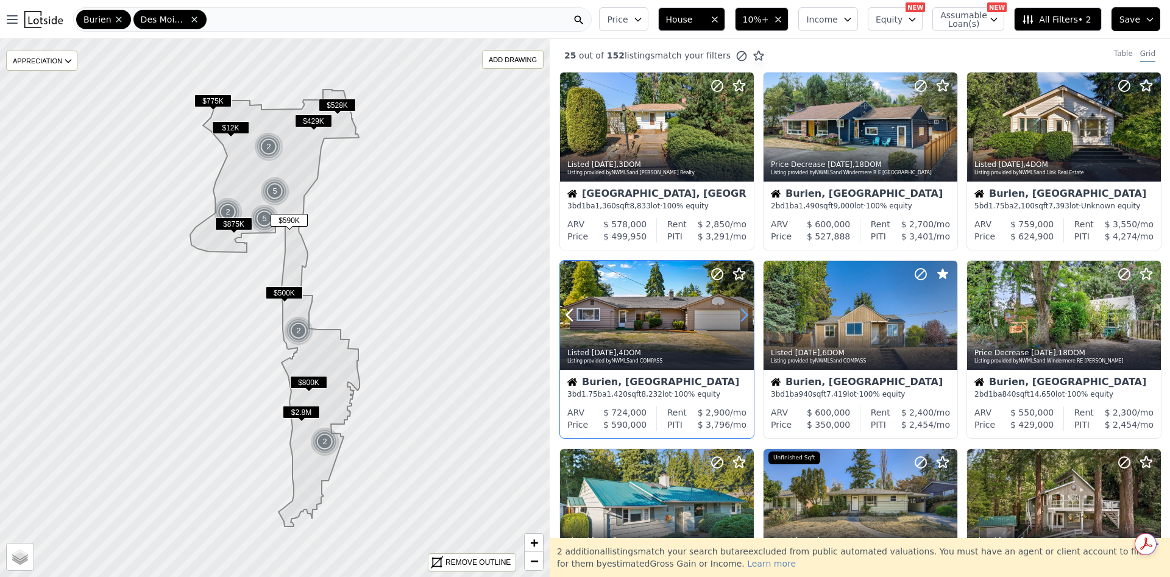
click at [747, 314] on icon at bounding box center [744, 316] width 5 height 12
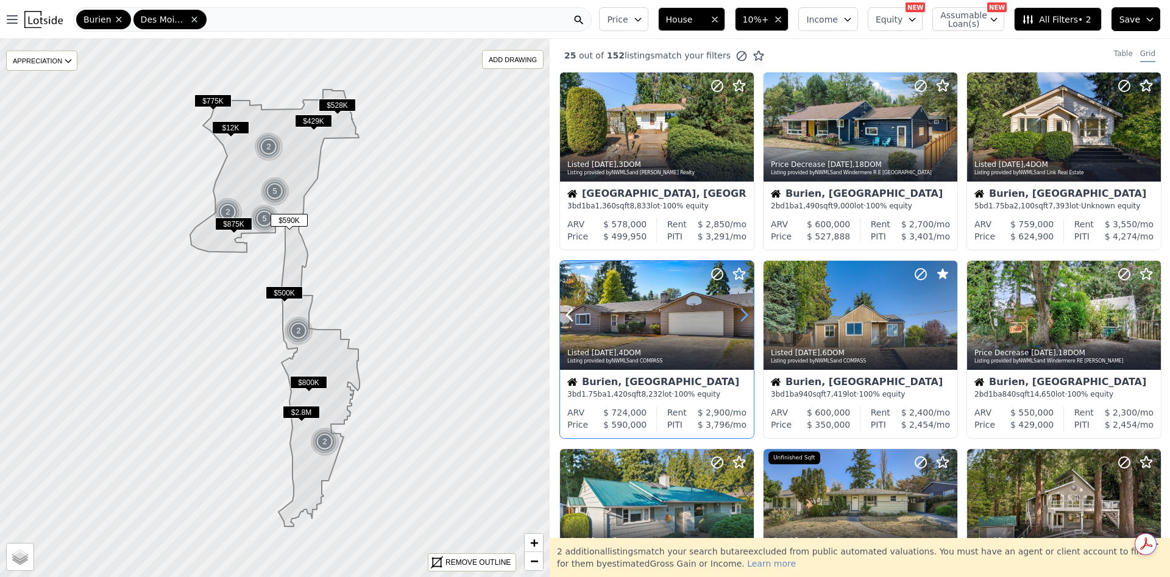
click at [747, 314] on icon at bounding box center [744, 316] width 5 height 12
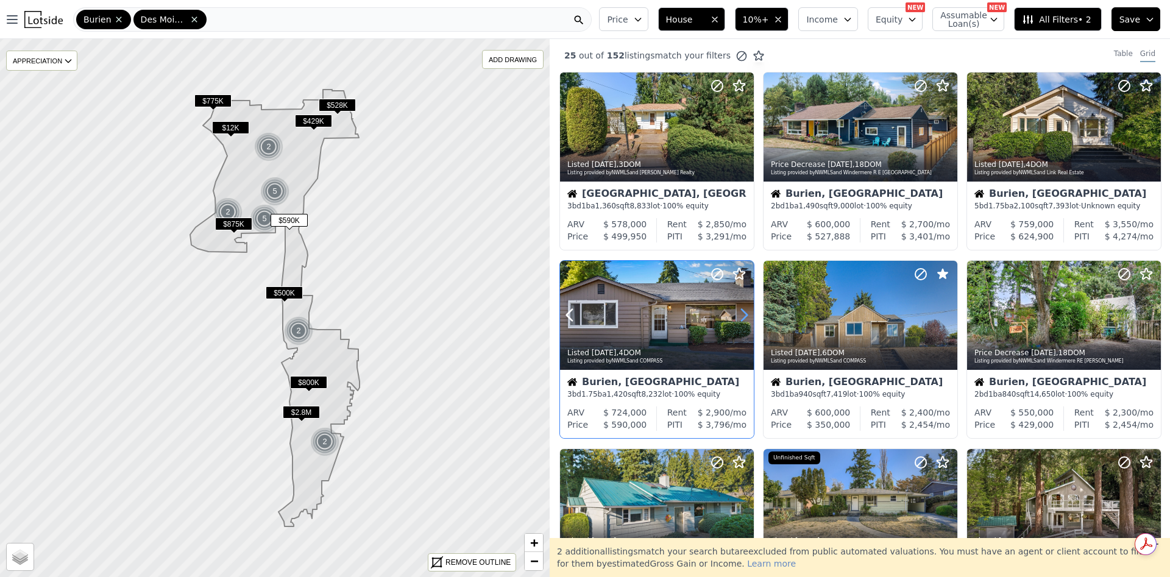
click at [747, 314] on icon at bounding box center [744, 316] width 5 height 12
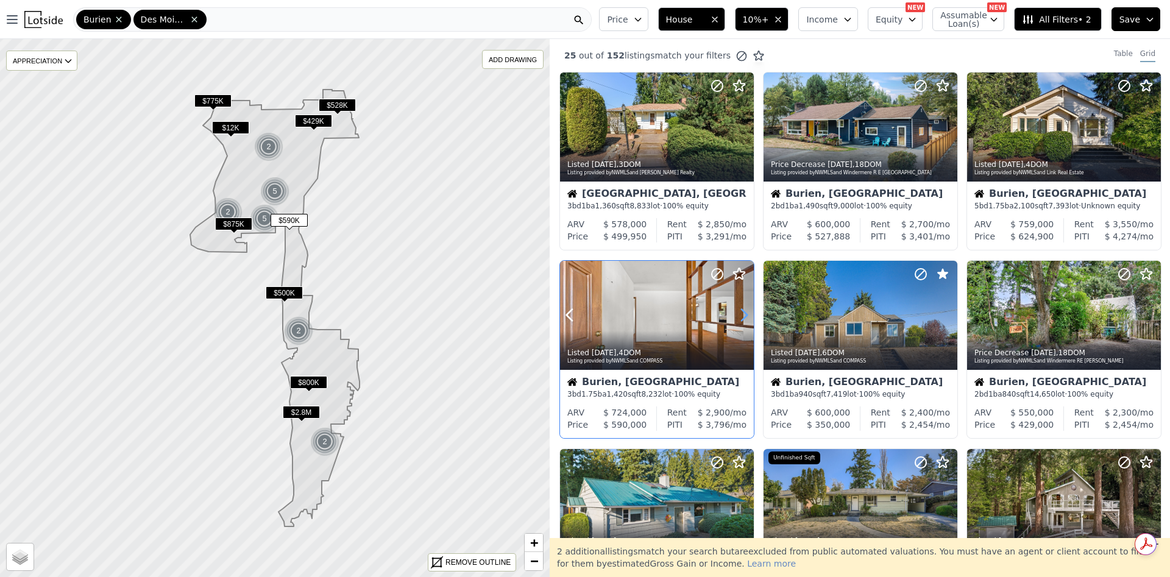
click at [747, 314] on icon at bounding box center [744, 316] width 5 height 12
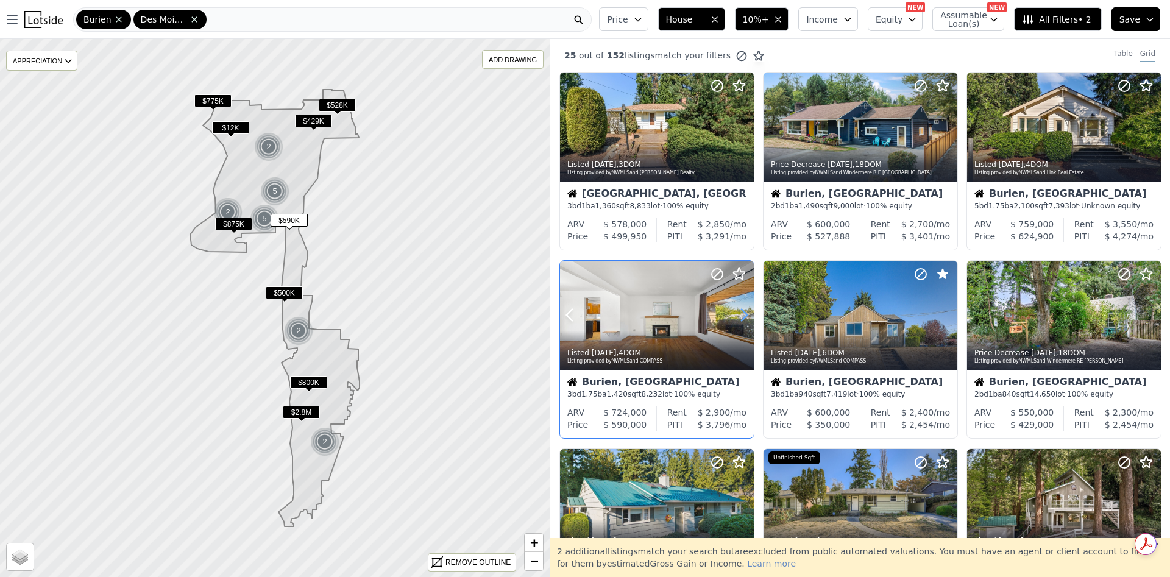
click at [747, 314] on icon at bounding box center [744, 316] width 5 height 12
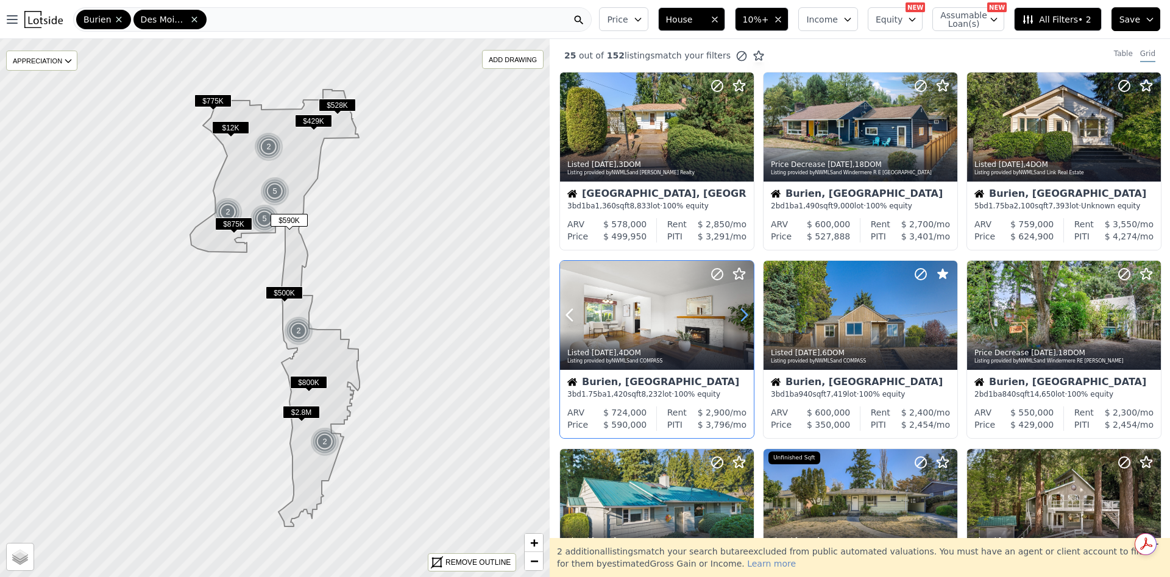
click at [747, 314] on icon at bounding box center [744, 316] width 5 height 12
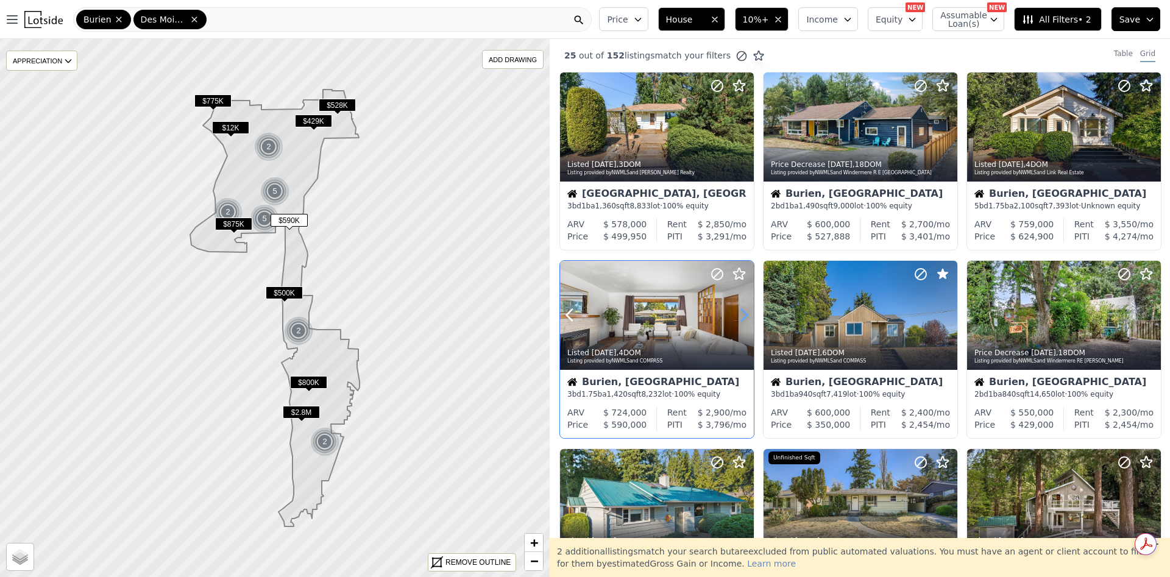
click at [747, 314] on icon at bounding box center [744, 316] width 5 height 12
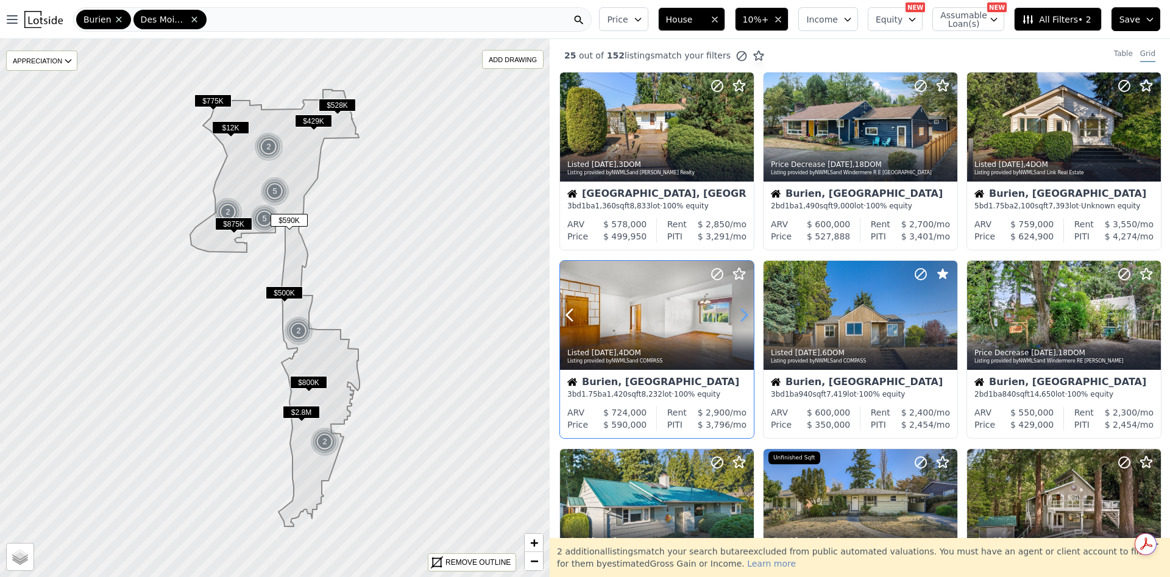
click at [747, 314] on icon at bounding box center [744, 316] width 5 height 12
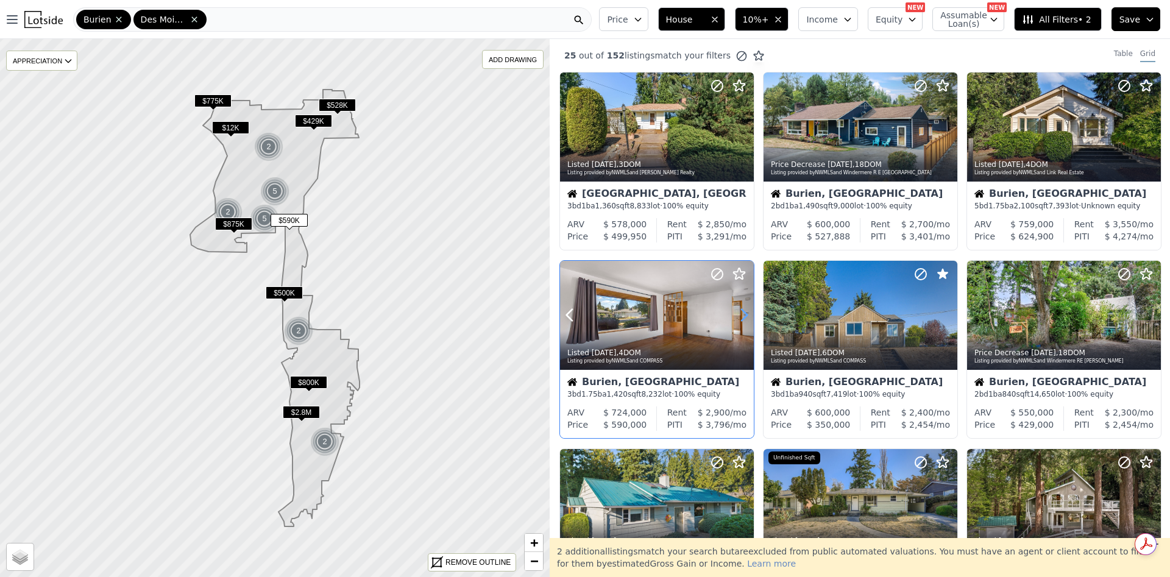
click at [747, 314] on icon at bounding box center [744, 316] width 5 height 12
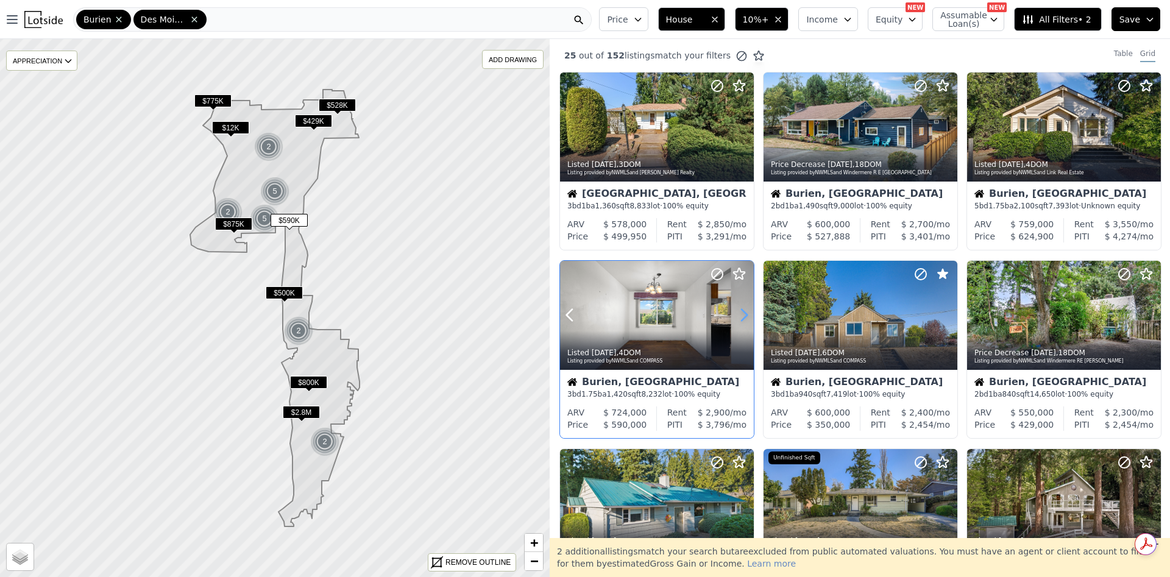
click at [747, 314] on icon at bounding box center [744, 316] width 5 height 12
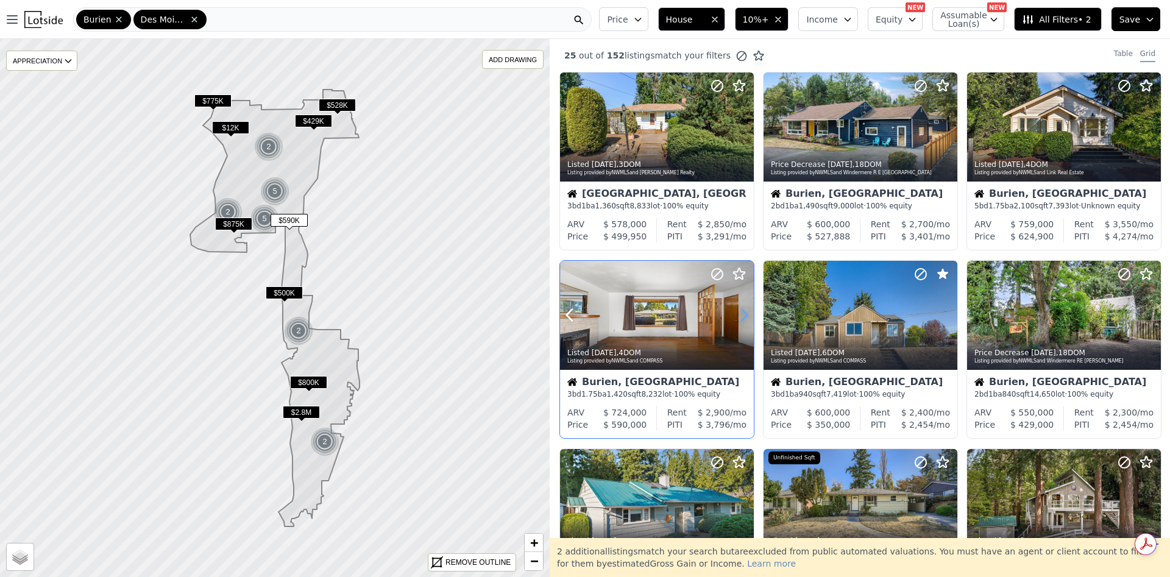
click at [747, 314] on icon at bounding box center [744, 316] width 5 height 12
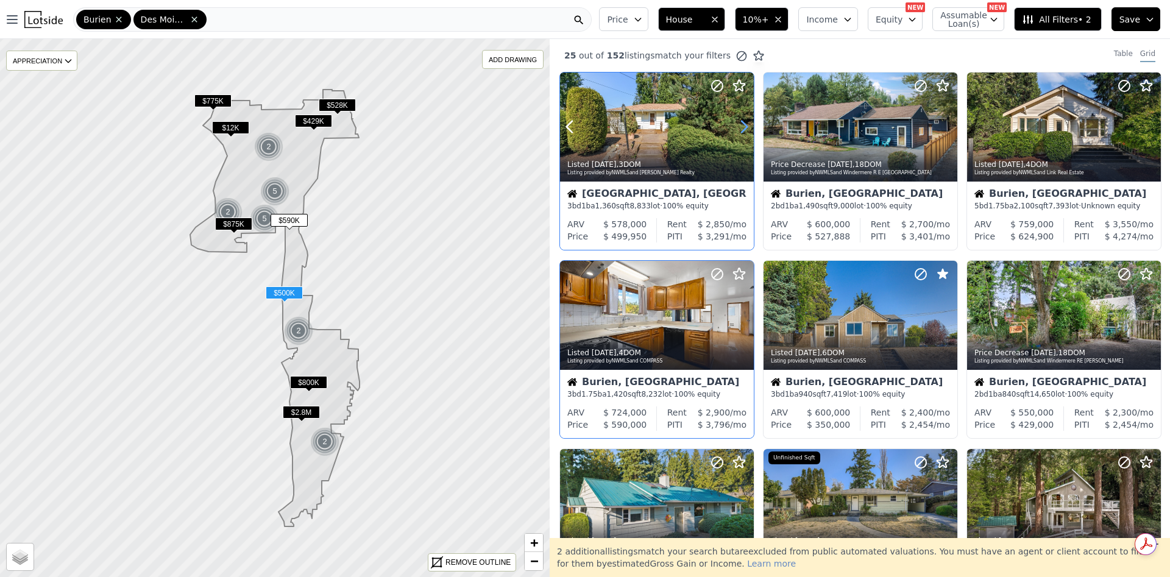
click at [745, 123] on icon at bounding box center [744, 127] width 5 height 12
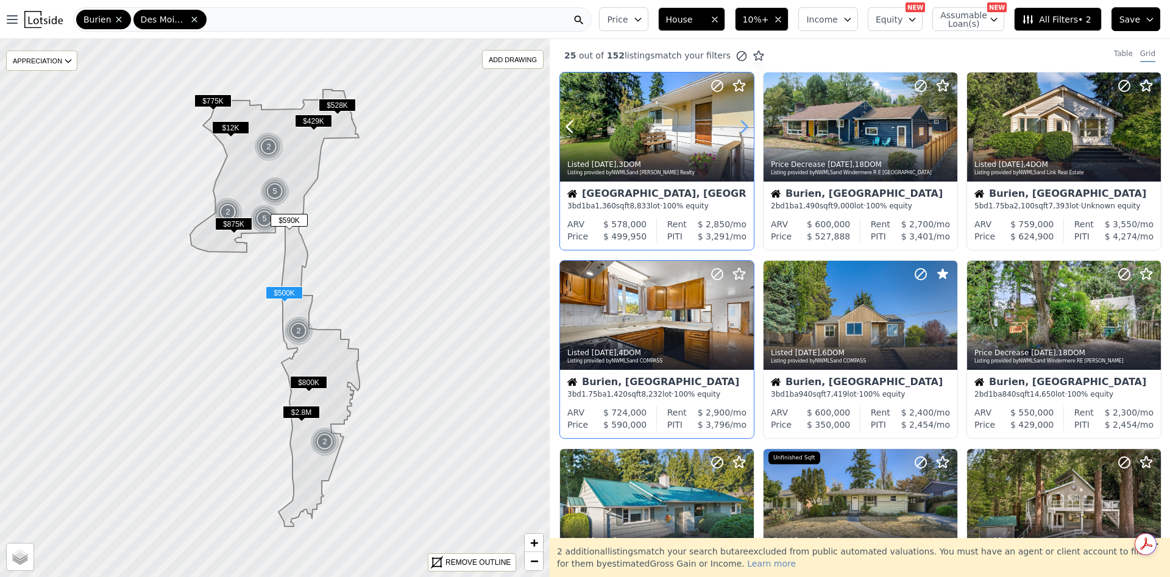
click at [744, 123] on icon at bounding box center [744, 127] width 5 height 12
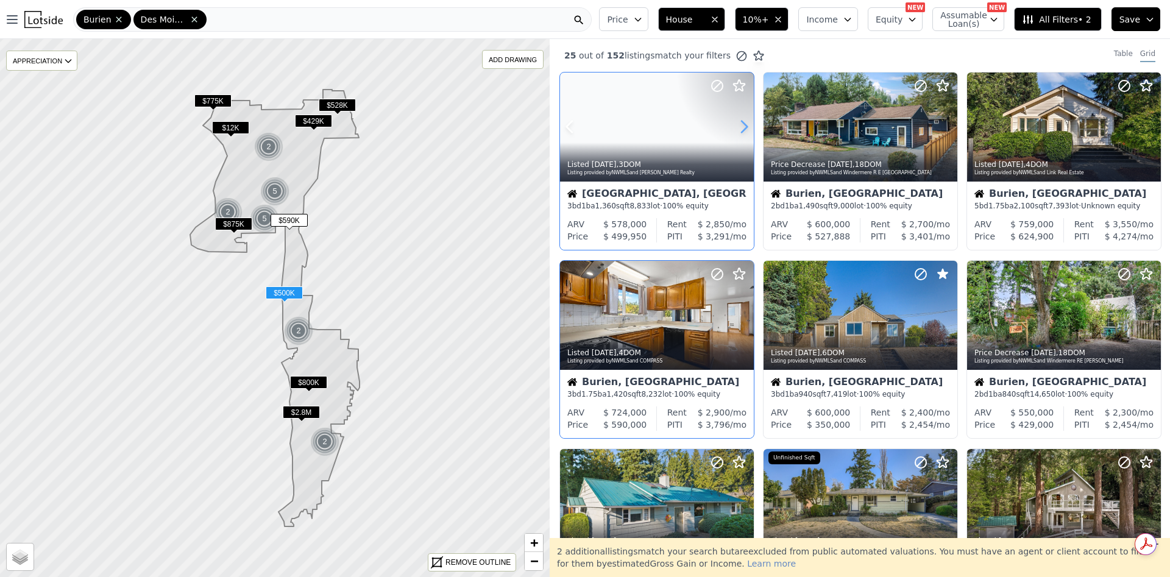
click at [744, 123] on icon at bounding box center [744, 127] width 5 height 12
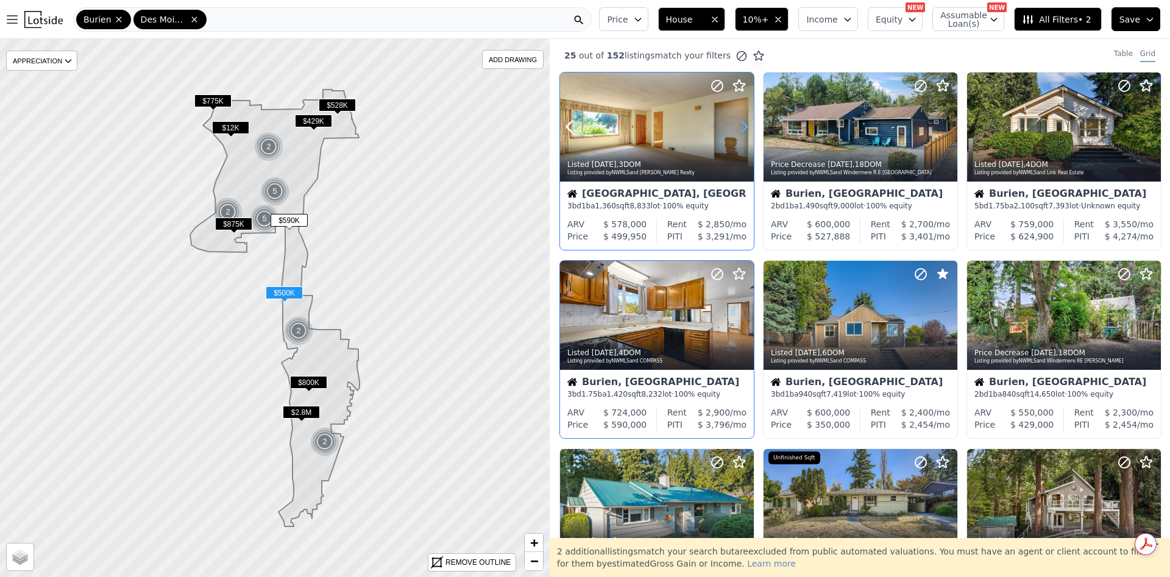
click at [744, 123] on icon at bounding box center [744, 127] width 5 height 12
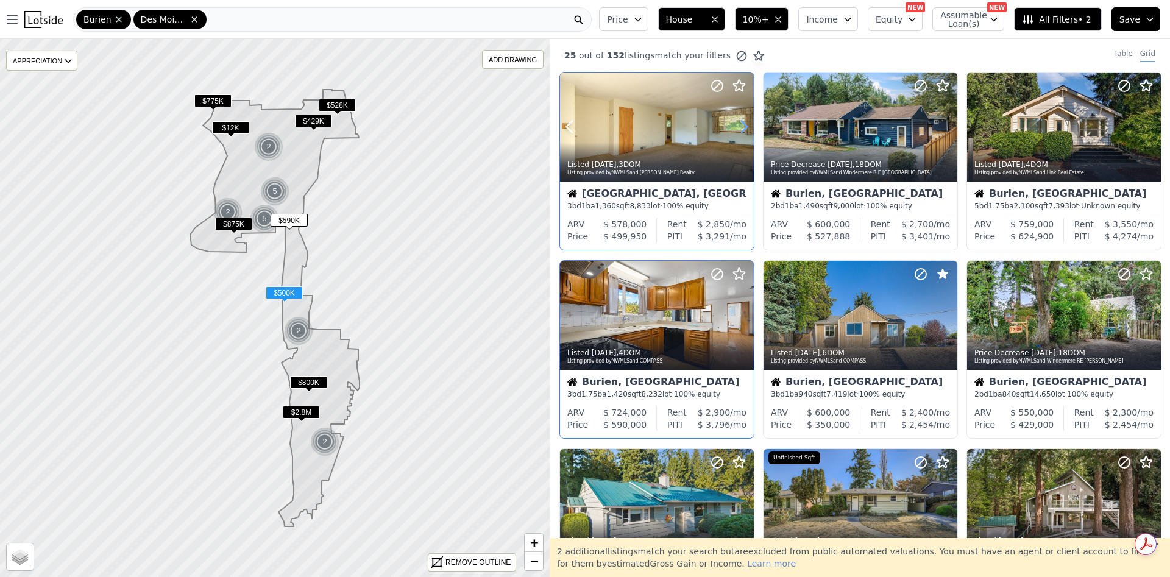
click at [744, 123] on icon at bounding box center [744, 127] width 5 height 12
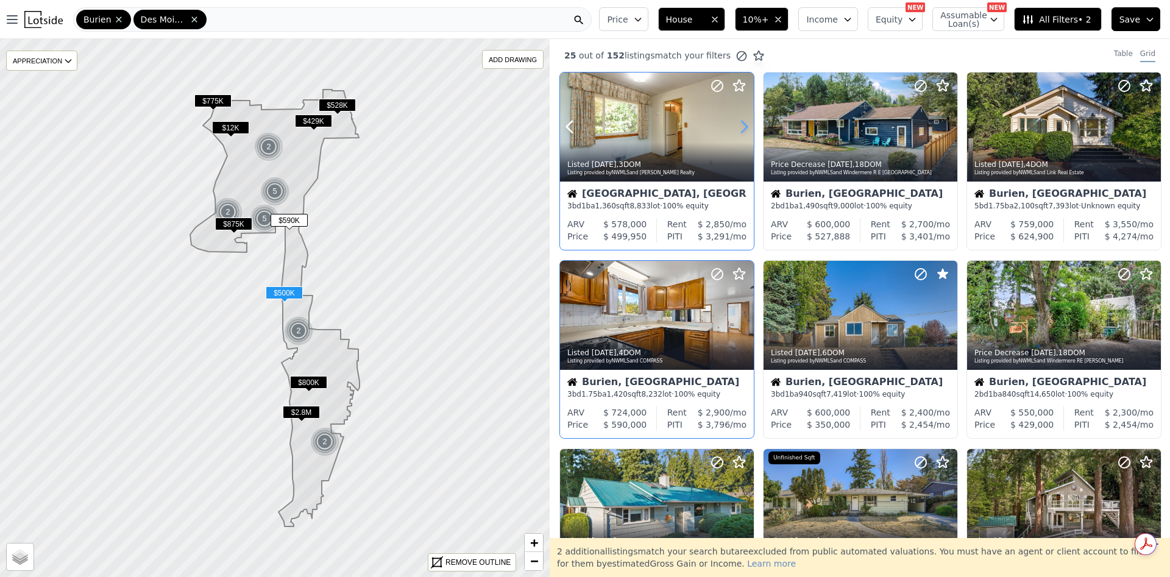
click at [744, 123] on icon at bounding box center [744, 127] width 5 height 12
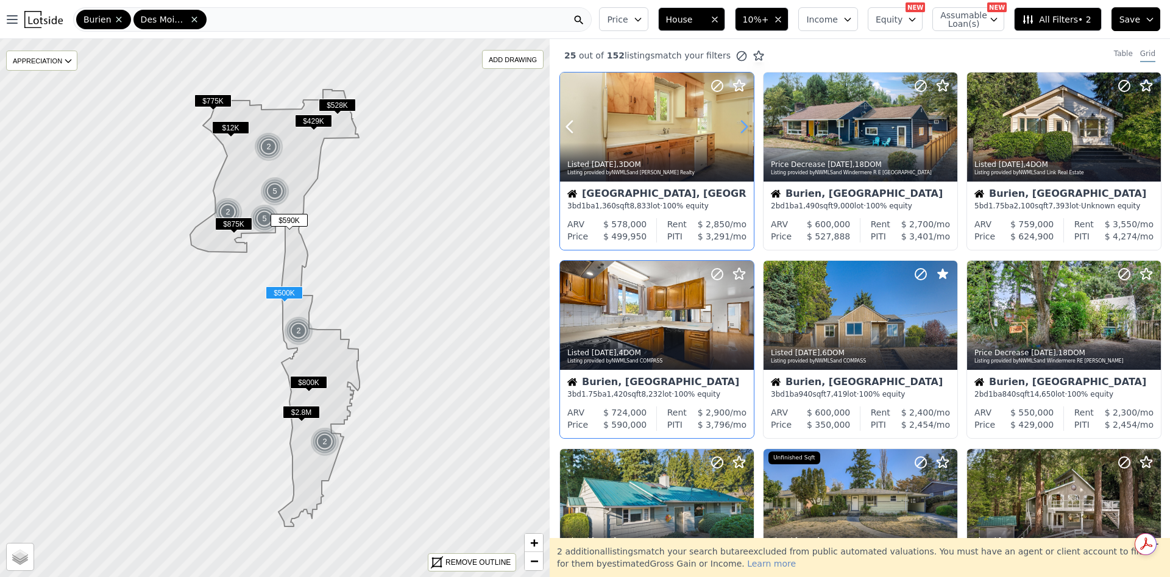
click at [744, 123] on icon at bounding box center [744, 127] width 5 height 12
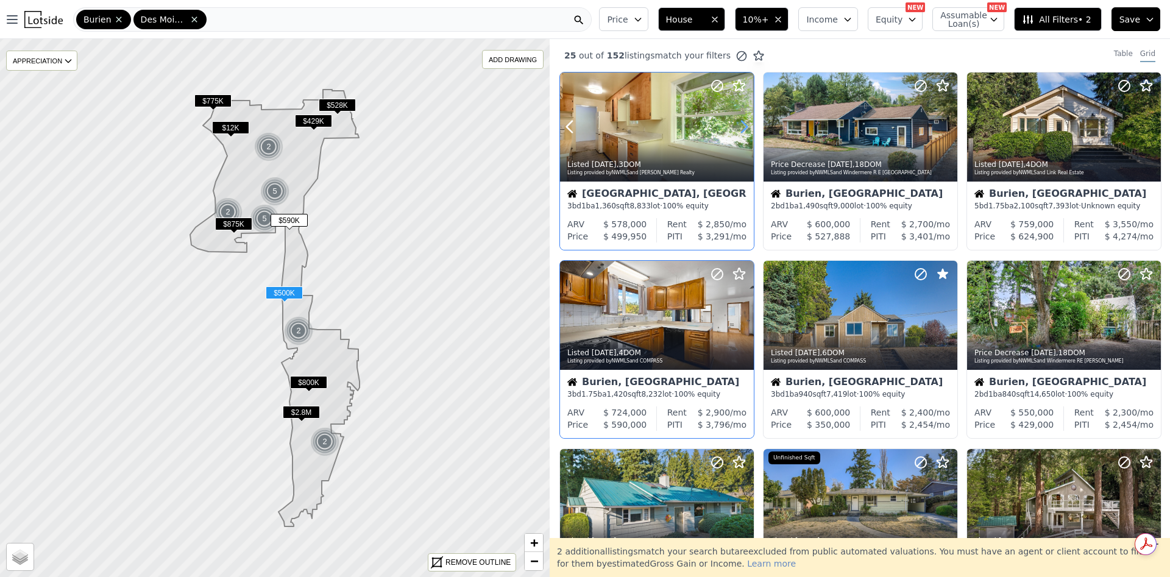
click at [744, 123] on icon at bounding box center [744, 127] width 5 height 12
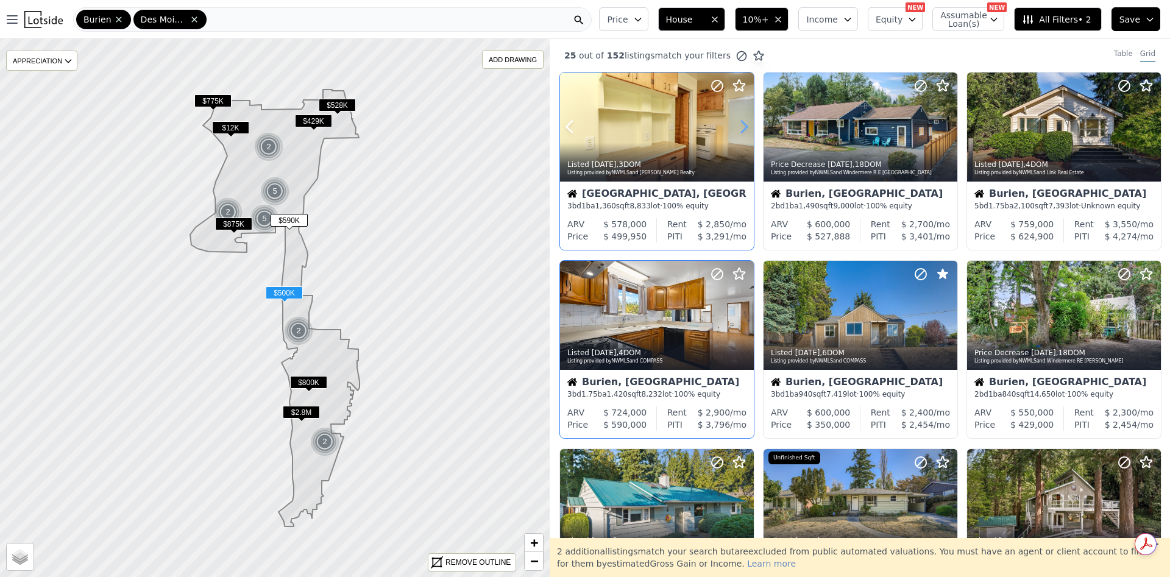
click at [744, 123] on icon at bounding box center [744, 127] width 5 height 12
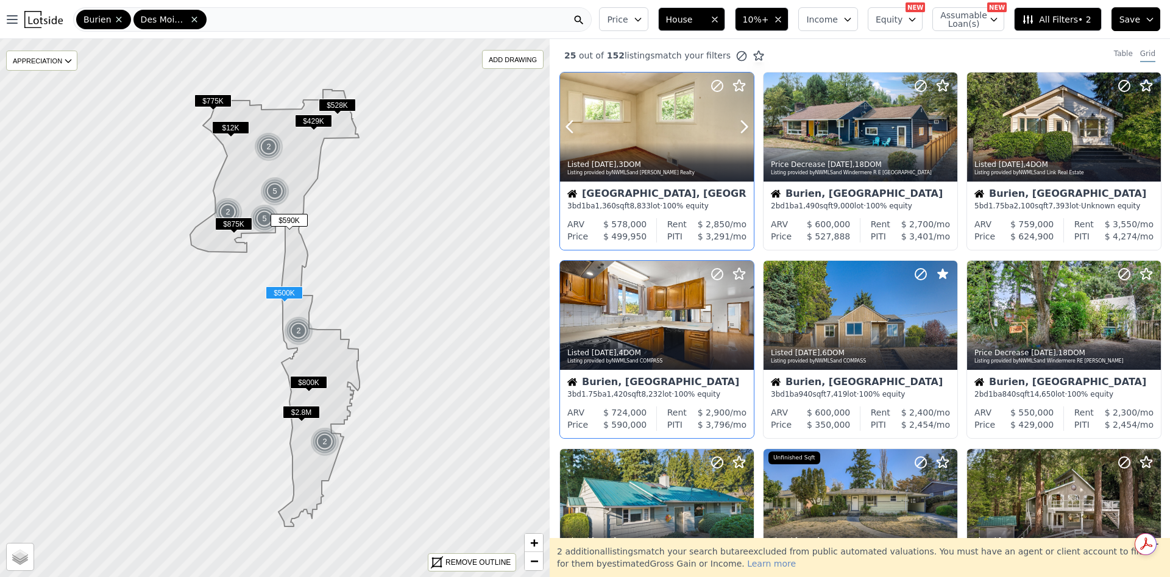
click at [690, 154] on div "Listed 4d ago , 3 DOM Listing provided by NWMLS and Keller Williams Realty" at bounding box center [657, 166] width 194 height 29
click at [1141, 129] on icon at bounding box center [1151, 127] width 20 height 20
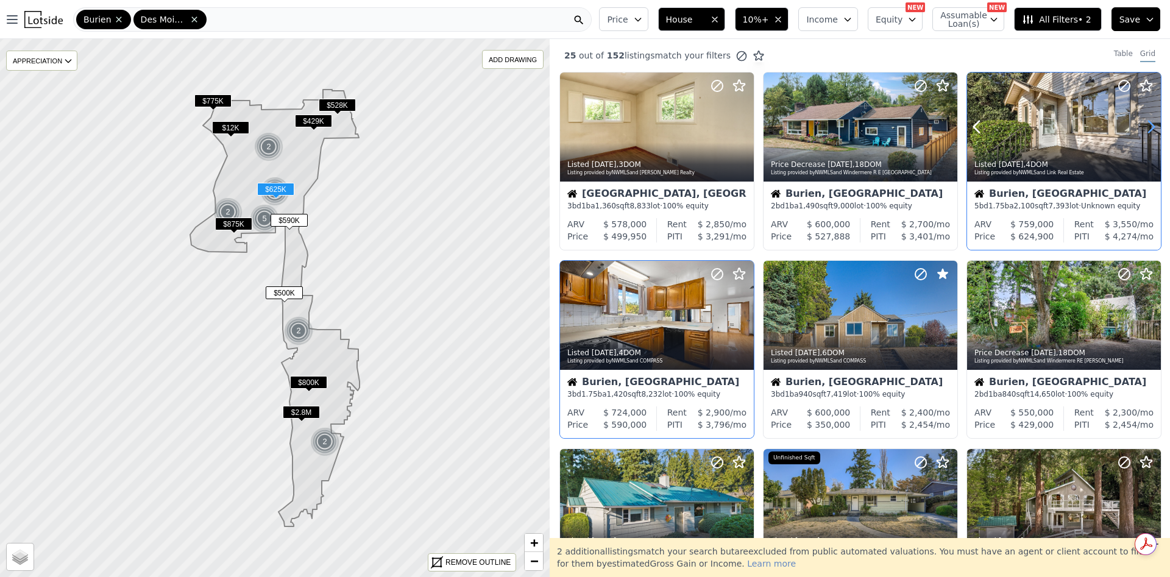
click at [1141, 129] on icon at bounding box center [1151, 127] width 20 height 20
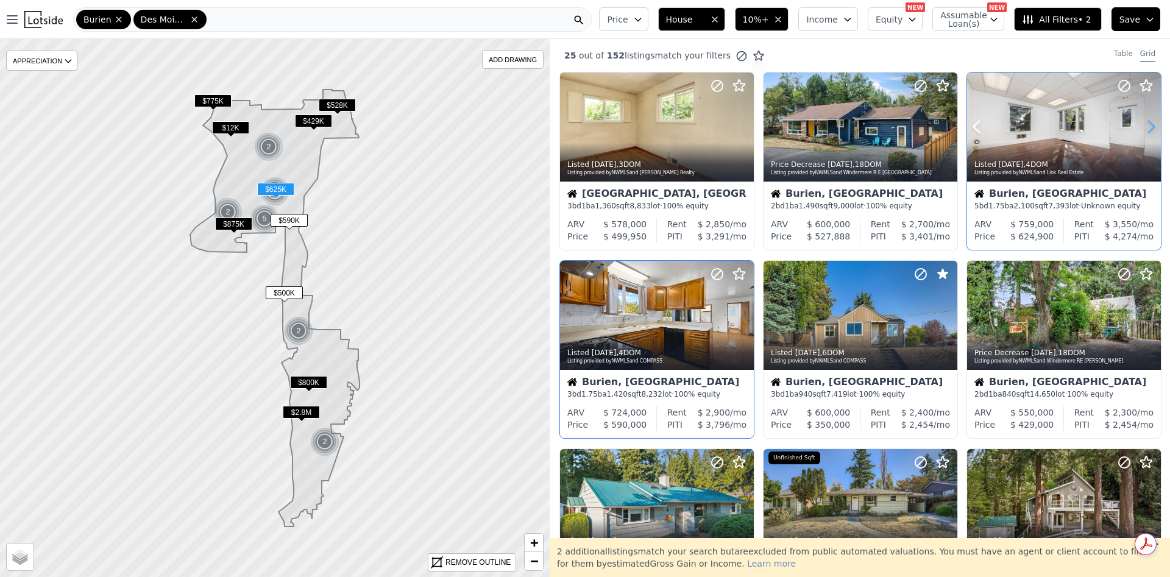
click at [1141, 129] on icon at bounding box center [1151, 127] width 20 height 20
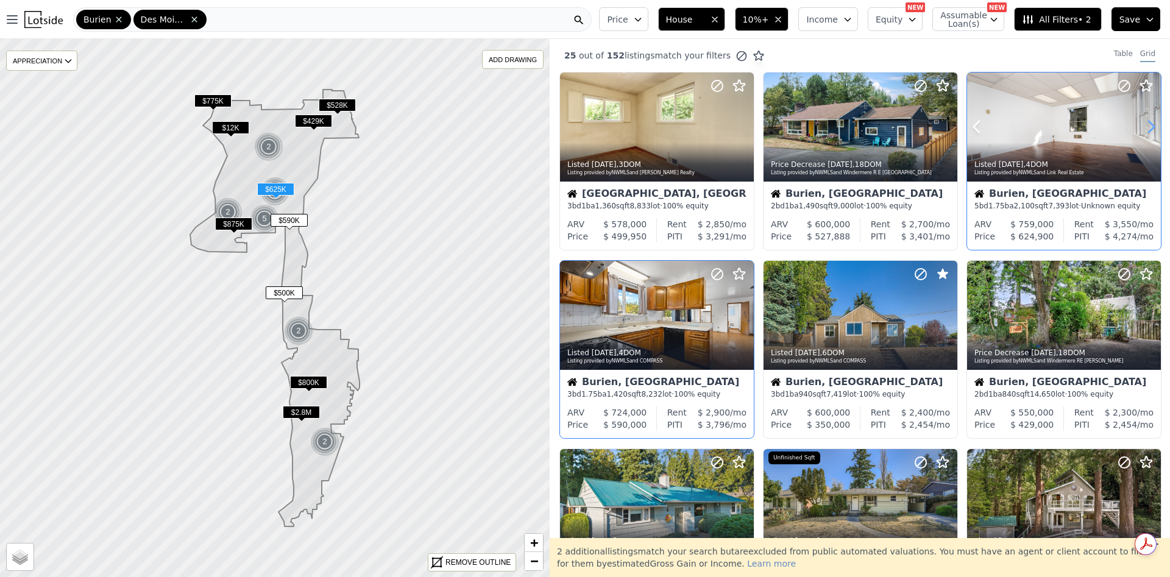
click at [1141, 129] on icon at bounding box center [1151, 127] width 20 height 20
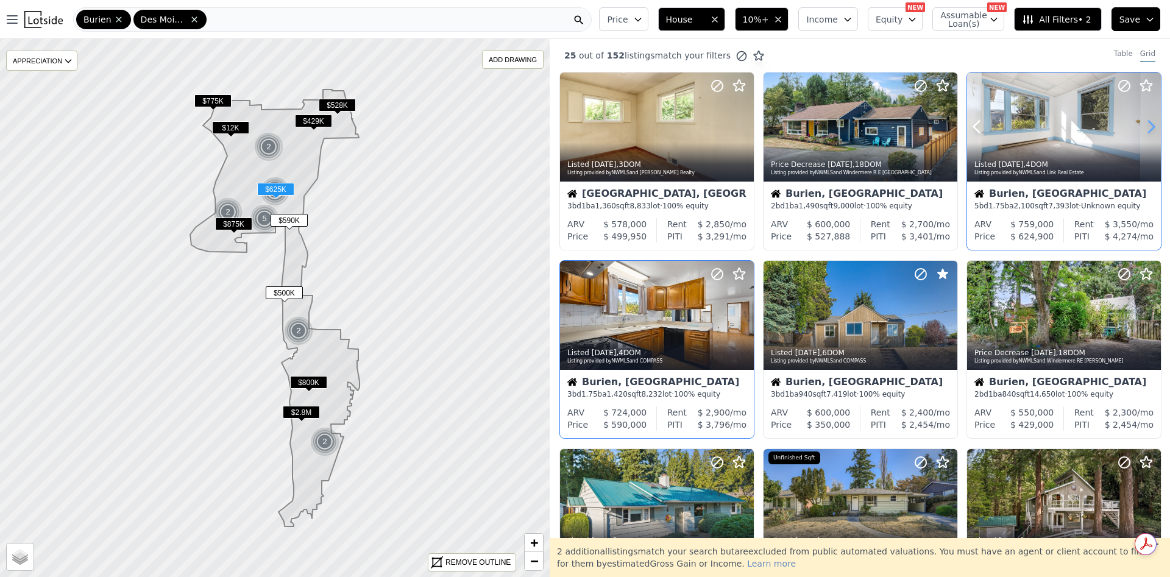
click at [1141, 129] on icon at bounding box center [1151, 127] width 20 height 20
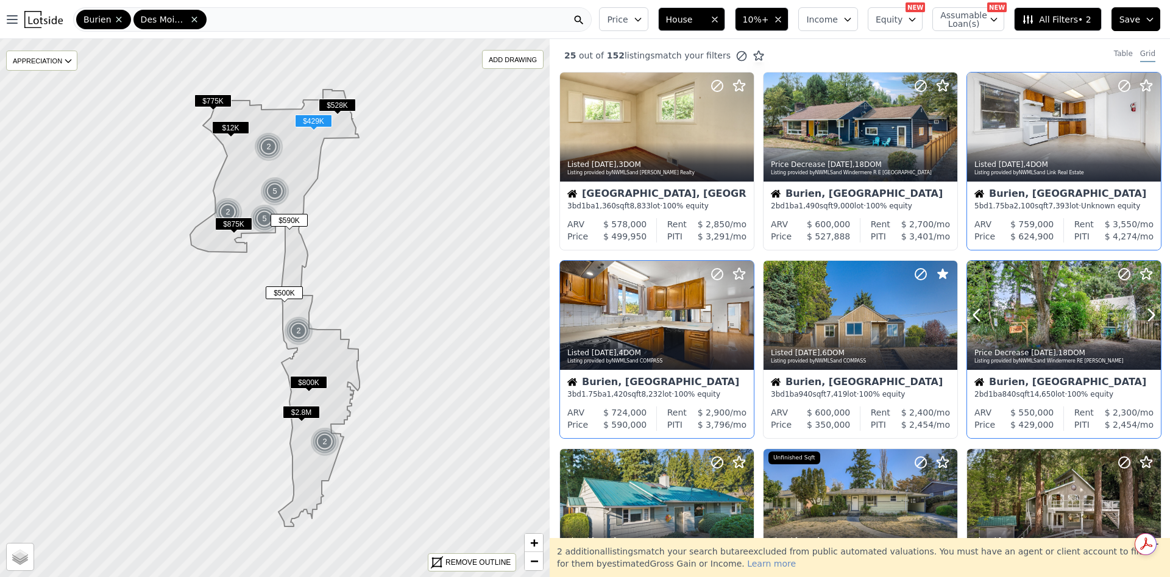
click at [1051, 334] on div at bounding box center [1064, 342] width 194 height 22
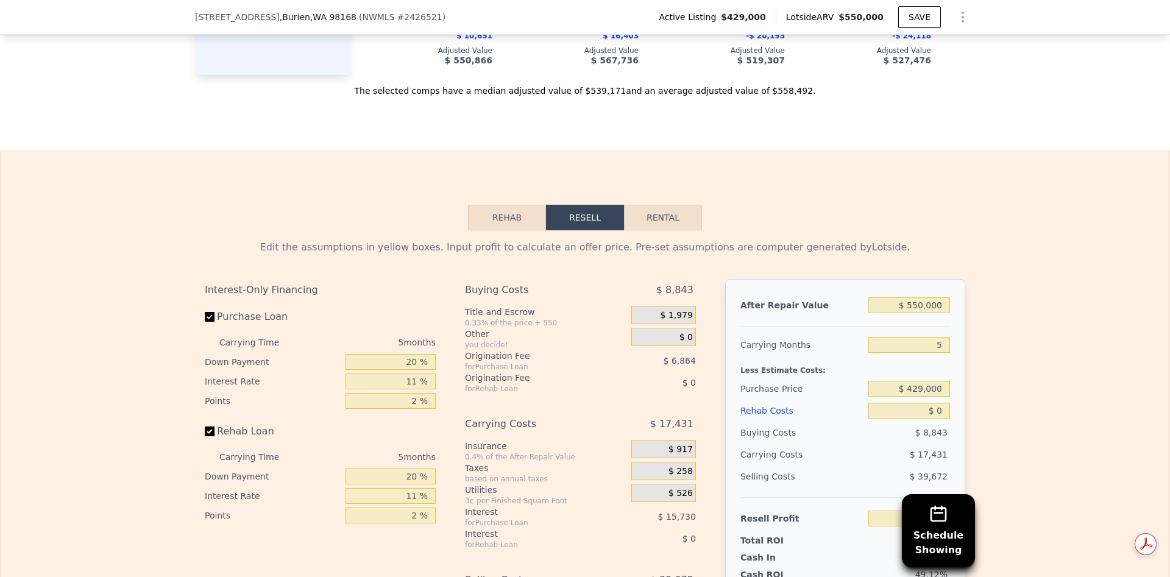
scroll to position [1733, 0]
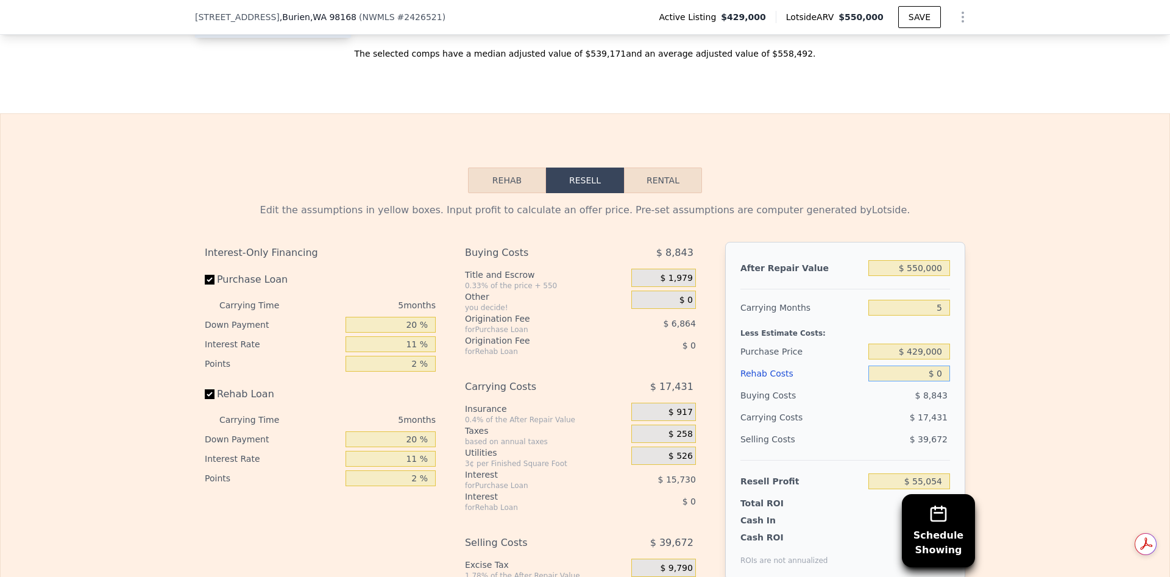
click at [939, 382] on input "$ 0" at bounding box center [909, 374] width 82 height 16
type input "$ 6"
type input "$ 55,048"
type input "$ 60"
type input "$ 54,993"
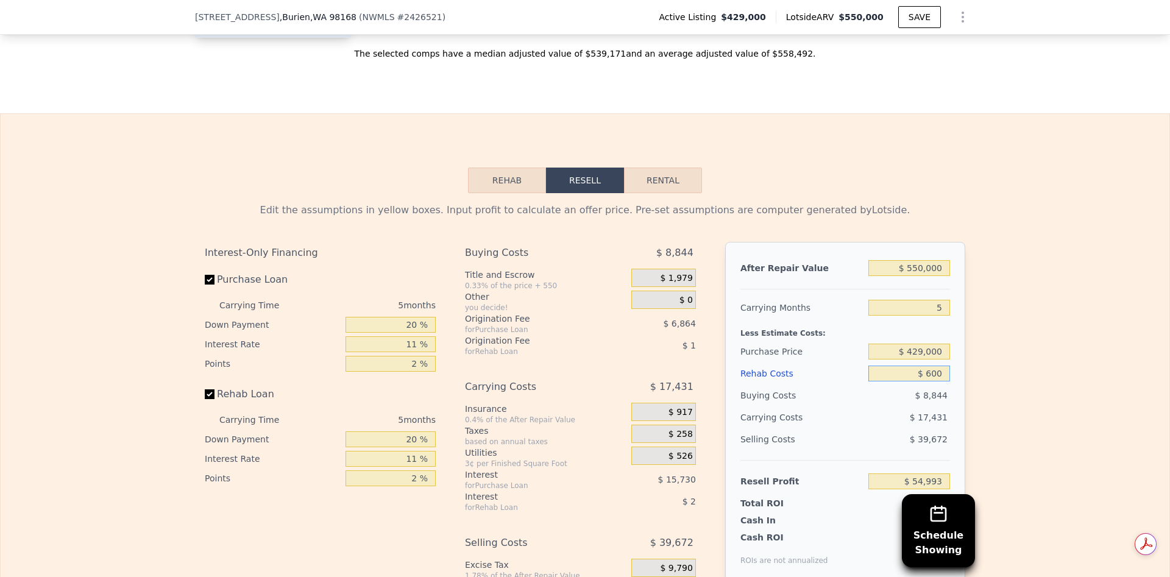
type input "$ 6,000"
type input "$ 48,738"
type input "$ 60,000"
type input "-$ 8,106"
drag, startPoint x: 921, startPoint y: 438, endPoint x: 915, endPoint y: 437, distance: 6.7
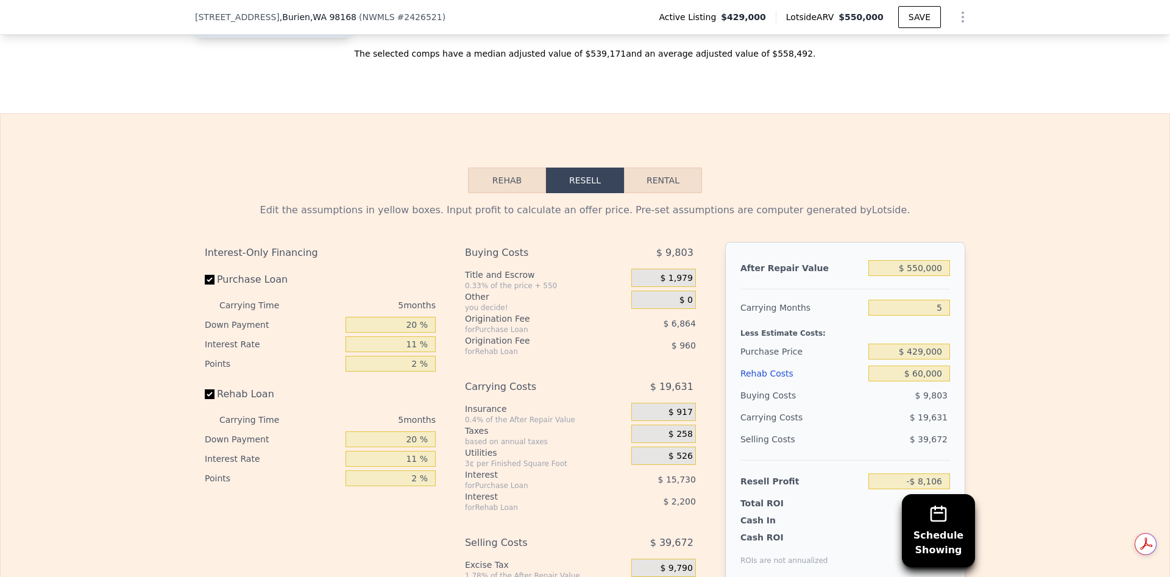
click at [920, 422] on span "$ 19,631" at bounding box center [929, 418] width 38 height 10
drag, startPoint x: 917, startPoint y: 397, endPoint x: 918, endPoint y: 388, distance: 9.2
click at [918, 382] on input "$ 60,000" at bounding box center [909, 374] width 82 height 16
type input "$ 000"
type input "$ 55,054"
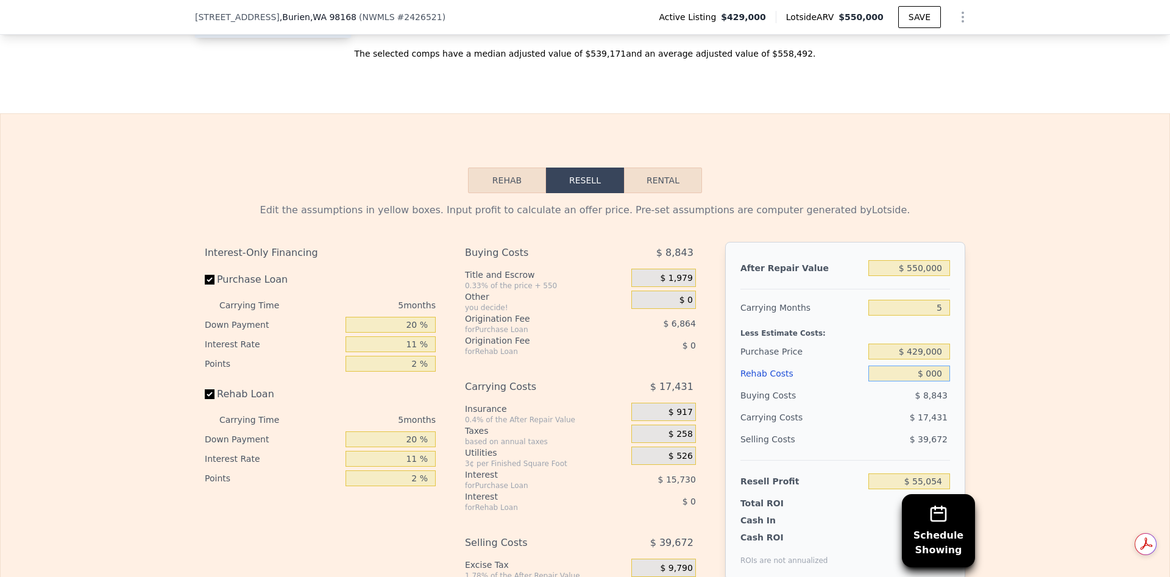
type input "$ 4,000"
type input "$ 50,845"
type input "$ 45,000"
type input "$ 7,684"
type input "$ 45,000"
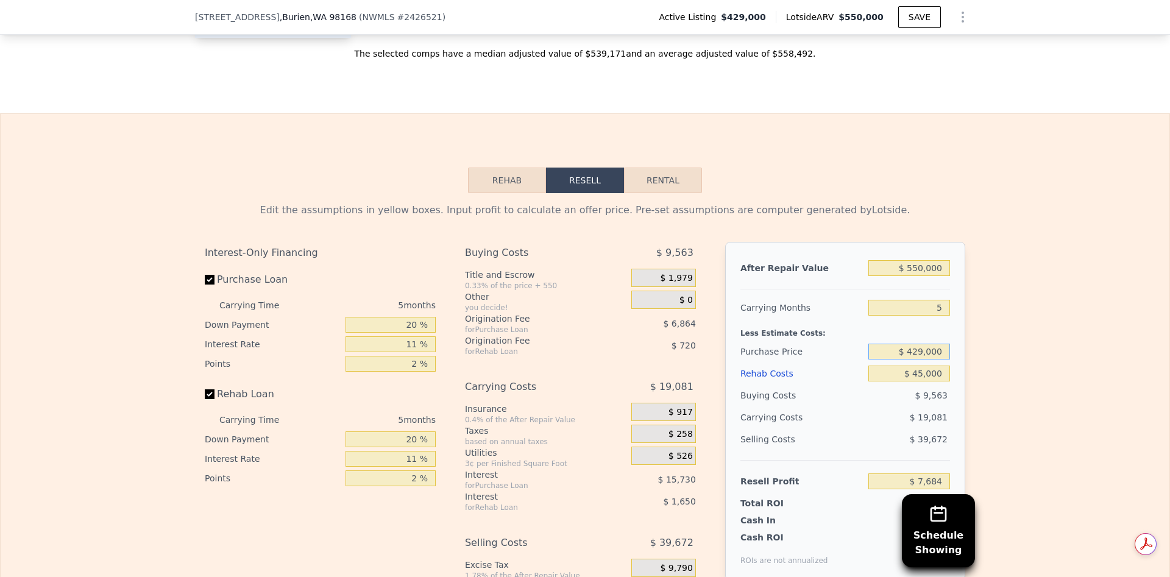
click at [933, 360] on input "$ 429,000" at bounding box center [909, 352] width 82 height 16
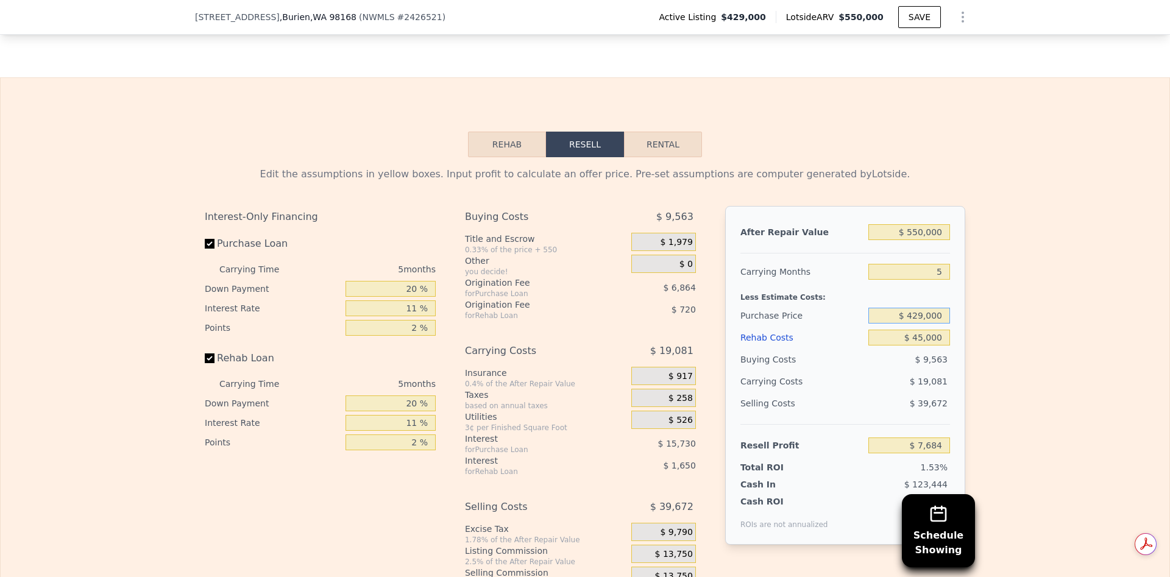
scroll to position [1824, 0]
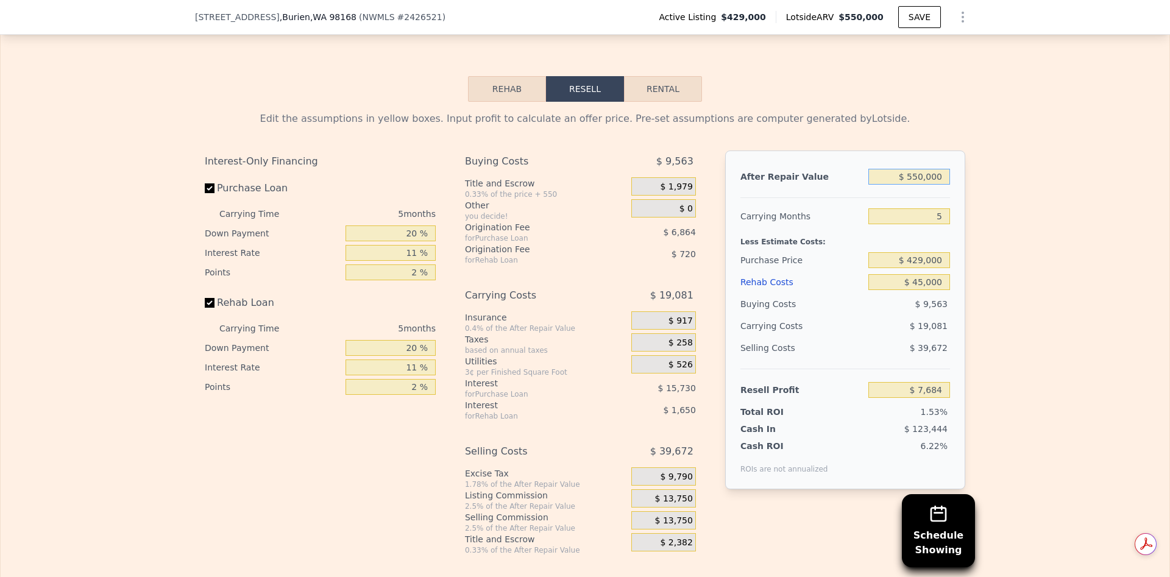
click at [920, 185] on input "$ 550,000" at bounding box center [909, 177] width 82 height 16
type input "$ 55,000"
type input "-$ 451,281"
type input "$ 5,000"
type input "-$ 497,641"
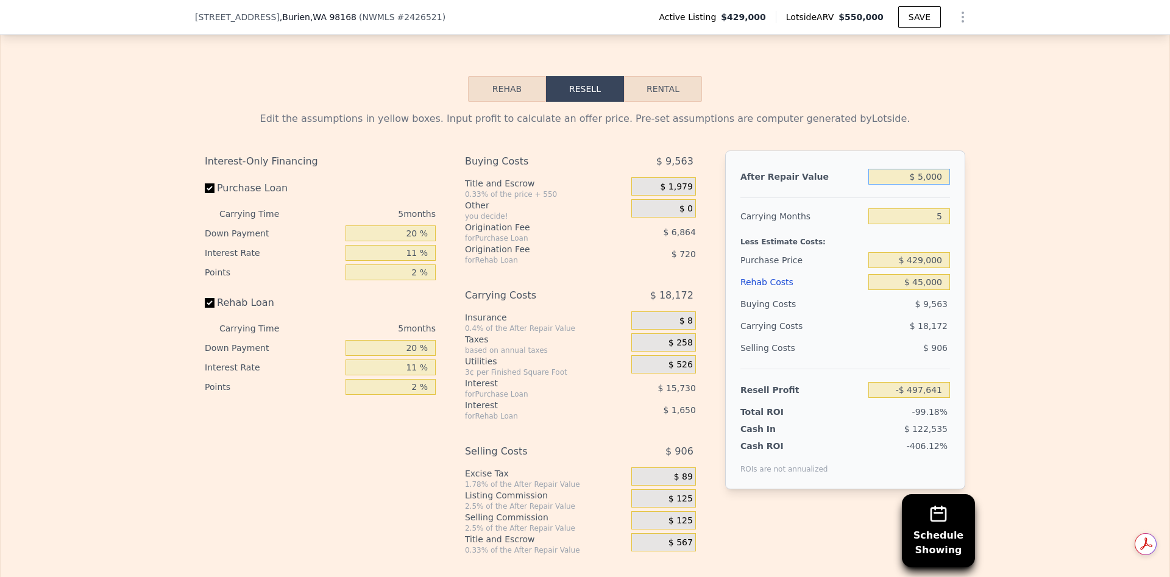
type input "$ 56,000"
type input "-$ 450,353"
type input "$ 560,000"
type input "$ 16,957"
type input "$ 560,000"
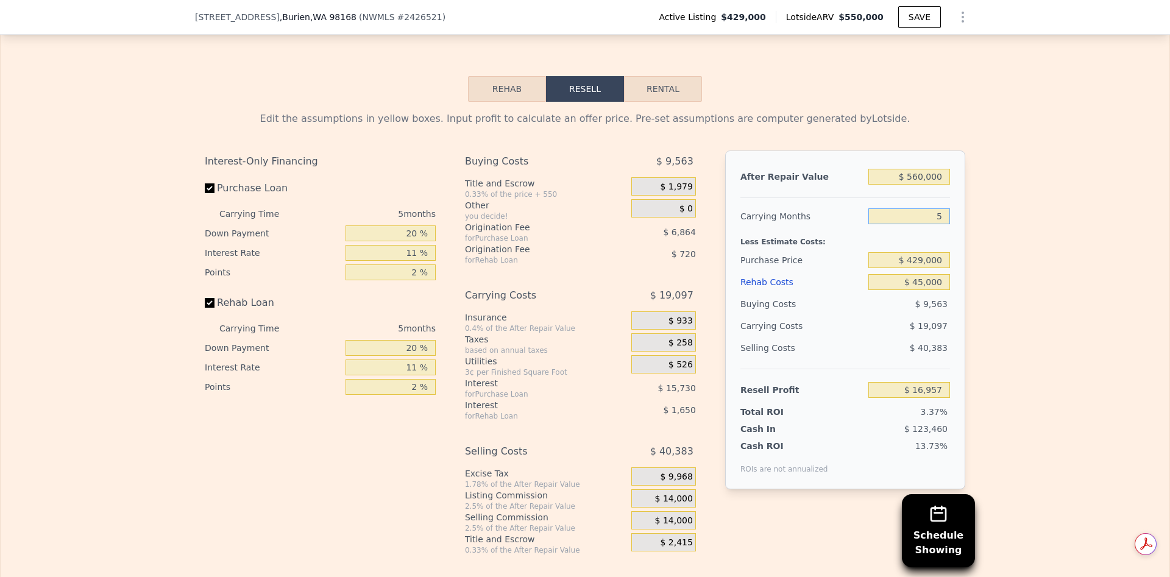
click at [934, 224] on input "5" at bounding box center [909, 216] width 82 height 16
click at [670, 505] on span "$ 14,000" at bounding box center [674, 499] width 38 height 11
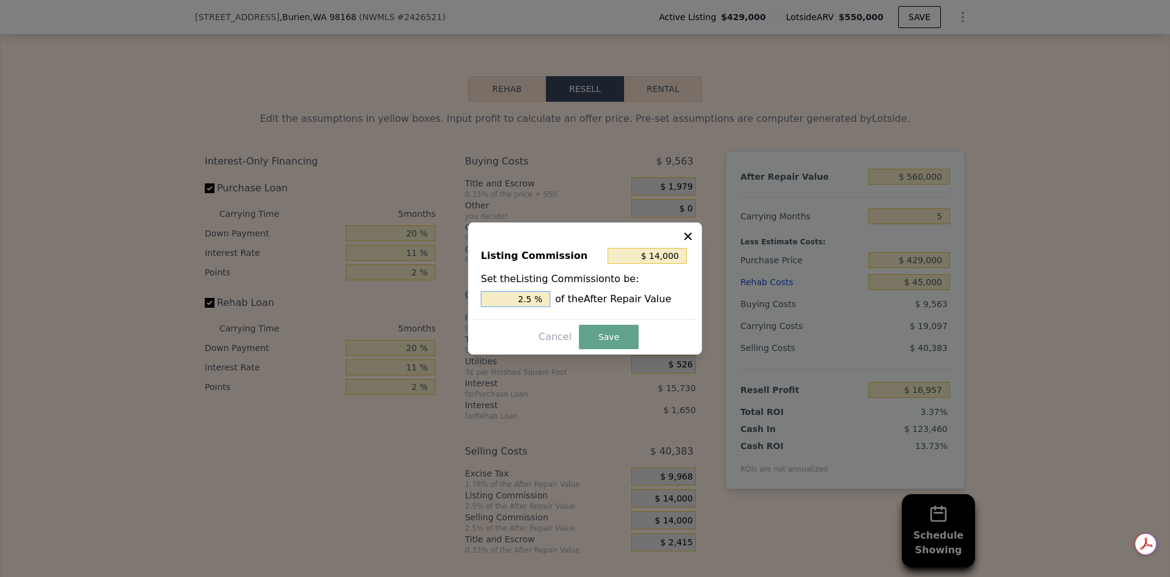
click at [539, 300] on input "2.5 %" at bounding box center [515, 299] width 69 height 16
type input "$ 11,200"
type input "2 %"
type input "$ 0"
type input "0 %"
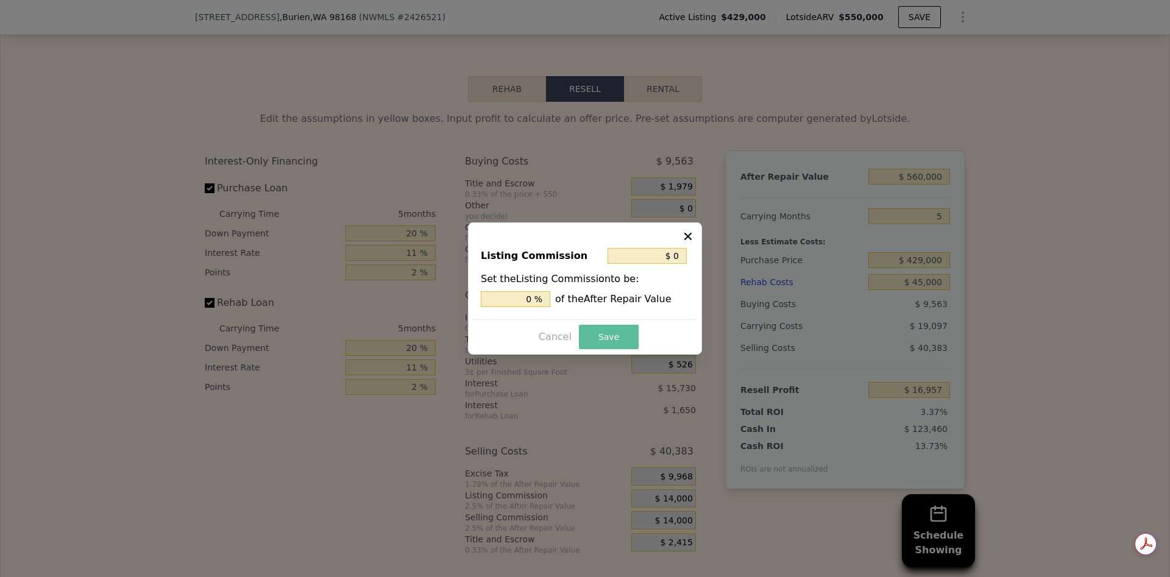
click at [608, 332] on button "Save" at bounding box center [609, 337] width 60 height 24
type input "$ 30,957"
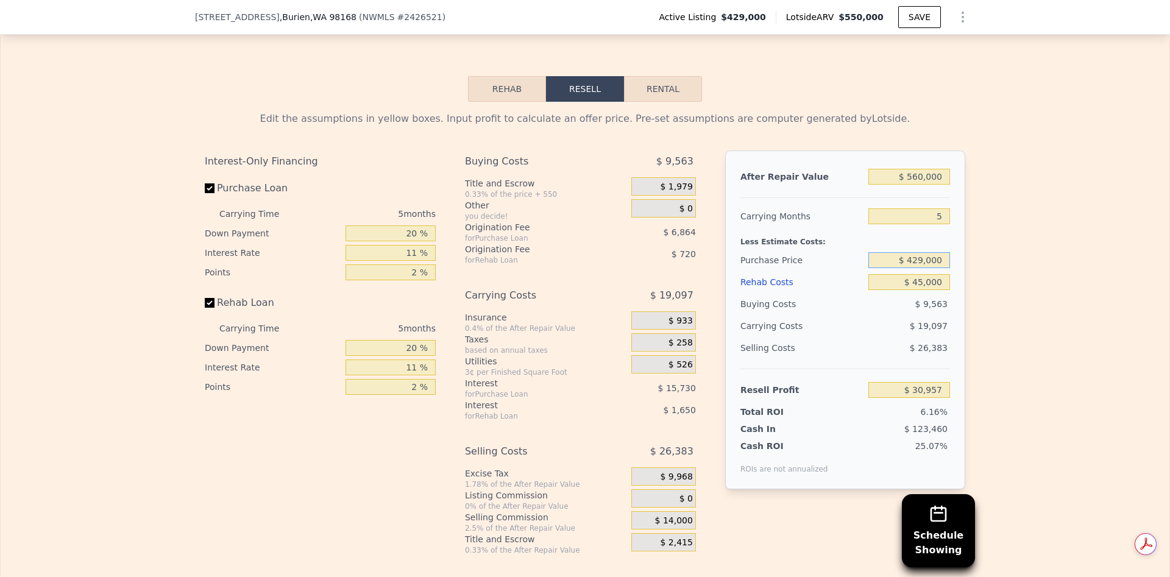
click at [920, 268] on input "$ 429,000" at bounding box center [909, 260] width 82 height 16
type input "$ 400,000"
click at [925, 290] on input "$ 45,000" at bounding box center [909, 282] width 82 height 16
type input "$ 61,583"
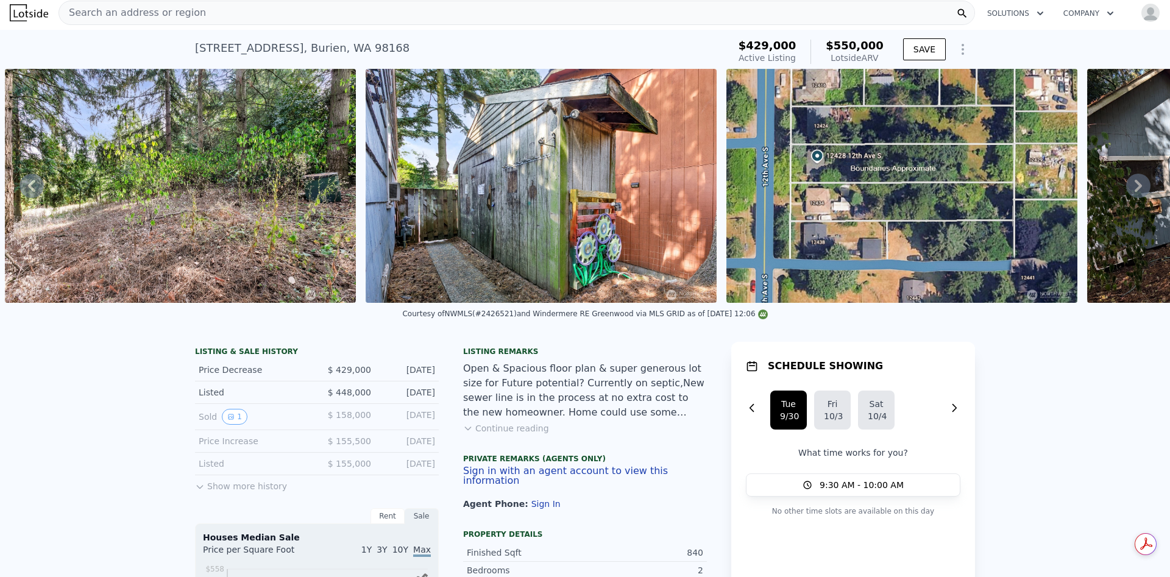
scroll to position [0, 0]
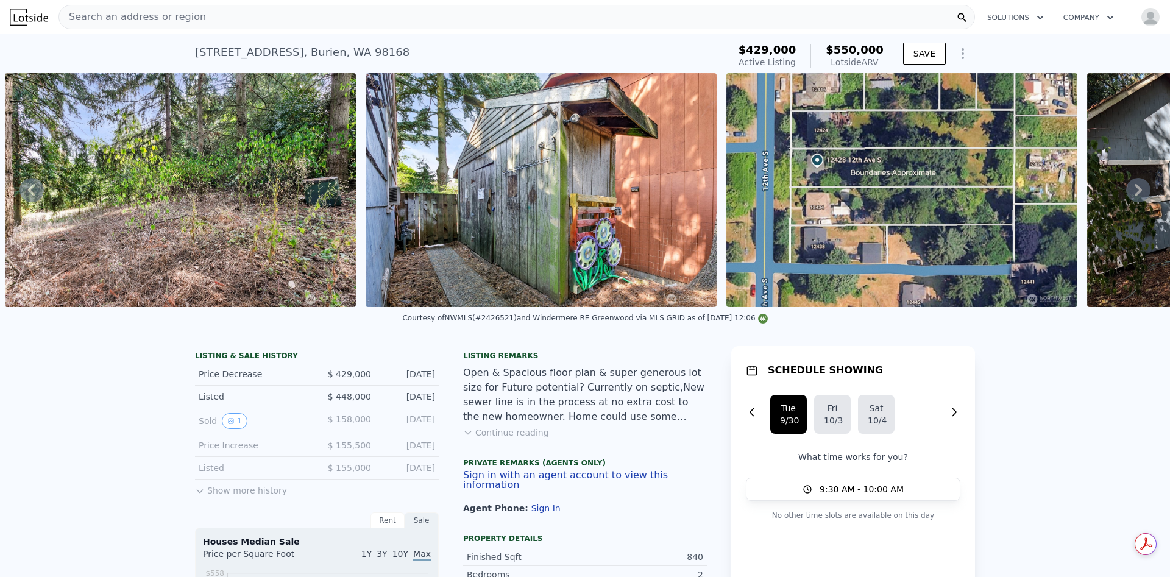
click at [1126, 197] on icon at bounding box center [1138, 190] width 24 height 24
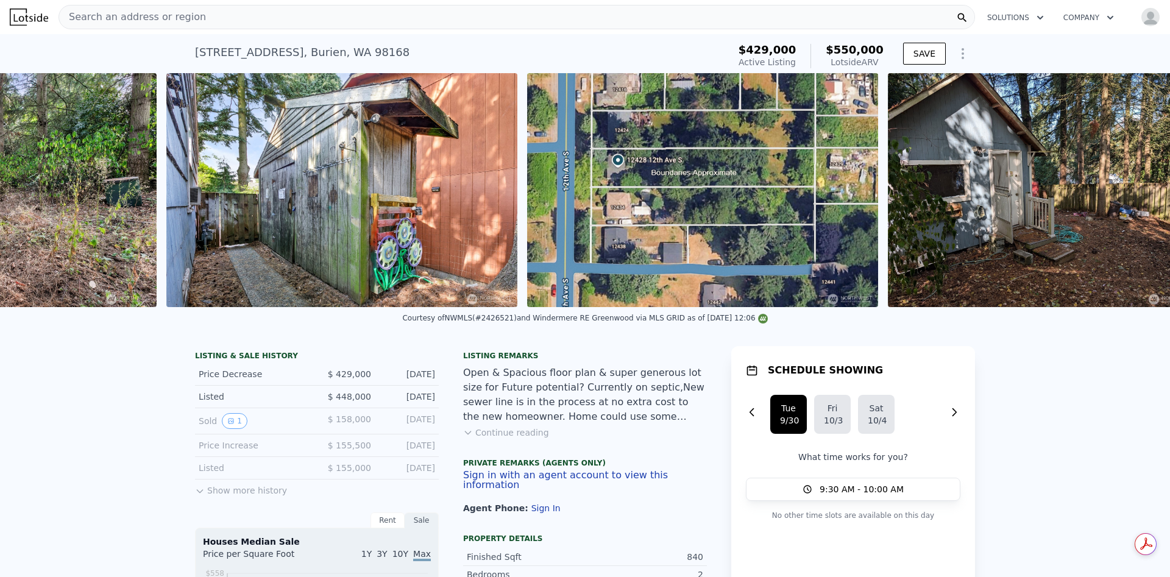
scroll to position [0, 7906]
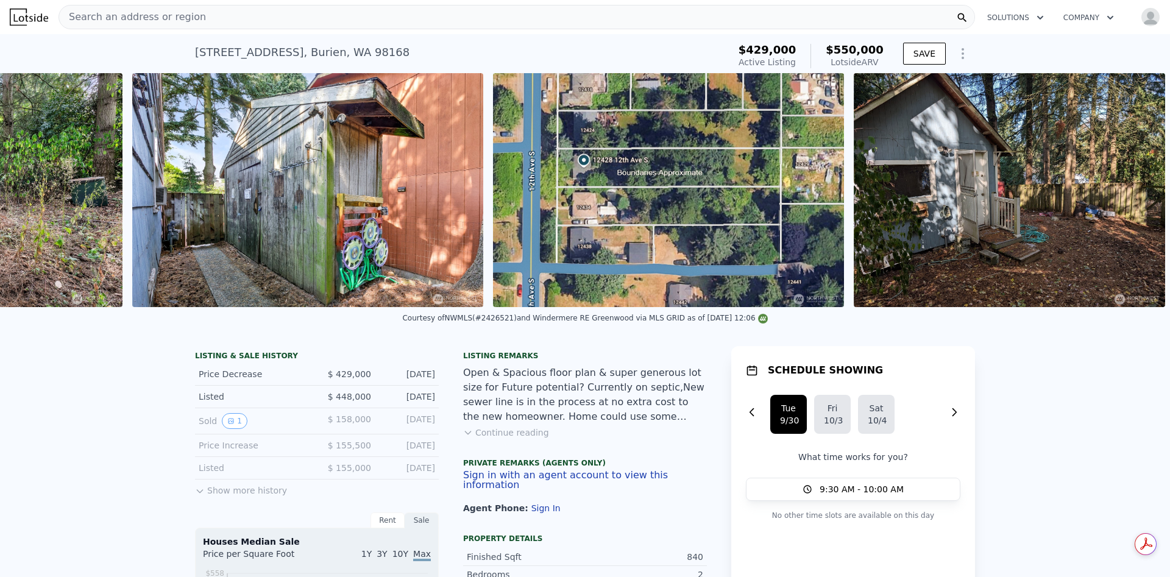
click at [1118, 197] on img at bounding box center [1009, 190] width 311 height 234
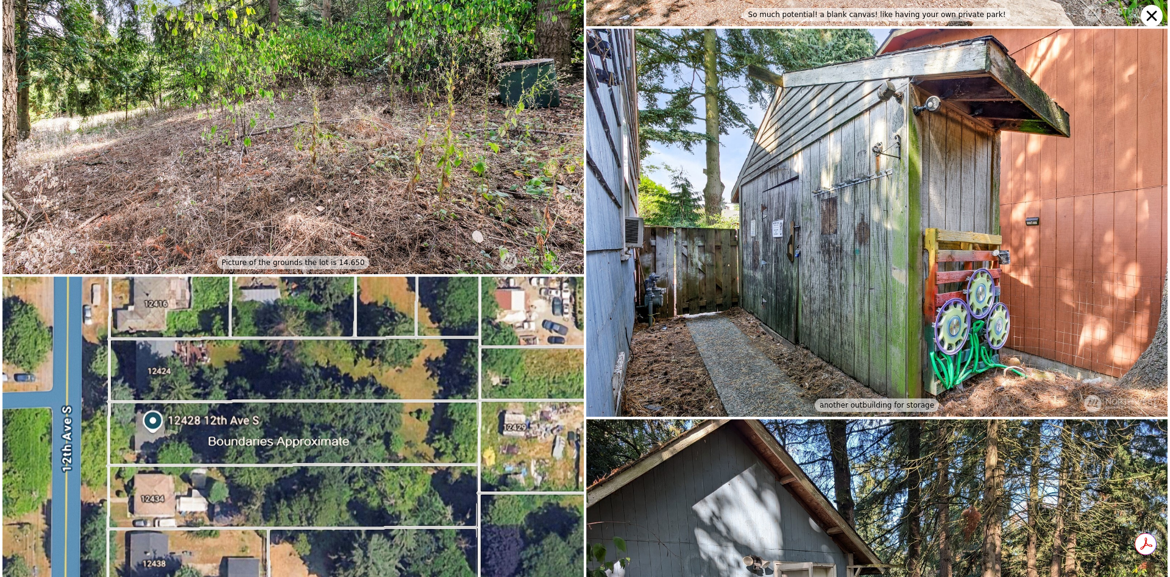
scroll to position [3750, 0]
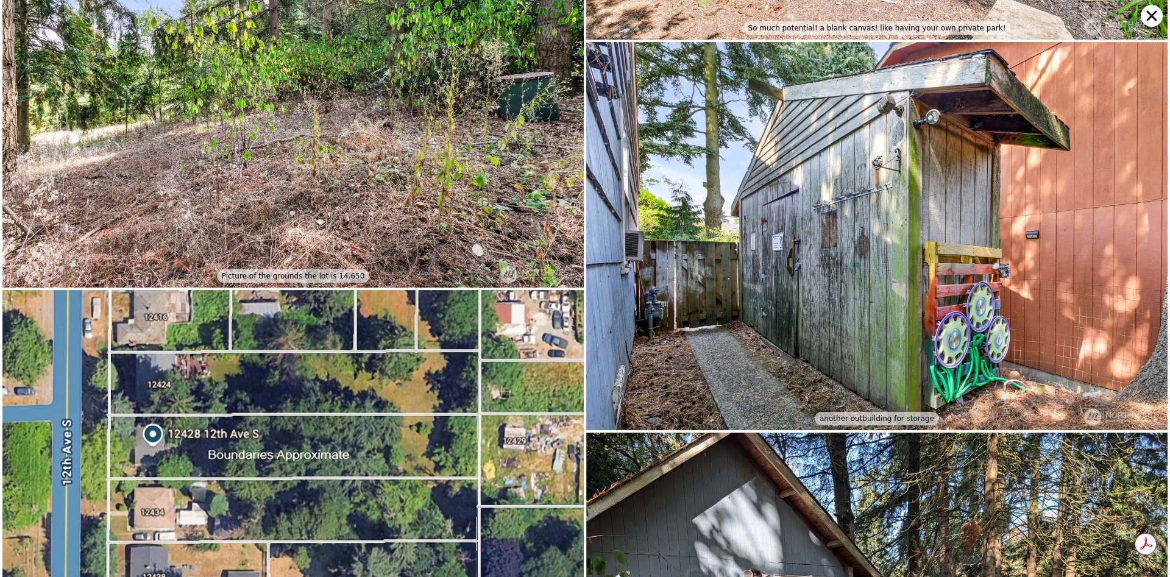
click at [1155, 10] on icon at bounding box center [1152, 16] width 22 height 22
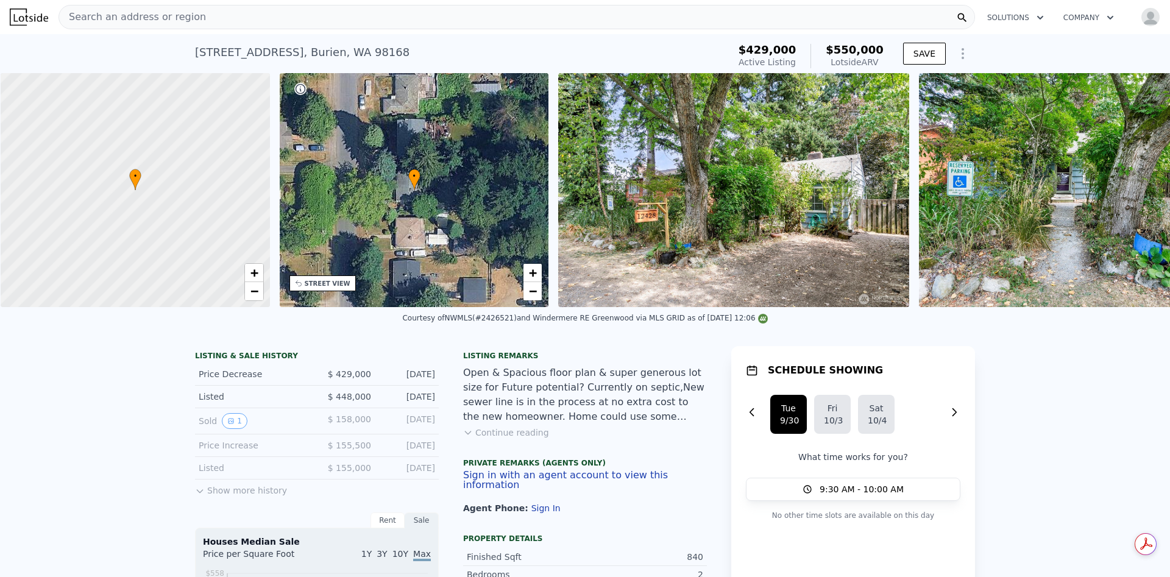
scroll to position [0, 5]
click at [325, 288] on div "STREET VIEW" at bounding box center [322, 283] width 66 height 16
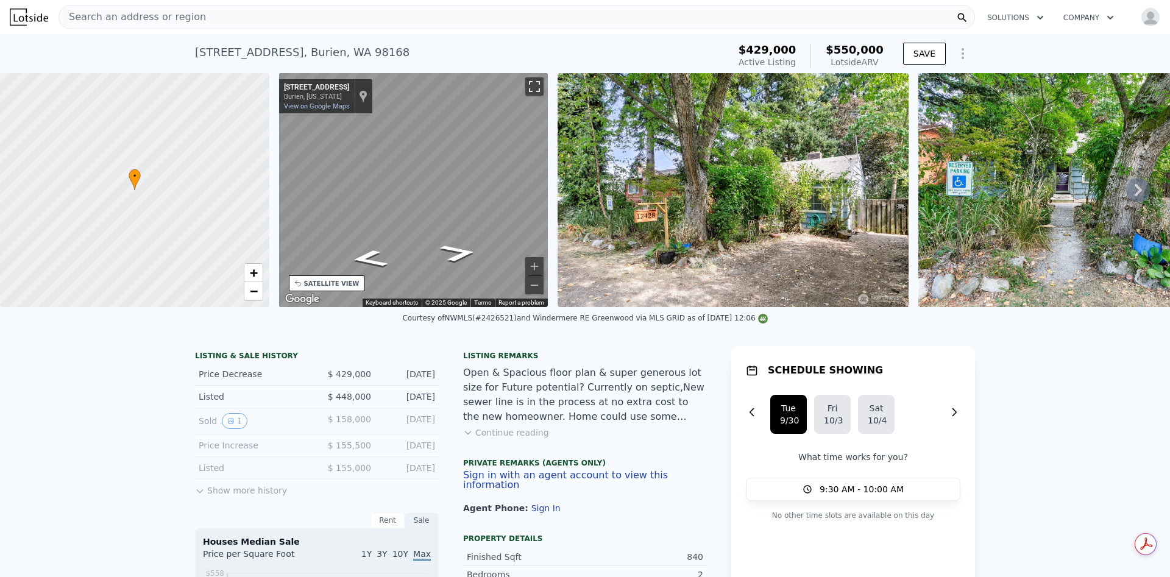
click at [530, 90] on button "Toggle fullscreen view" at bounding box center [534, 86] width 18 height 18
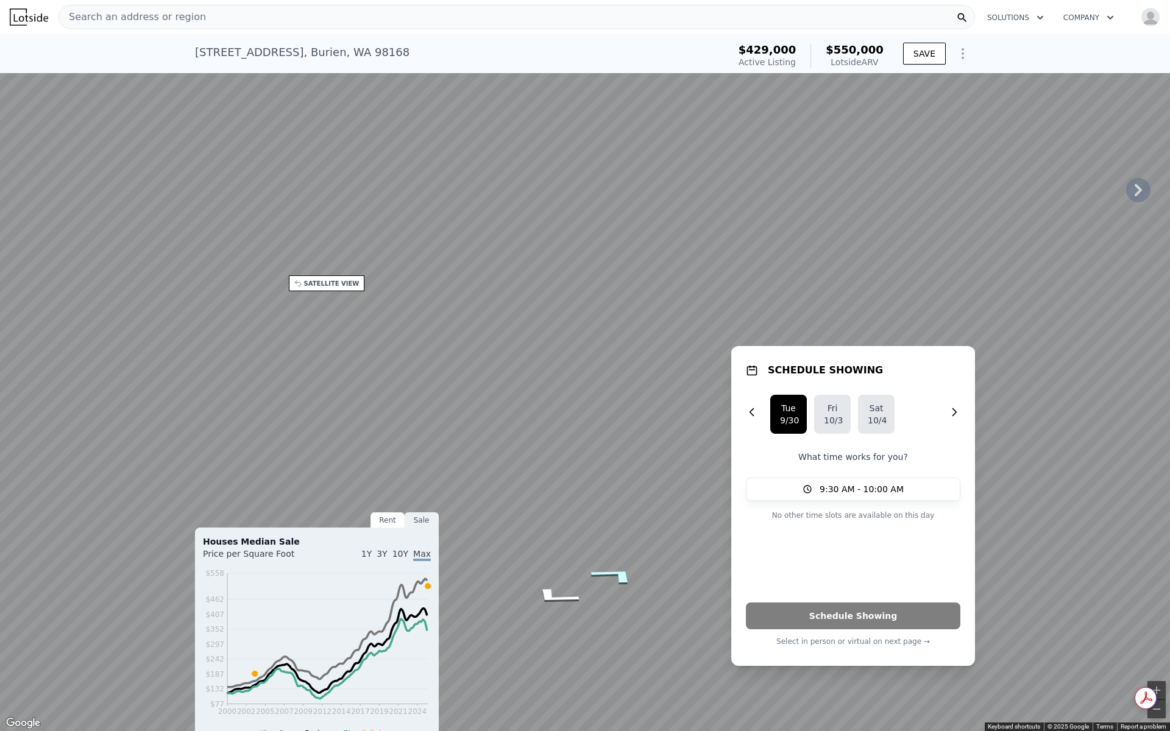
click at [630, 577] on icon "Go North, 12th Ave S" at bounding box center [615, 575] width 91 height 28
click at [568, 504] on icon "Go North, 12th Ave S" at bounding box center [565, 500] width 90 height 29
click at [565, 499] on icon "Go North, 12th Ave S" at bounding box center [565, 500] width 90 height 29
click at [554, 500] on icon "Go North, 12th Ave S" at bounding box center [565, 500] width 90 height 29
click at [541, 551] on icon "Go North, 12th Ave S" at bounding box center [544, 553] width 82 height 30
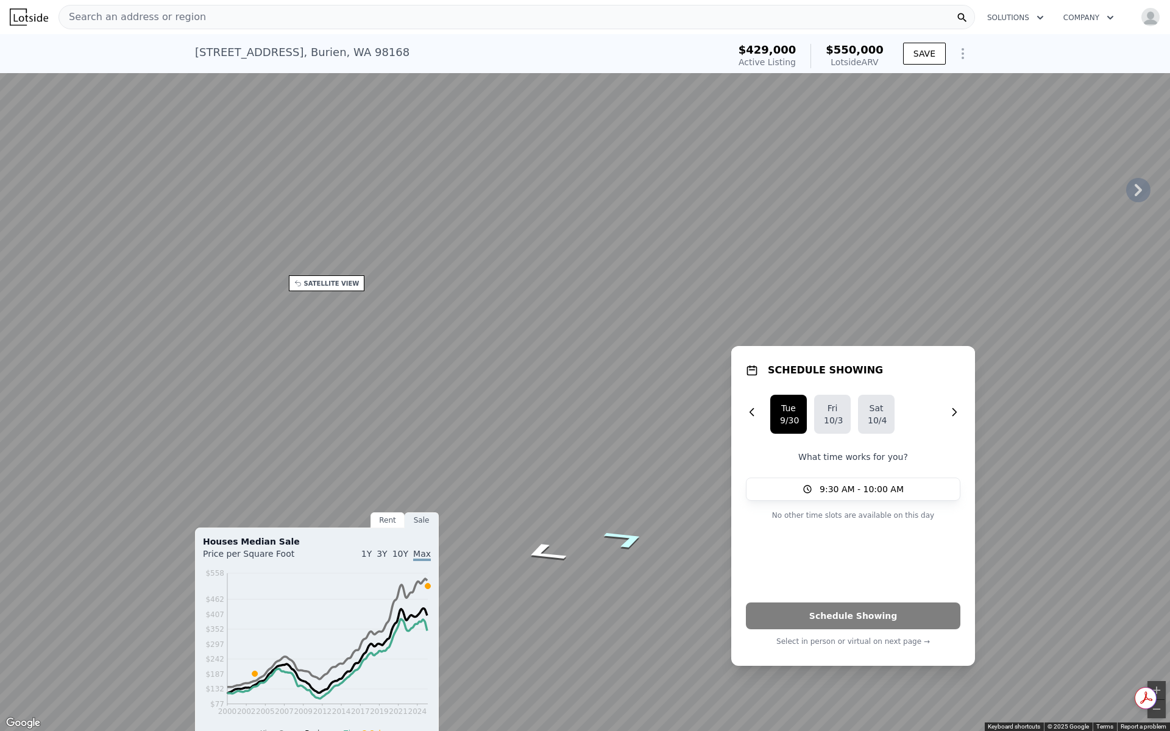
click at [623, 537] on icon "Go South, 12th Ave S" at bounding box center [626, 539] width 82 height 30
click at [623, 537] on icon "Go South, 12th Ave S" at bounding box center [625, 539] width 82 height 30
click at [630, 536] on icon "Go South, 12th Ave S" at bounding box center [625, 539] width 82 height 30
click at [629, 536] on icon "Go South, 12th Ave S" at bounding box center [626, 539] width 82 height 30
click at [629, 536] on icon "Go South, 12th Ave S" at bounding box center [625, 539] width 82 height 30
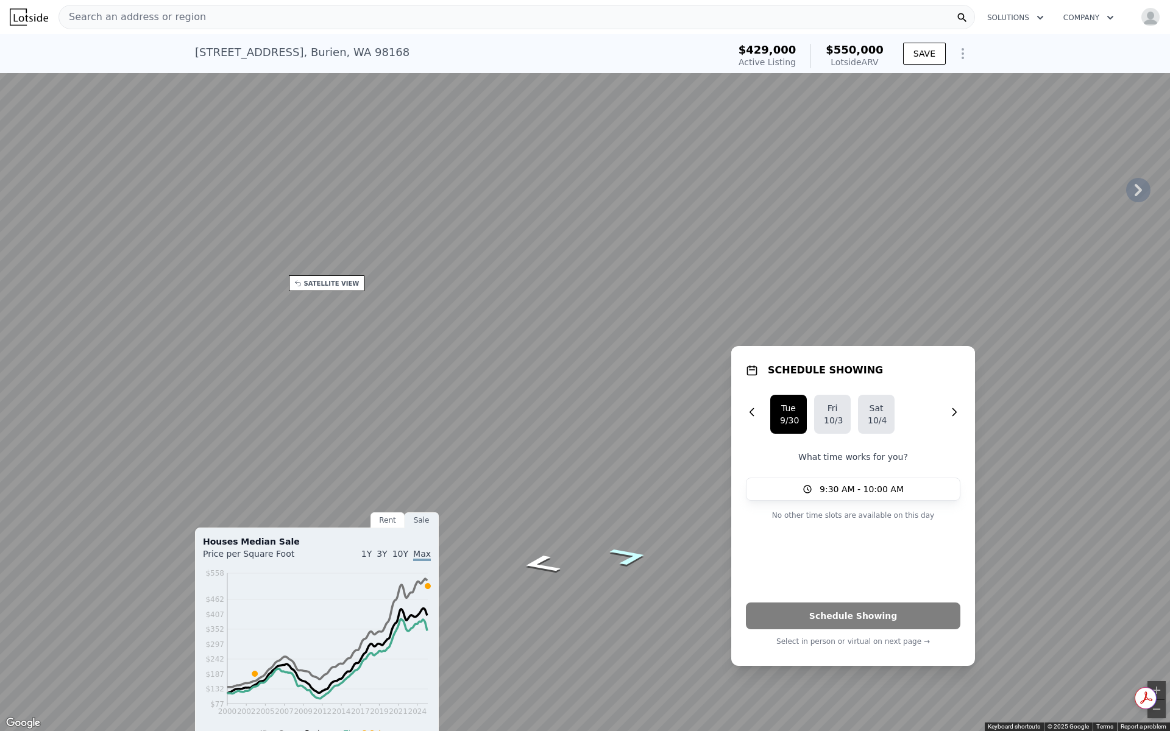
click at [632, 558] on icon "Go South, 12th Ave S" at bounding box center [629, 556] width 72 height 27
click at [626, 567] on icon "Go South, 12th Ave S" at bounding box center [624, 566] width 83 height 29
click at [600, 514] on icon "Go South, 12th Ave S" at bounding box center [601, 512] width 88 height 27
click at [603, 513] on icon "Go South, 12th Ave S" at bounding box center [605, 514] width 90 height 28
click at [604, 517] on icon "Go South, 12th Ave S" at bounding box center [594, 514] width 83 height 24
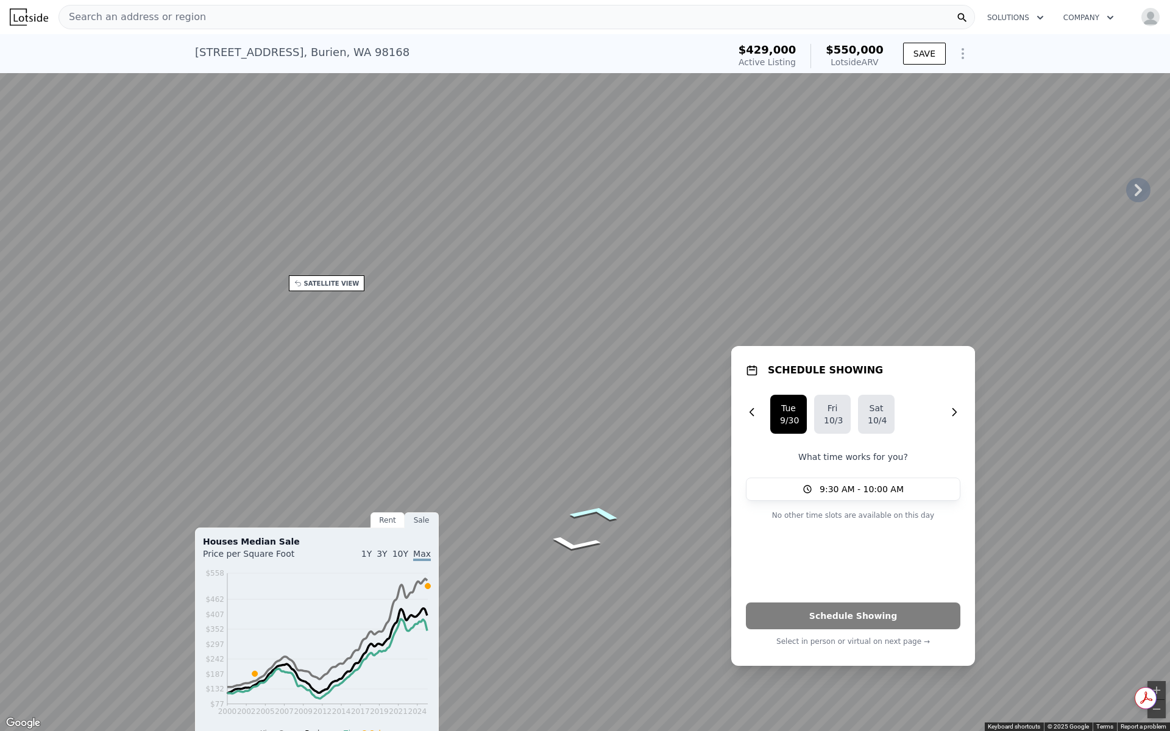
click at [598, 514] on icon "Go South, 12th Ave S" at bounding box center [594, 514] width 83 height 24
click at [595, 513] on icon "Go South, 12th Ave S" at bounding box center [594, 514] width 83 height 24
click at [595, 513] on icon "Go South, 12th Ave S" at bounding box center [596, 514] width 84 height 24
click at [590, 513] on icon "Go South, 12th Ave S" at bounding box center [594, 514] width 83 height 24
click at [558, 486] on icon "Go North, 12th Ave S" at bounding box center [559, 485] width 91 height 31
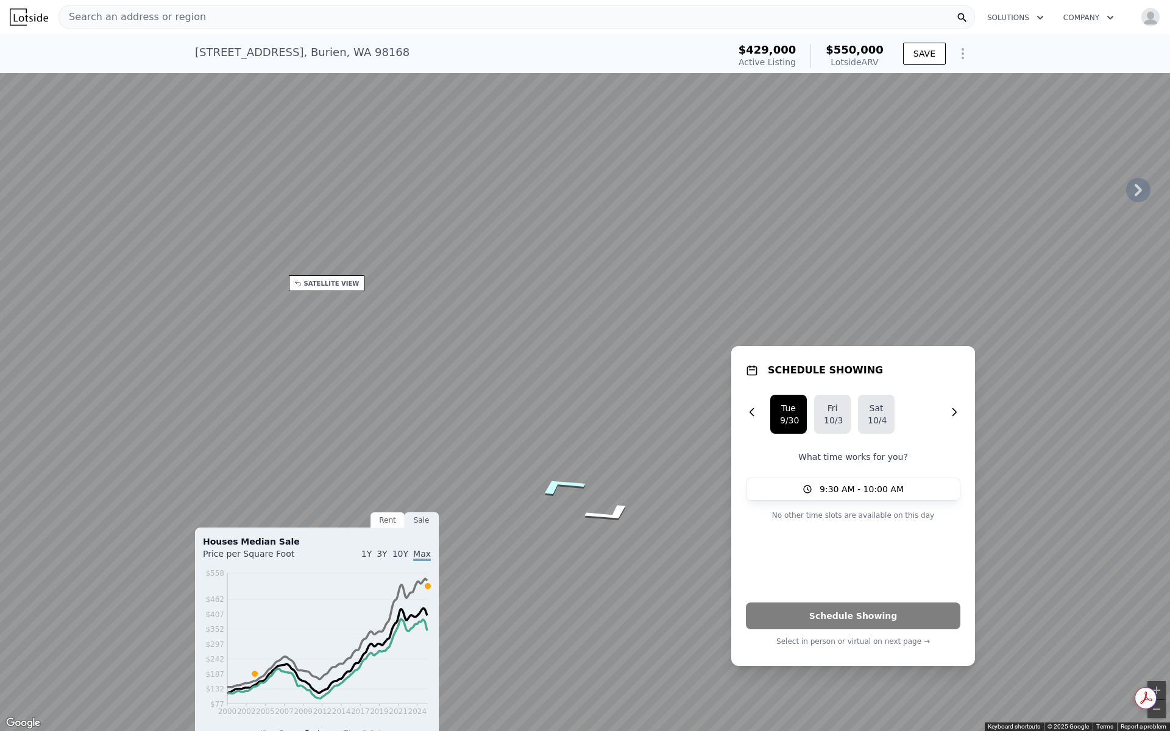
click at [555, 487] on icon "Go North, 12th Ave S" at bounding box center [559, 485] width 91 height 31
click at [554, 487] on icon "Go North, 12th Ave S" at bounding box center [559, 486] width 91 height 32
click at [554, 487] on icon "Go North, 12th Ave S" at bounding box center [559, 485] width 91 height 31
click at [554, 488] on icon "Go North, 12th Ave S" at bounding box center [559, 486] width 91 height 32
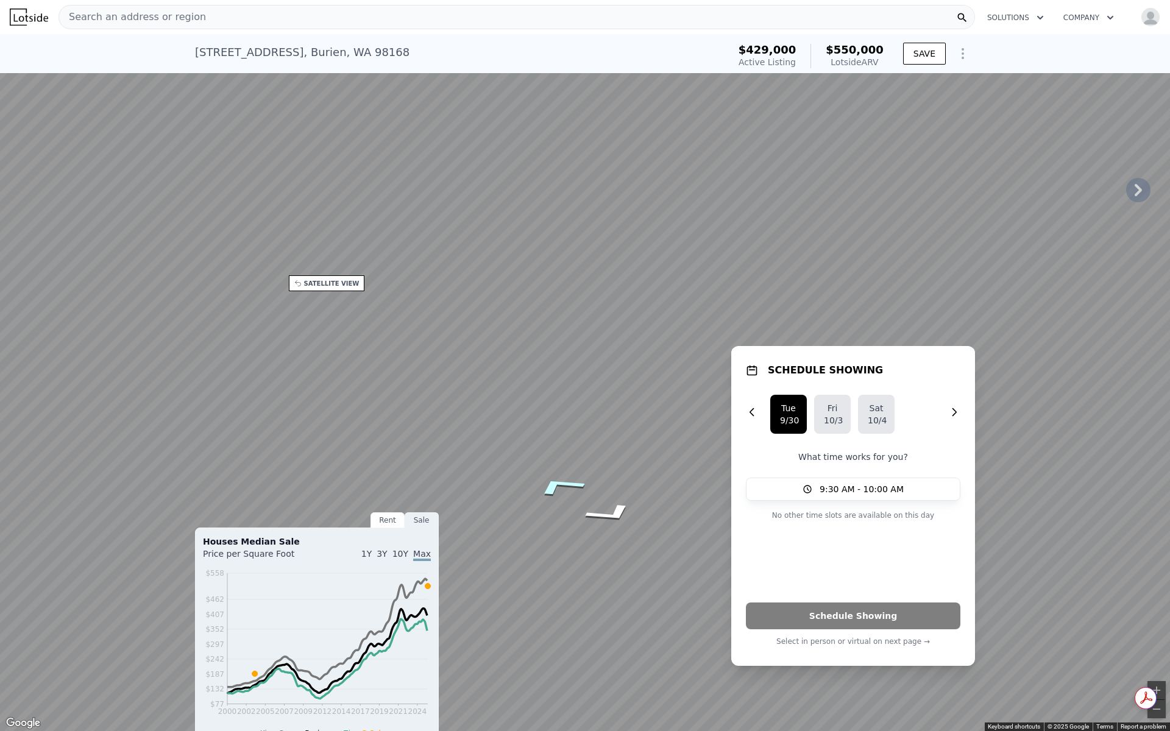
click at [554, 488] on icon "Go North, 12th Ave S" at bounding box center [559, 486] width 91 height 32
click at [615, 466] on icon "Go South, 12th Ave S" at bounding box center [609, 467] width 91 height 32
click at [567, 407] on icon "Go North, 12th Ave S" at bounding box center [566, 405] width 90 height 35
click at [536, 436] on icon "Go North, 12th Ave S" at bounding box center [540, 436] width 68 height 34
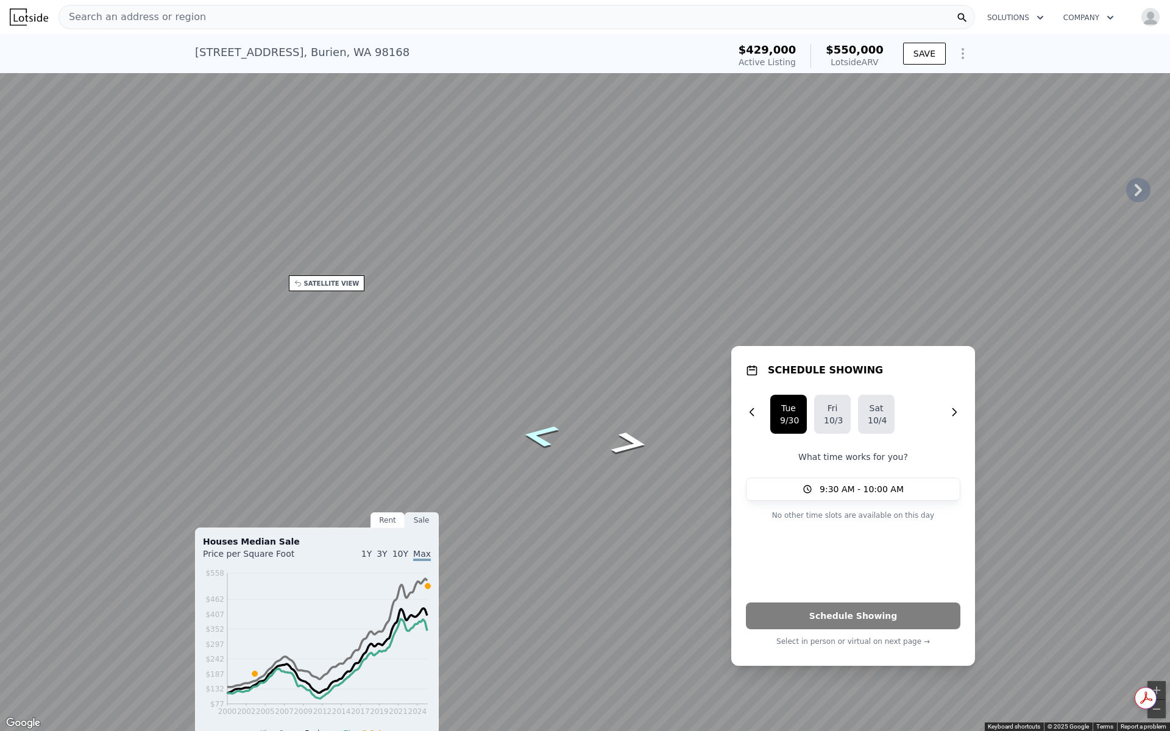
click at [548, 427] on icon "Go North, 12th Ave S" at bounding box center [540, 436] width 68 height 34
click at [559, 439] on icon "Go North, 12th Ave S" at bounding box center [540, 436] width 69 height 34
click at [1159, 10] on button "Toggle fullscreen view" at bounding box center [1157, 13] width 18 height 18
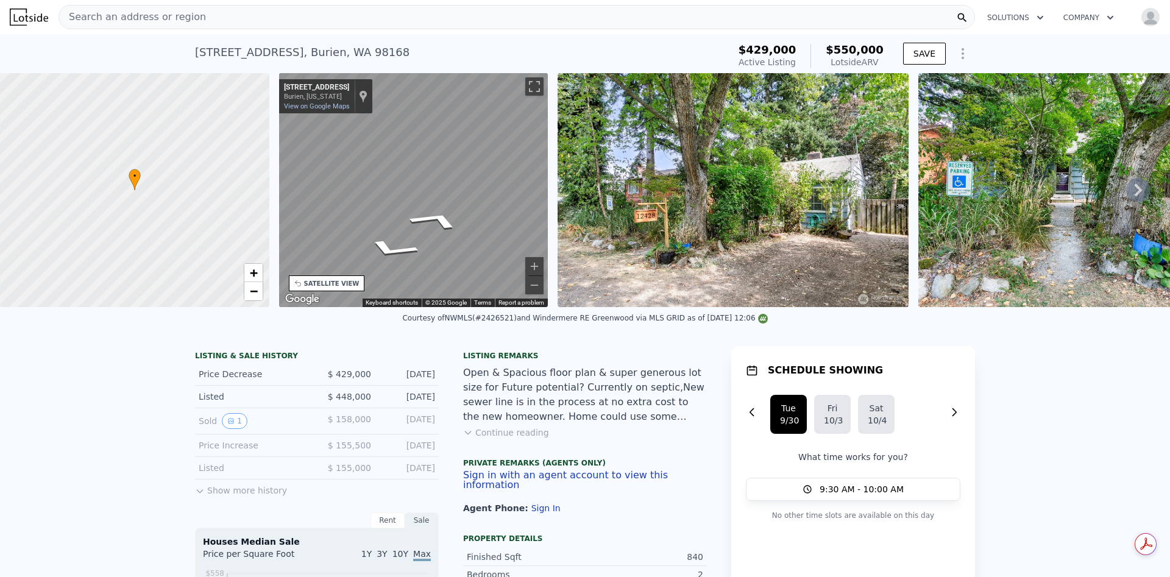
click at [204, 197] on div at bounding box center [134, 190] width 323 height 281
click at [359, 95] on div "12457 12th Ave S Burien, Washington 12457 12th Ave S View on Google Maps Custom…" at bounding box center [325, 96] width 93 height 34
click at [372, 92] on div "12457 12th Ave S Burien, Washington 12457 12th Ave S View on Google Maps Custom…" at bounding box center [325, 96] width 93 height 34
click at [360, 99] on div "Show location on map" at bounding box center [363, 96] width 9 height 13
click at [316, 89] on div "12457 12th Ave S" at bounding box center [316, 88] width 65 height 10
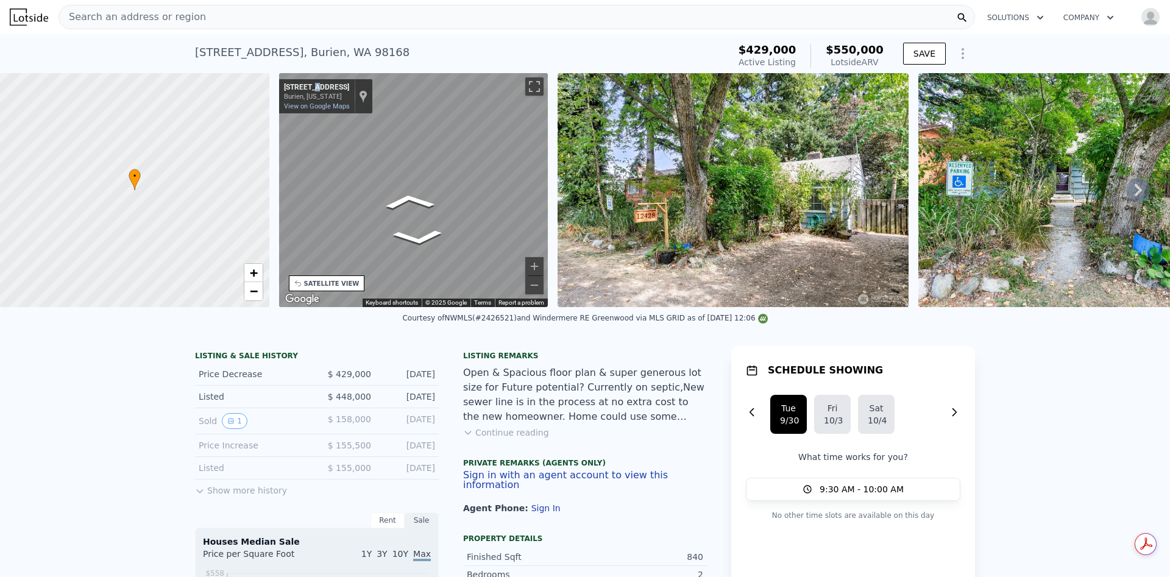
click at [666, 249] on div "• + − • + − STREET VIEW ← Move left → Move right ↑ Move up ↓ Move down + Zoom i…" at bounding box center [585, 190] width 1170 height 234
click at [174, 208] on div at bounding box center [134, 190] width 323 height 281
click at [118, 203] on div at bounding box center [134, 190] width 323 height 281
click at [253, 269] on span "+" at bounding box center [253, 272] width 8 height 15
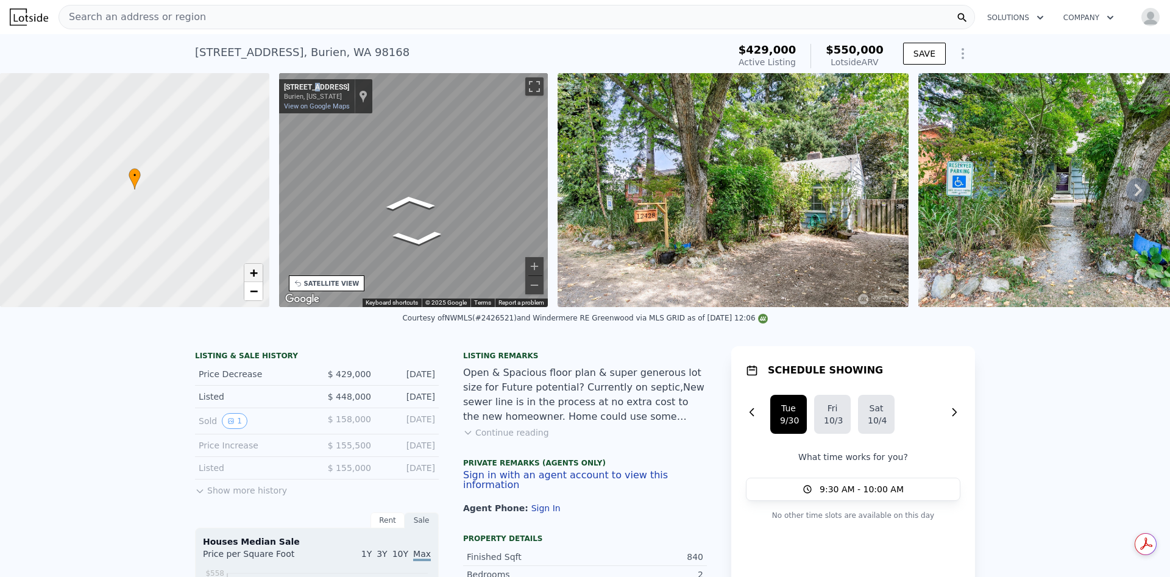
click at [253, 269] on span "+" at bounding box center [253, 272] width 8 height 15
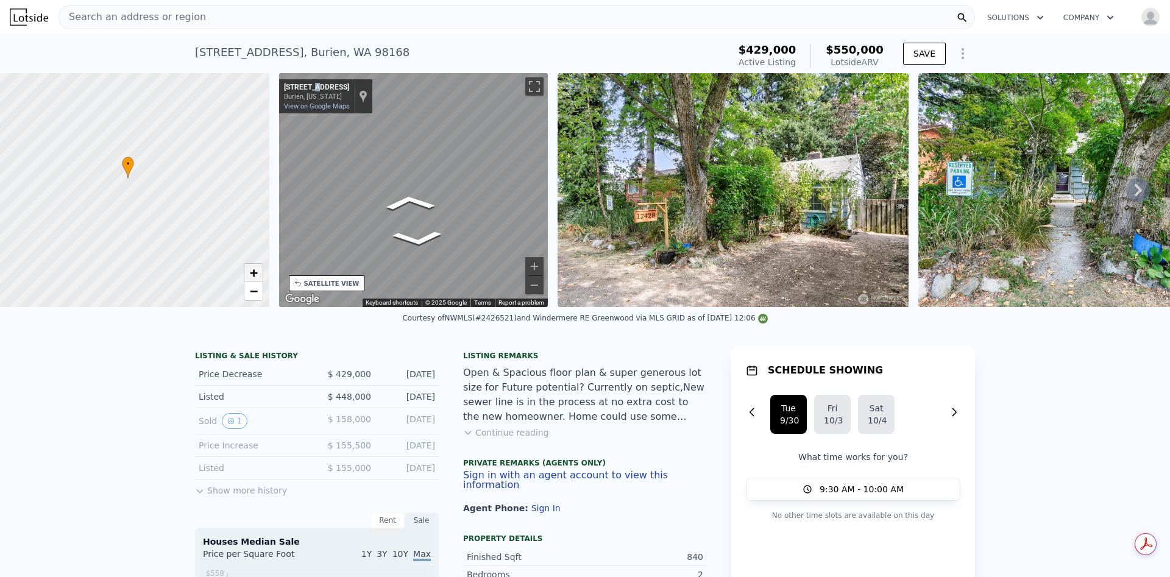
click at [253, 269] on span "+" at bounding box center [253, 272] width 8 height 15
drag, startPoint x: 204, startPoint y: 182, endPoint x: 177, endPoint y: 224, distance: 50.7
click at [177, 224] on div at bounding box center [134, 190] width 323 height 281
click at [250, 295] on span "−" at bounding box center [253, 290] width 8 height 15
click at [535, 88] on button "Toggle fullscreen view" at bounding box center [534, 86] width 18 height 18
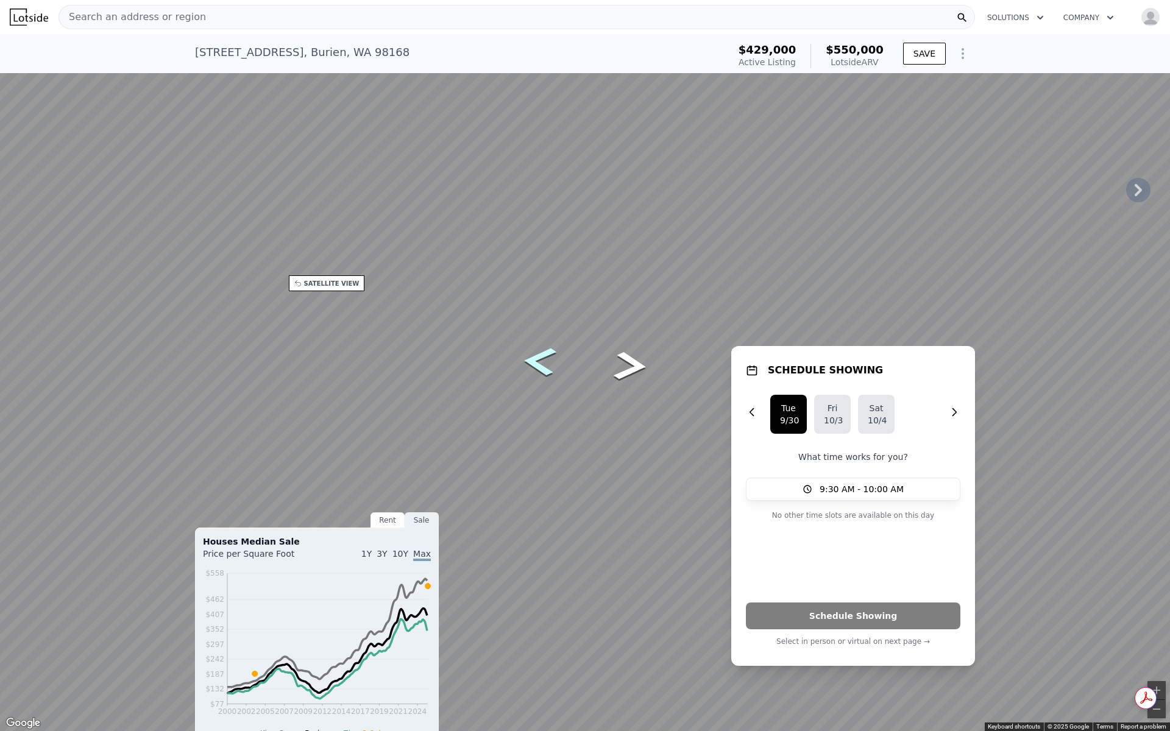
drag, startPoint x: 526, startPoint y: 355, endPoint x: 534, endPoint y: 358, distance: 9.3
click at [527, 355] on icon "Go North, 12th Ave S" at bounding box center [540, 361] width 62 height 43
click at [535, 359] on icon "Go North, 12th Ave S" at bounding box center [540, 361] width 62 height 43
click at [535, 359] on icon "Go North, 12th Ave S" at bounding box center [540, 360] width 62 height 43
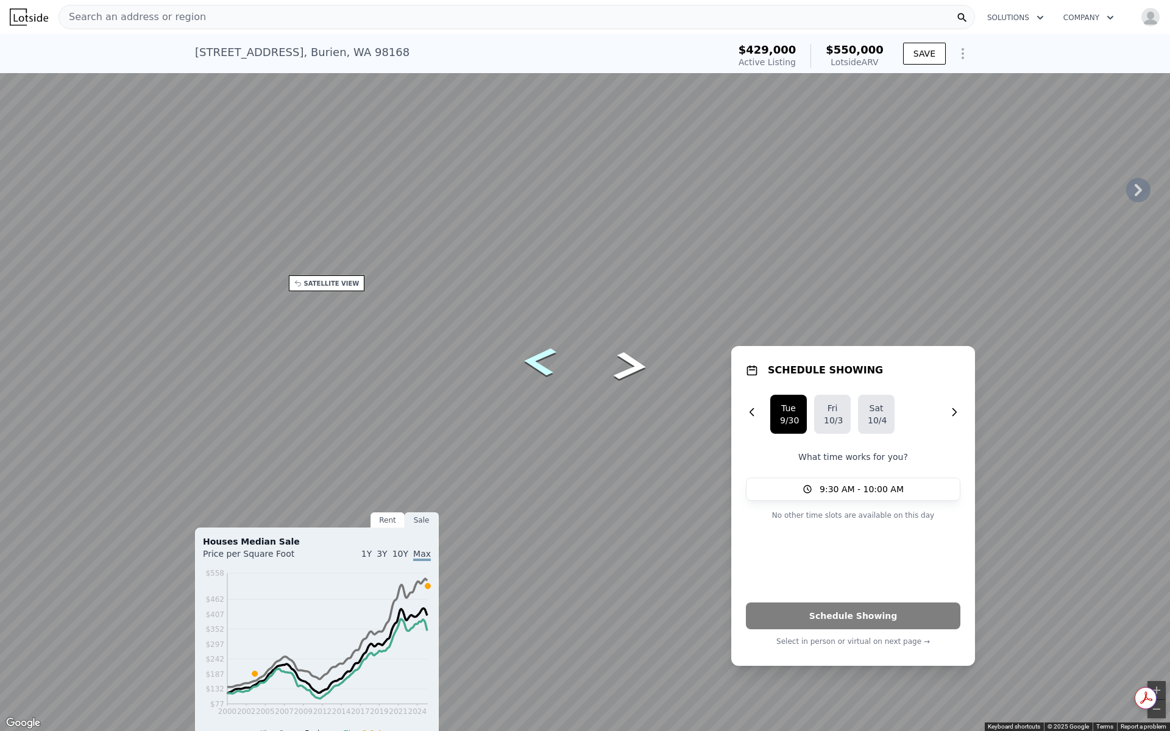
click at [537, 360] on icon "Go North, 12th Ave S" at bounding box center [539, 361] width 61 height 43
click at [537, 361] on icon "Go North, 12th Ave S" at bounding box center [540, 361] width 62 height 43
click at [537, 361] on icon "Go North, 12th Ave S" at bounding box center [539, 361] width 61 height 43
click at [537, 361] on icon "Go North, 12th Ave S" at bounding box center [539, 361] width 60 height 43
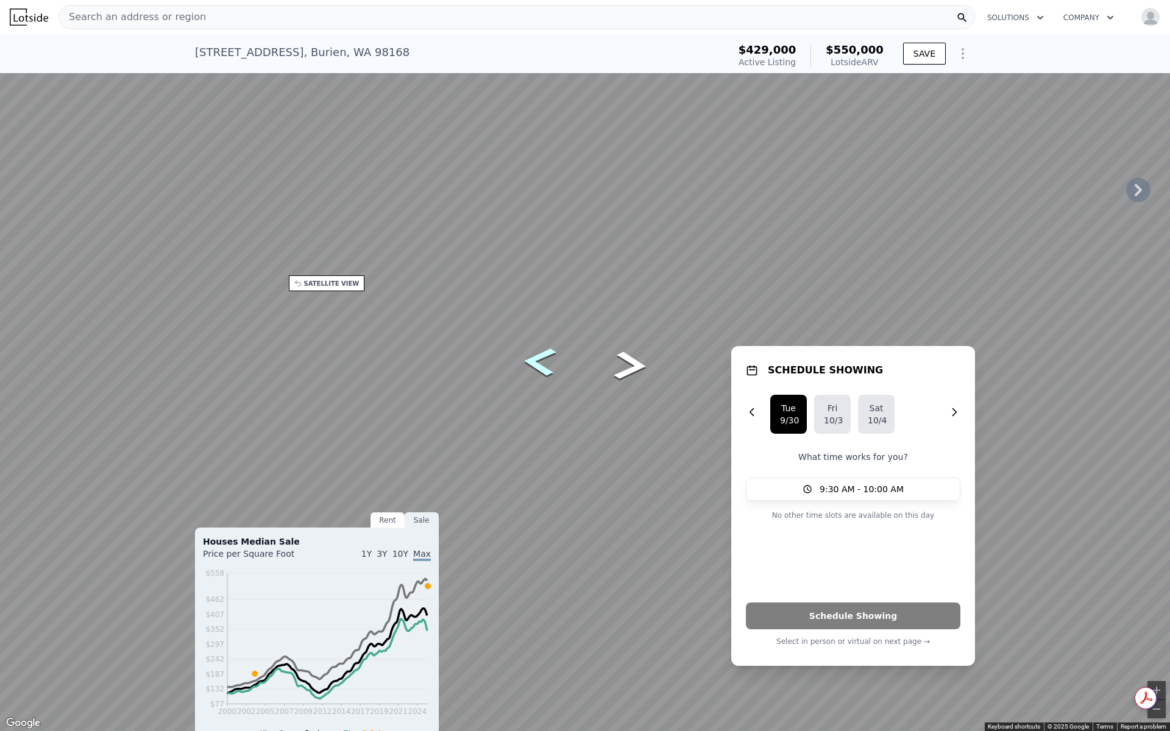
click at [537, 361] on icon "Go North, 12th Ave S" at bounding box center [539, 361] width 60 height 43
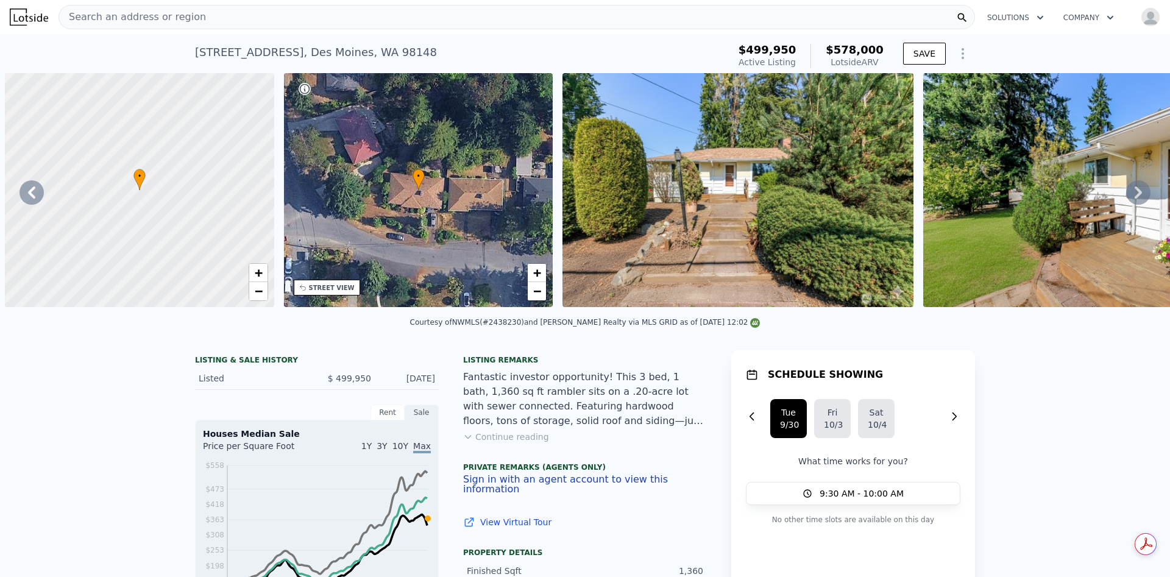
scroll to position [0, 9168]
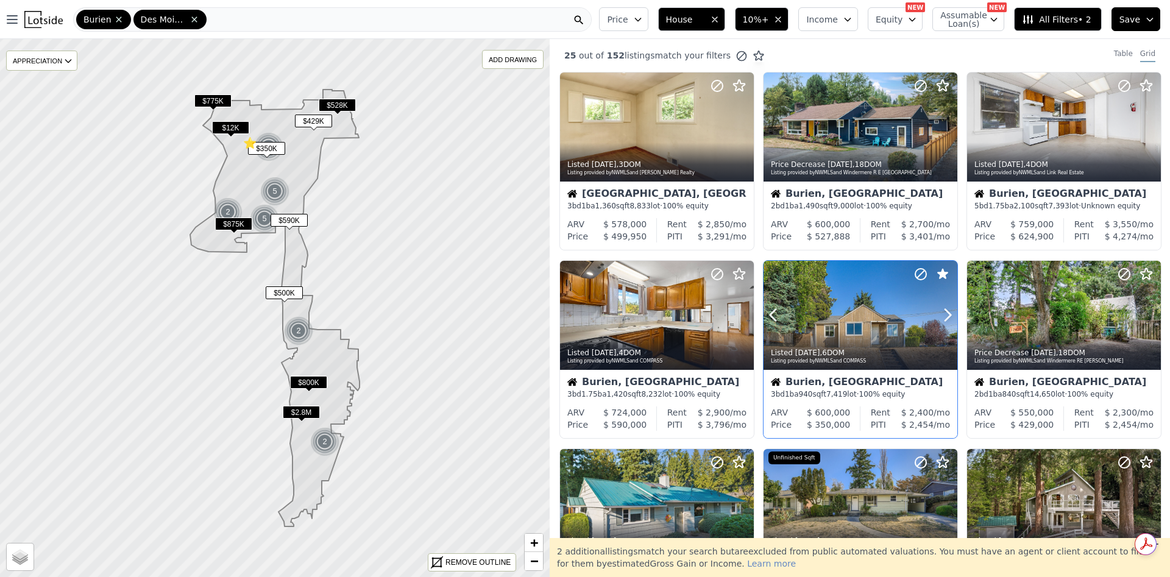
click at [862, 315] on div at bounding box center [861, 315] width 194 height 109
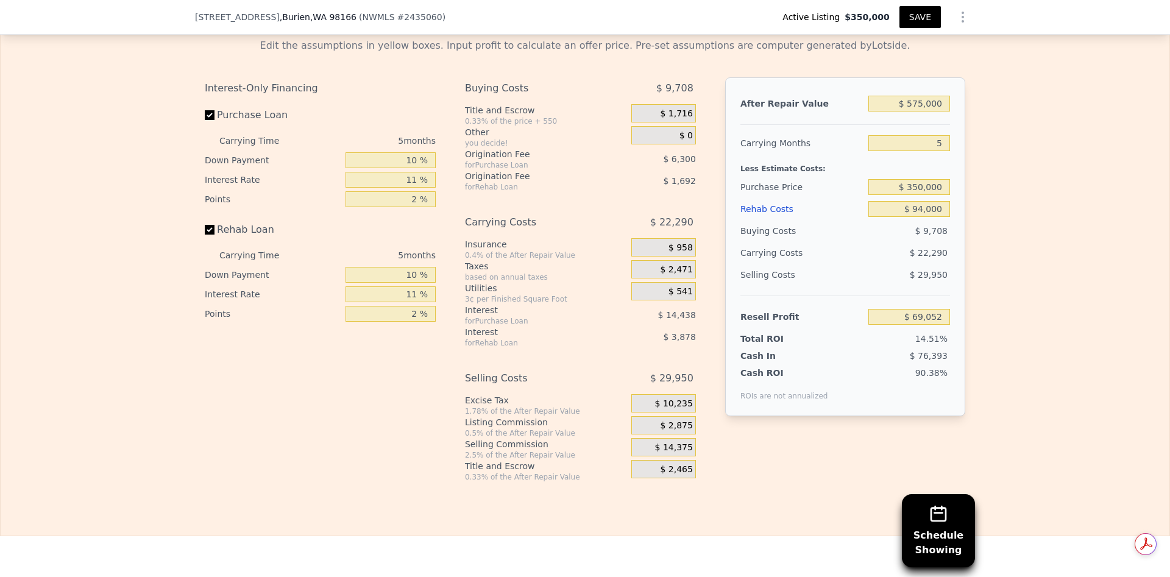
scroll to position [1824, 0]
click at [918, 216] on input "$ 94,000" at bounding box center [909, 208] width 82 height 16
type input "$ 000"
type input "$ 168,624"
type input "$ 1,000"
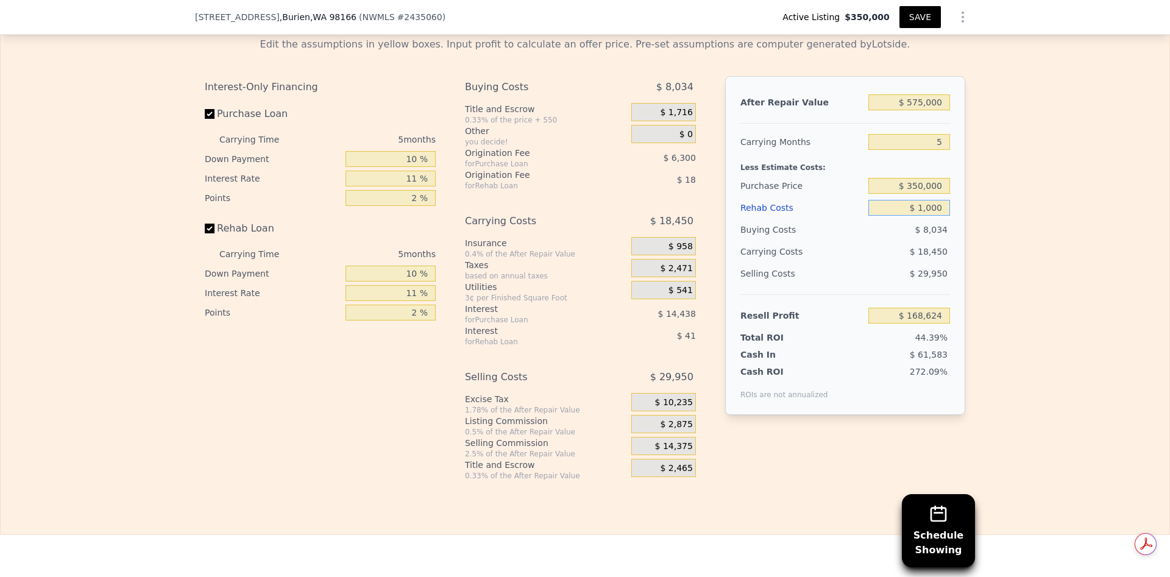
type input "$ 167,566"
type input "$ 11,000"
type input "$ 156,971"
type input "$ 112,000"
type input "$ 49,988"
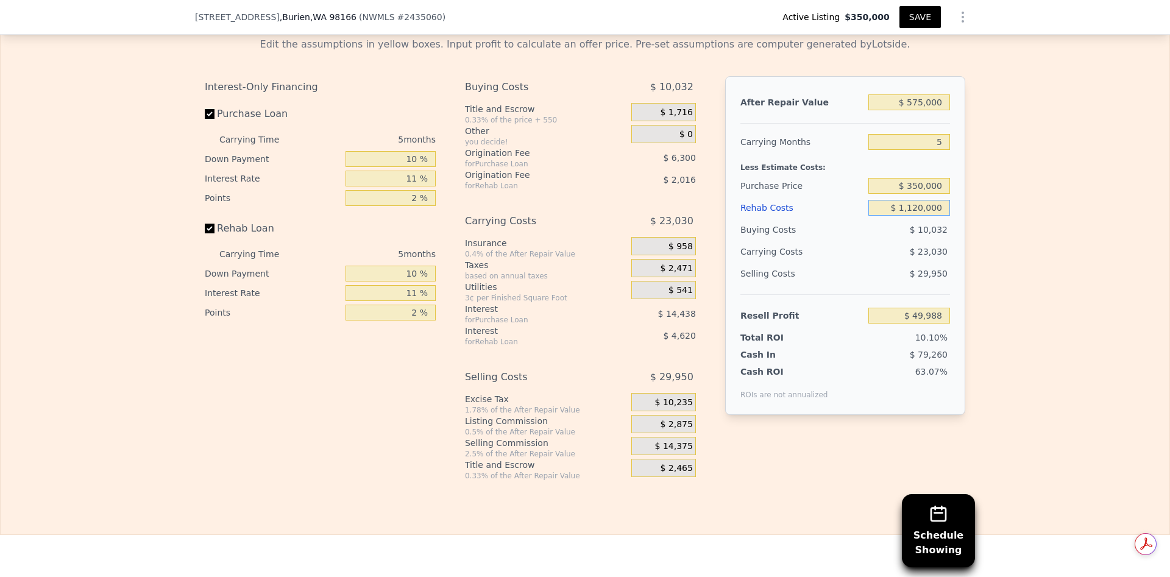
type input "$ 11,200,000"
type input "-$ 11,694,976"
type input "$ 112,000,000"
type input "-$ 118,467,376"
type input "$ 11,200,000"
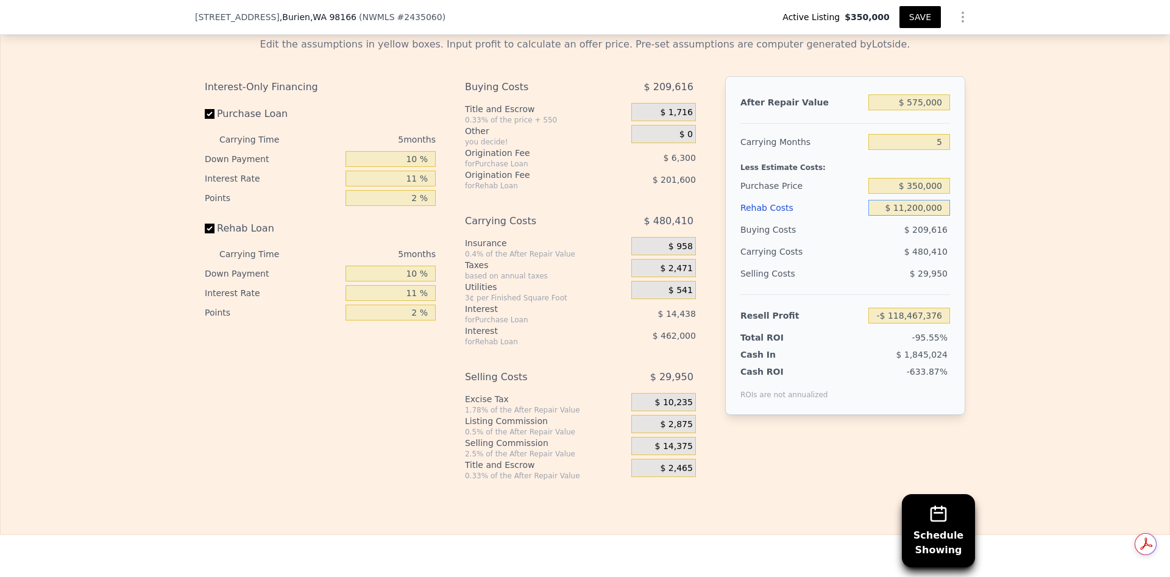
type input "-$ 11,694,976"
type input "$ 1,120,000"
type input "-$ 1,017,736"
type input "$ 112,000"
type input "$ 49,988"
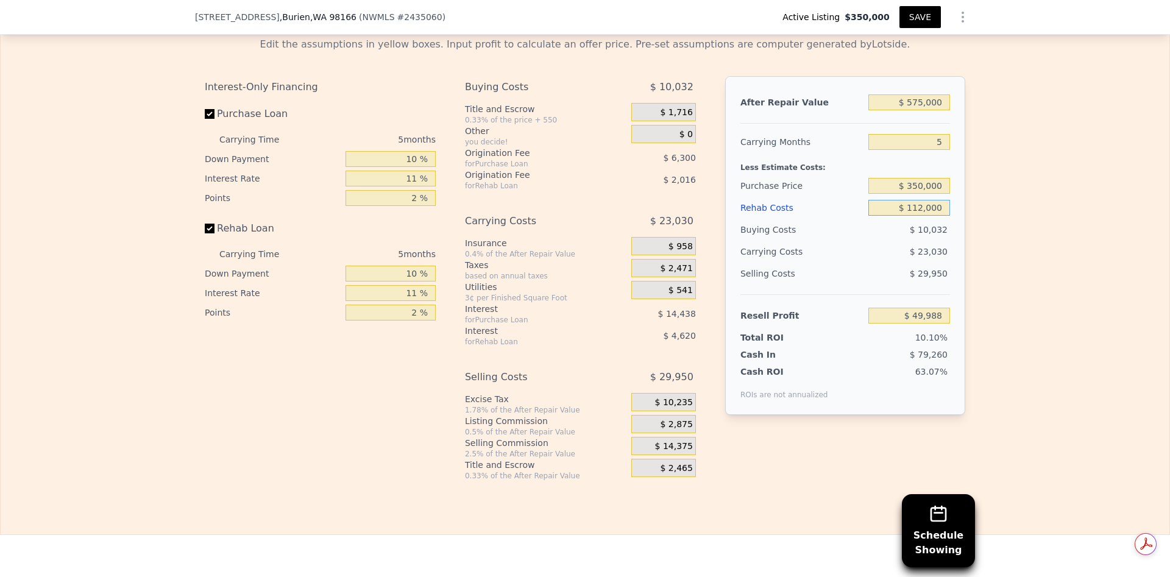
type input "$ 112,000"
click at [926, 360] on span "$ 79,260" at bounding box center [929, 355] width 38 height 10
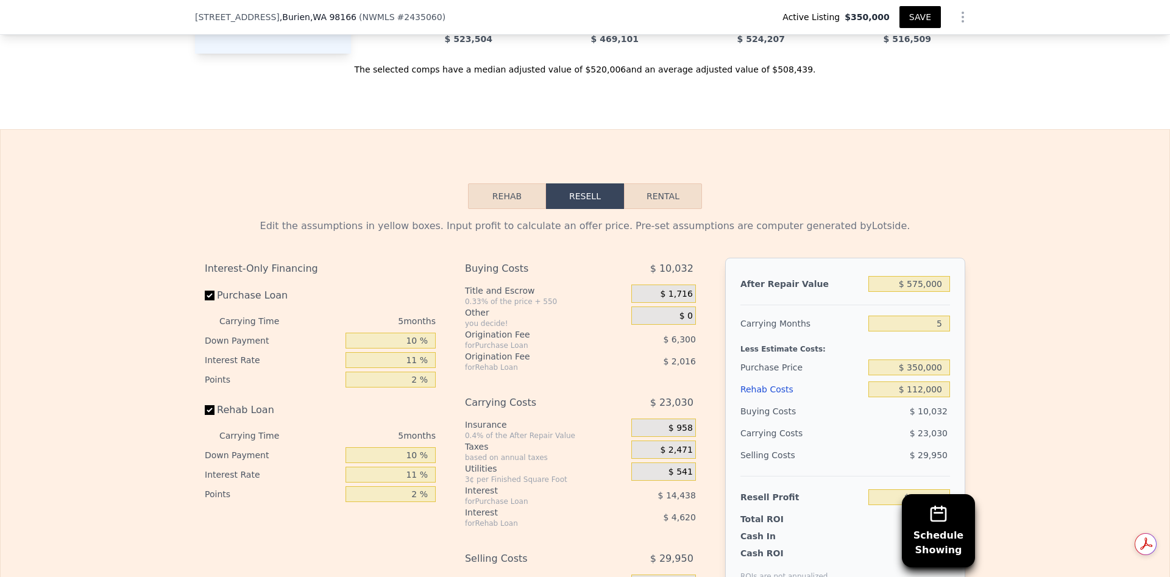
scroll to position [1641, 0]
